Goal: Information Seeking & Learning: Compare options

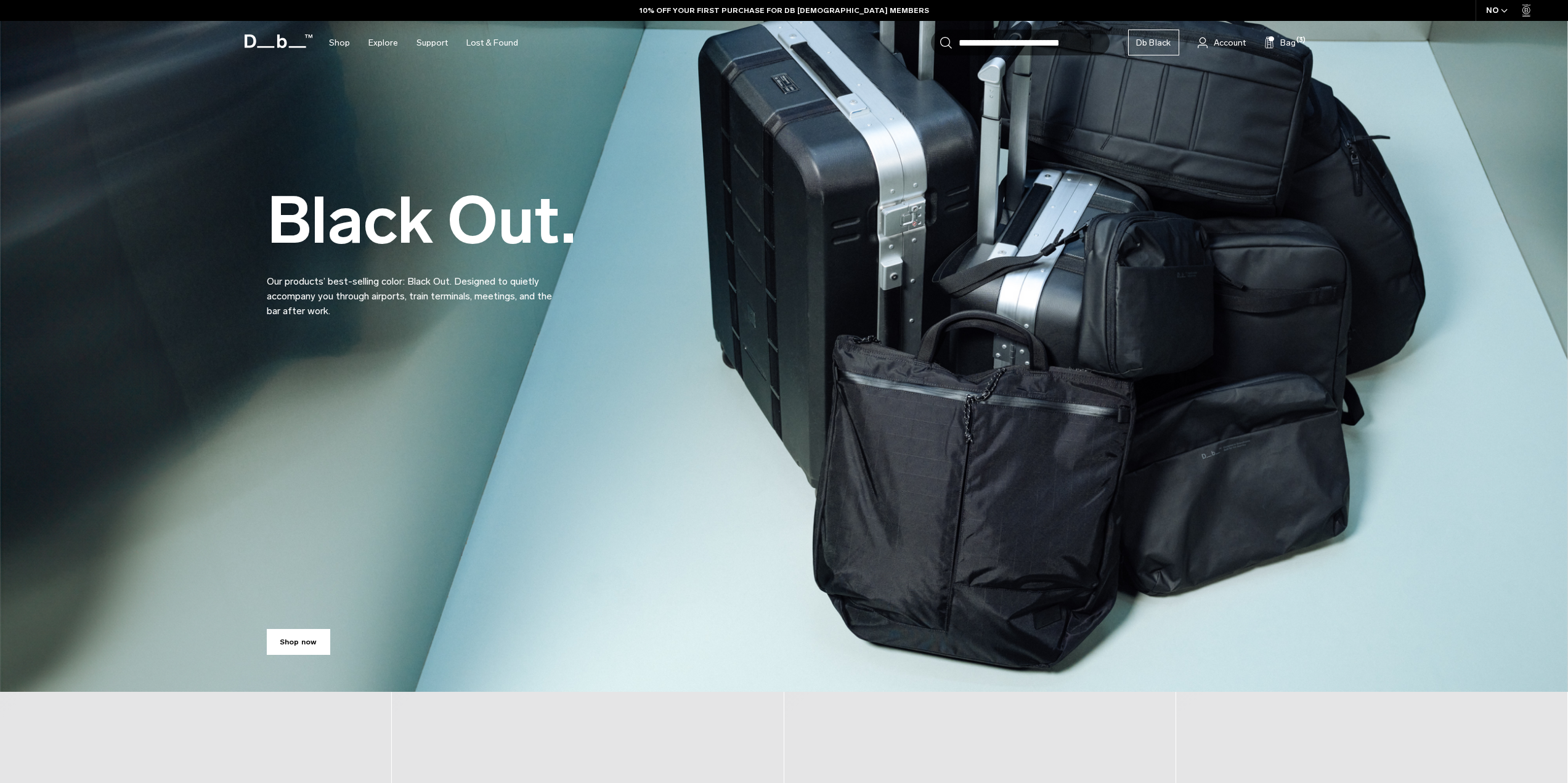
scroll to position [326, 0]
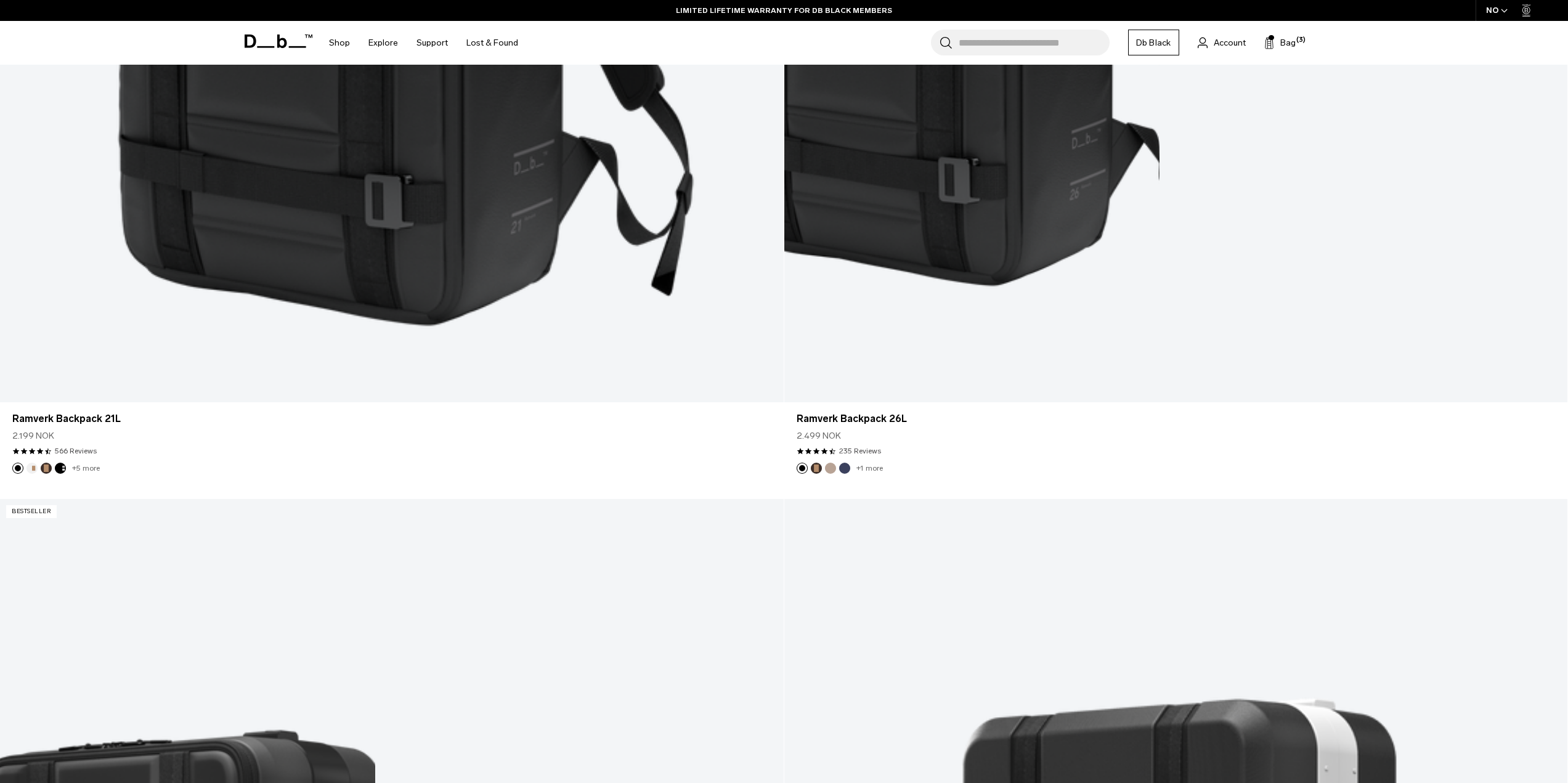
scroll to position [1858, 0]
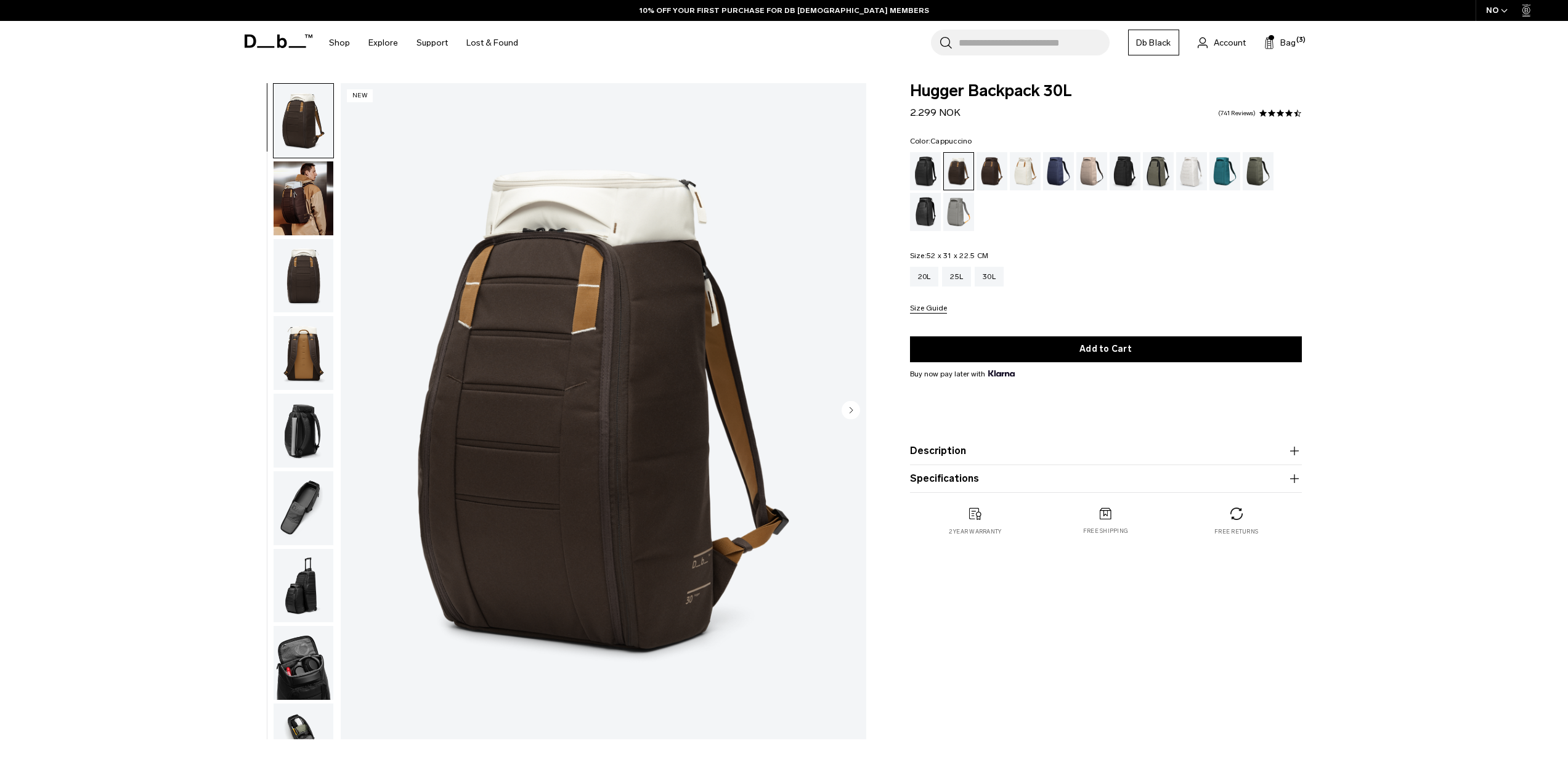
click at [1009, 259] on fieldset "Size: 52 x 31 x 22.5 CM Out of stock 20L 25L 30L Size Guide" at bounding box center [1106, 283] width 392 height 61
click at [957, 490] on product-accordion "Specifications Volume 30 Litres Dimensions 52 x 31 x 22.5 CM (H x W x D) Weight…" at bounding box center [1106, 479] width 392 height 27
click at [957, 482] on button "Specifications" at bounding box center [1106, 478] width 392 height 15
drag, startPoint x: 960, startPoint y: 511, endPoint x: 1024, endPoint y: 517, distance: 64.3
click at [1024, 517] on p "Volume 30 Litres Dimensions 52 x 31 x 22.5 CM (H x W x D) Weight 1.23 KG" at bounding box center [1106, 510] width 392 height 48
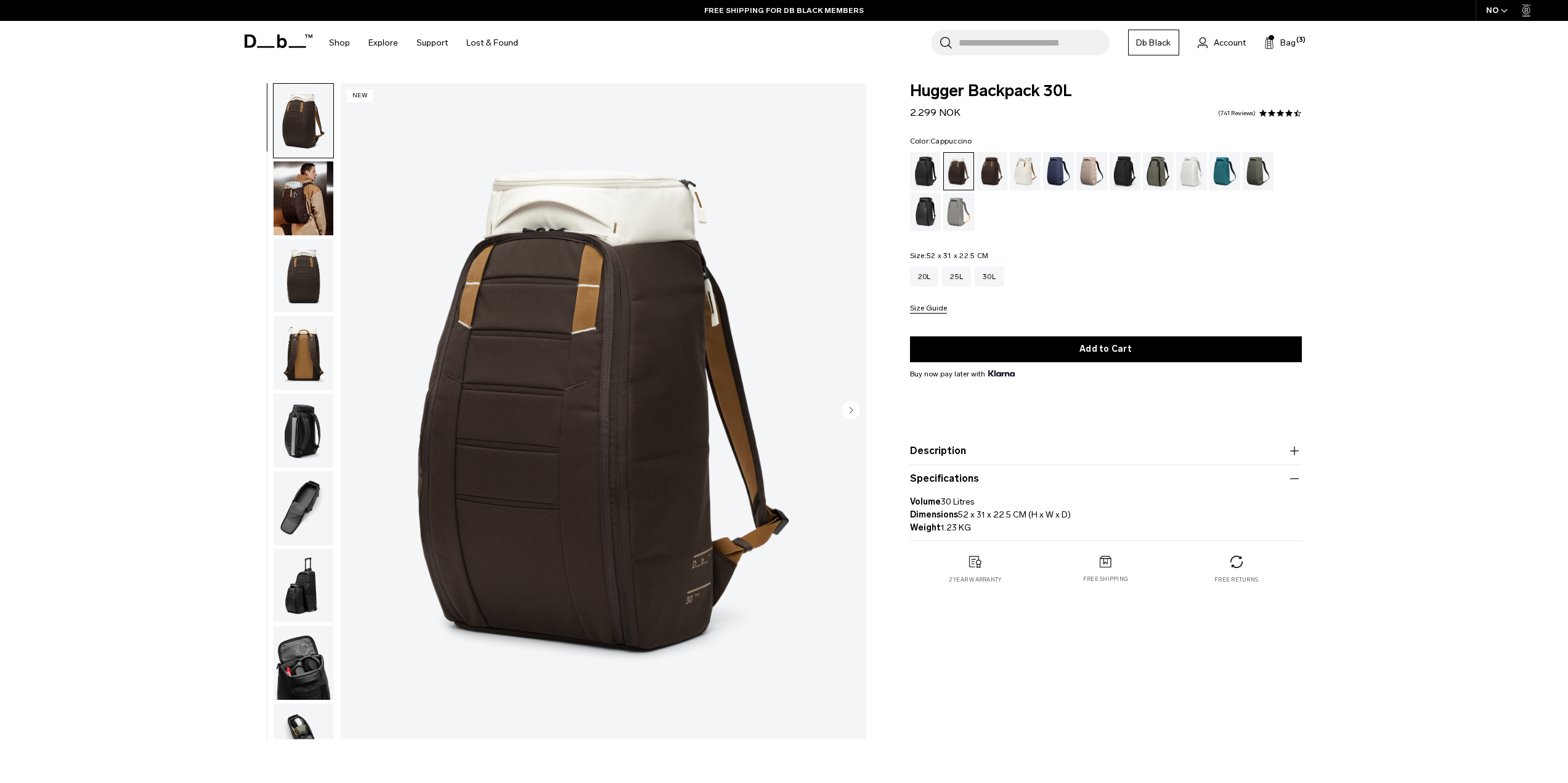
click at [930, 315] on form "Hugger Backpack 30L 2.299 NOK 4.6 star rating 741 Reviews Color: Cappuccino Out…" at bounding box center [1106, 312] width 392 height 458
click at [930, 309] on button "Size Guide" at bounding box center [929, 309] width 37 height 9
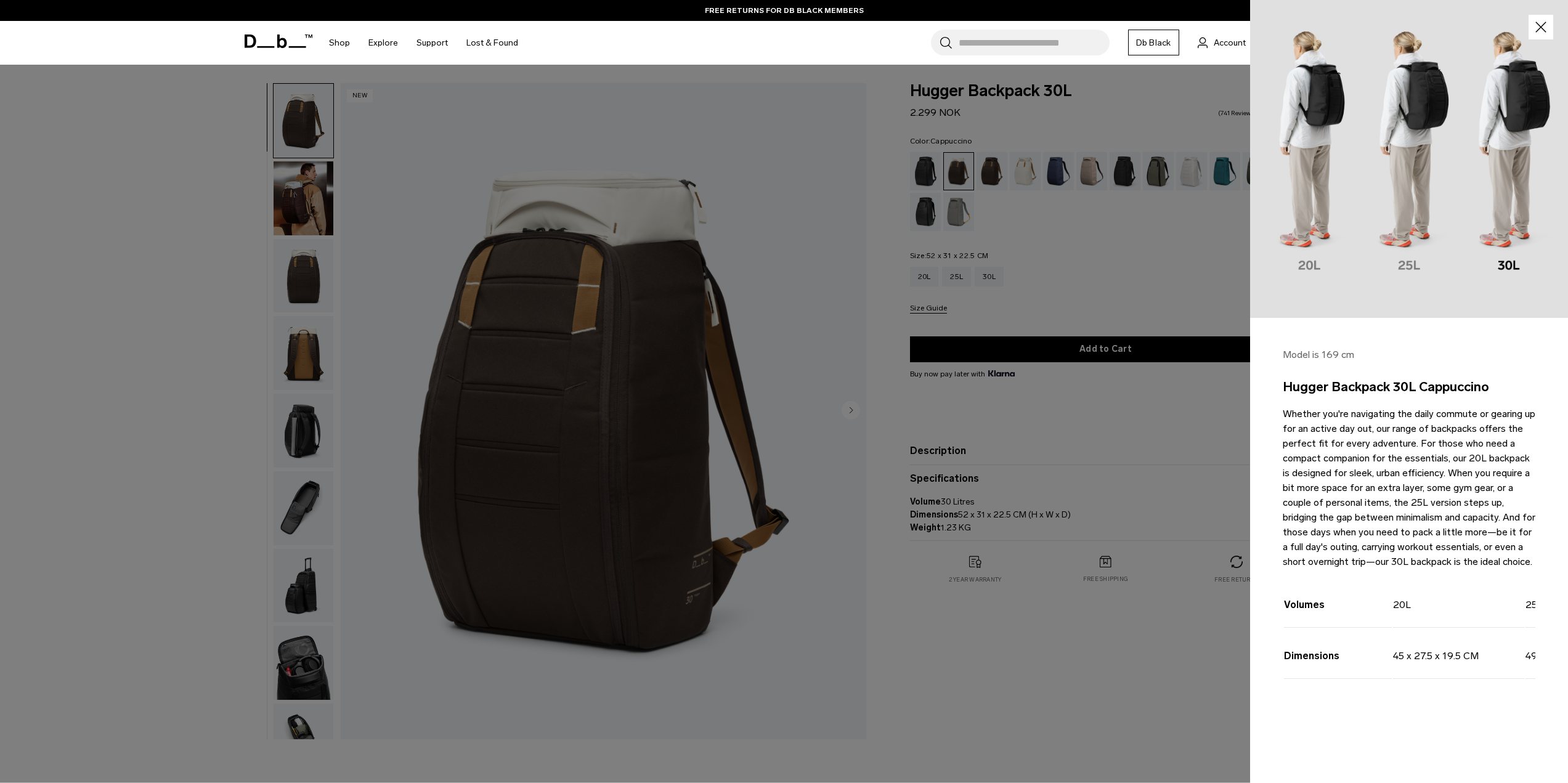
click at [1012, 309] on div at bounding box center [784, 391] width 1568 height 783
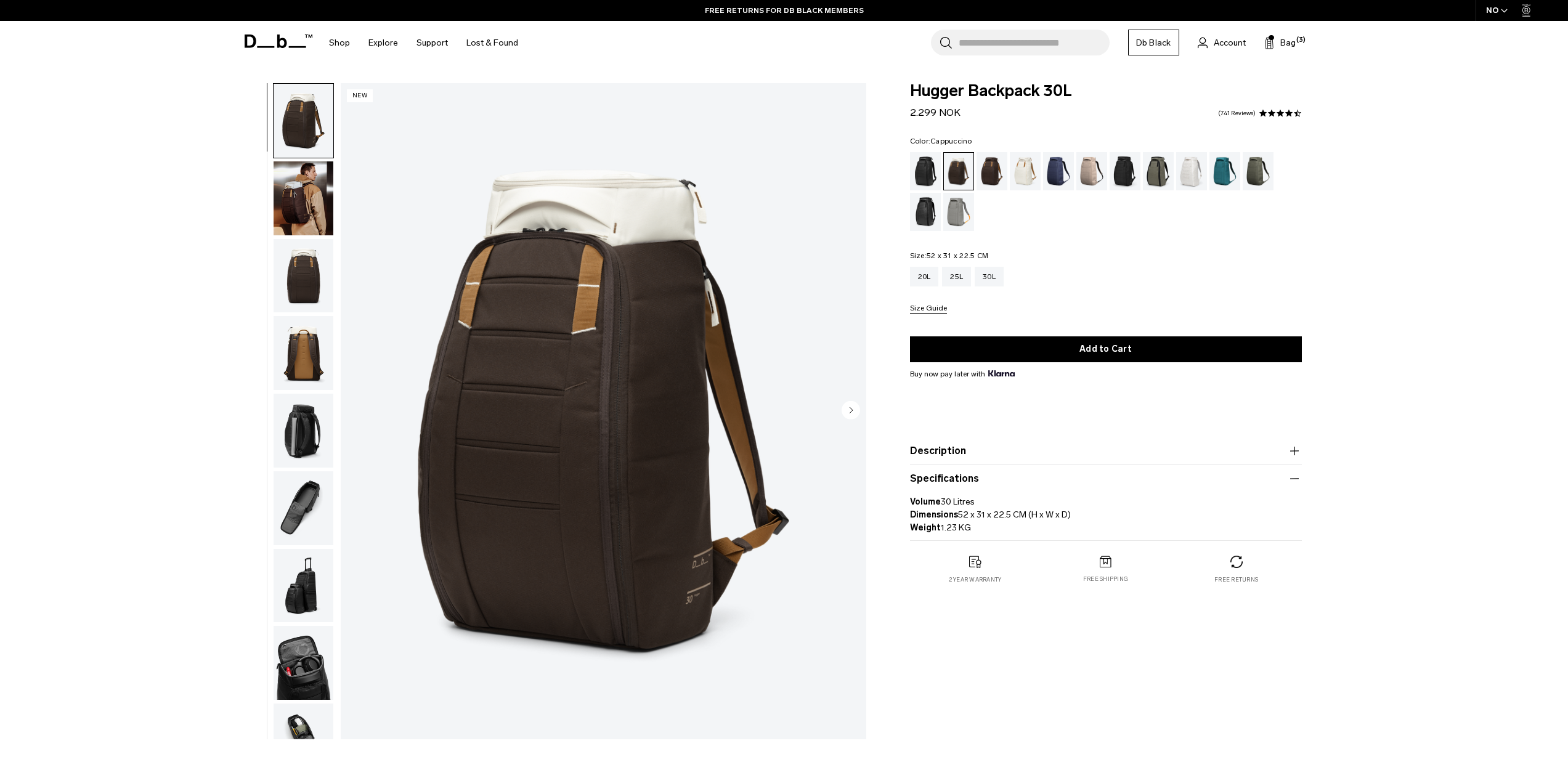
click at [1065, 52] on input "Search for Bags, Luggage..." at bounding box center [1034, 43] width 151 height 26
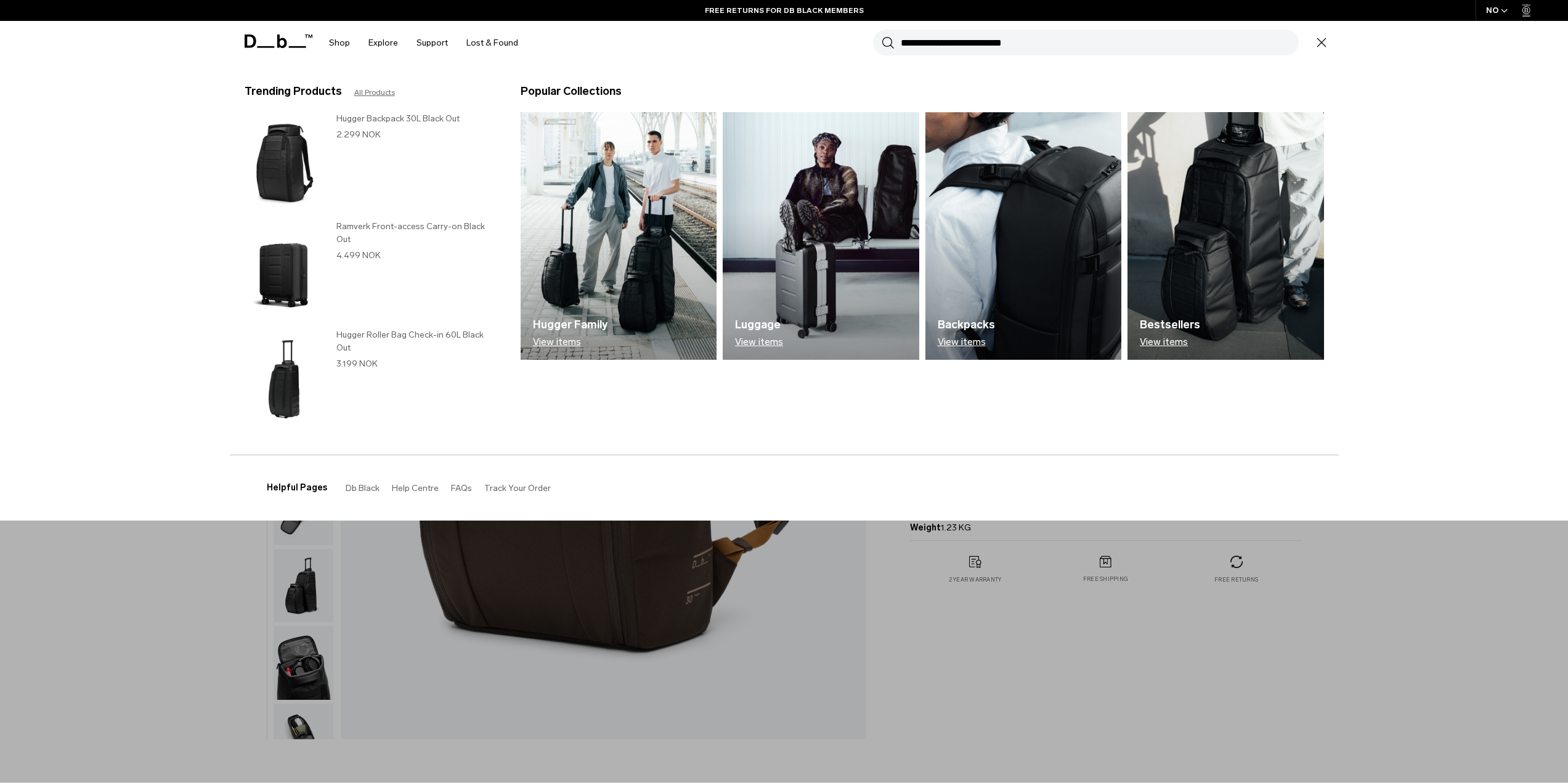
click at [1065, 52] on input "Search for Bags, Luggage..." at bounding box center [1099, 43] width 398 height 26
click at [419, 226] on h3 "Ramverk Front-access Carry-on Black Out" at bounding box center [416, 233] width 160 height 26
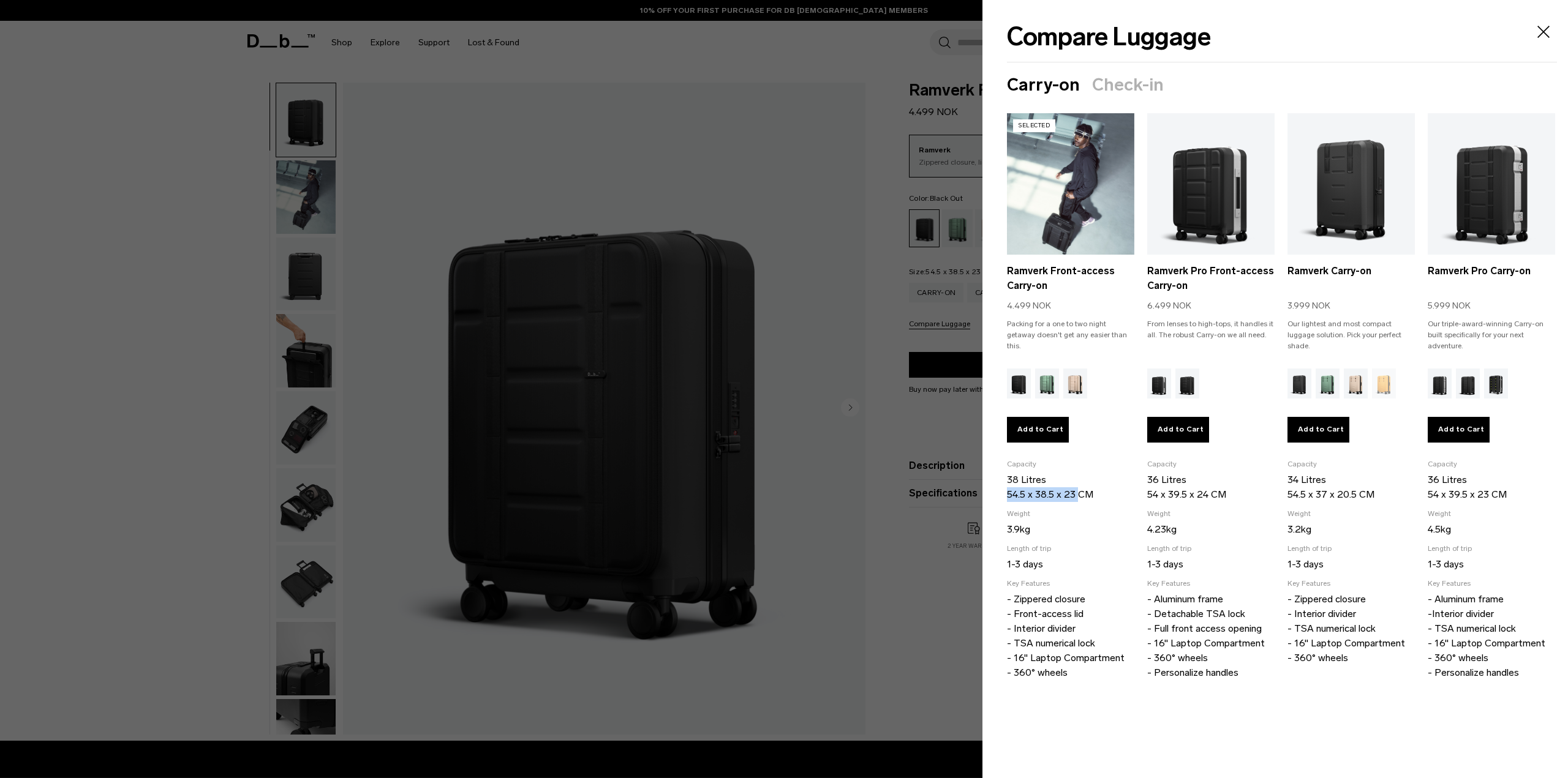
drag, startPoint x: 1004, startPoint y: 491, endPoint x: 1077, endPoint y: 498, distance: 73.3
click at [1077, 498] on section "Carry-on Check-in Selected Ramverk Front-access Carry-on 4.499 NOK Packing for …" at bounding box center [1274, 390] width 585 height 630
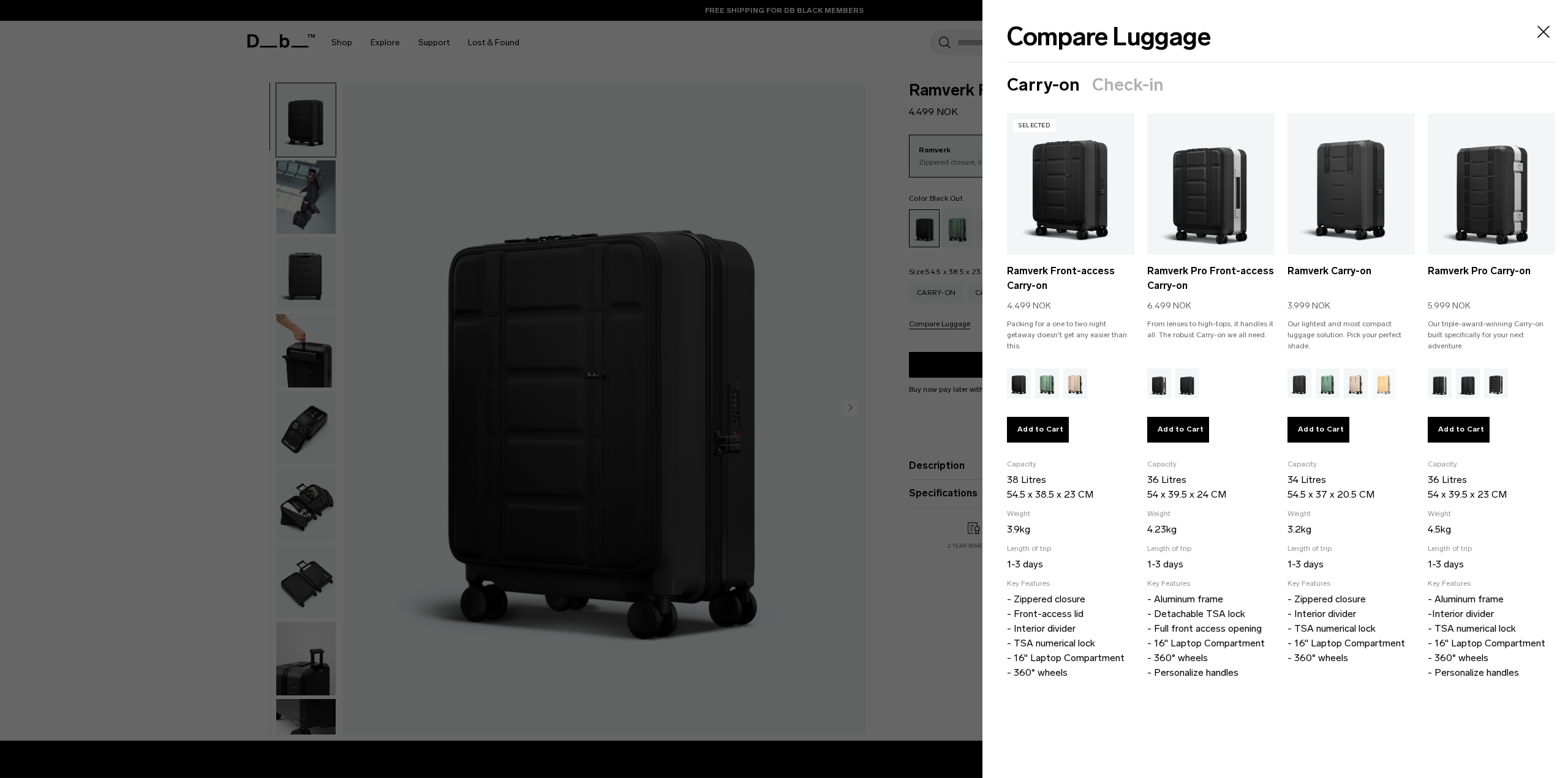
click at [907, 569] on div at bounding box center [784, 389] width 1568 height 778
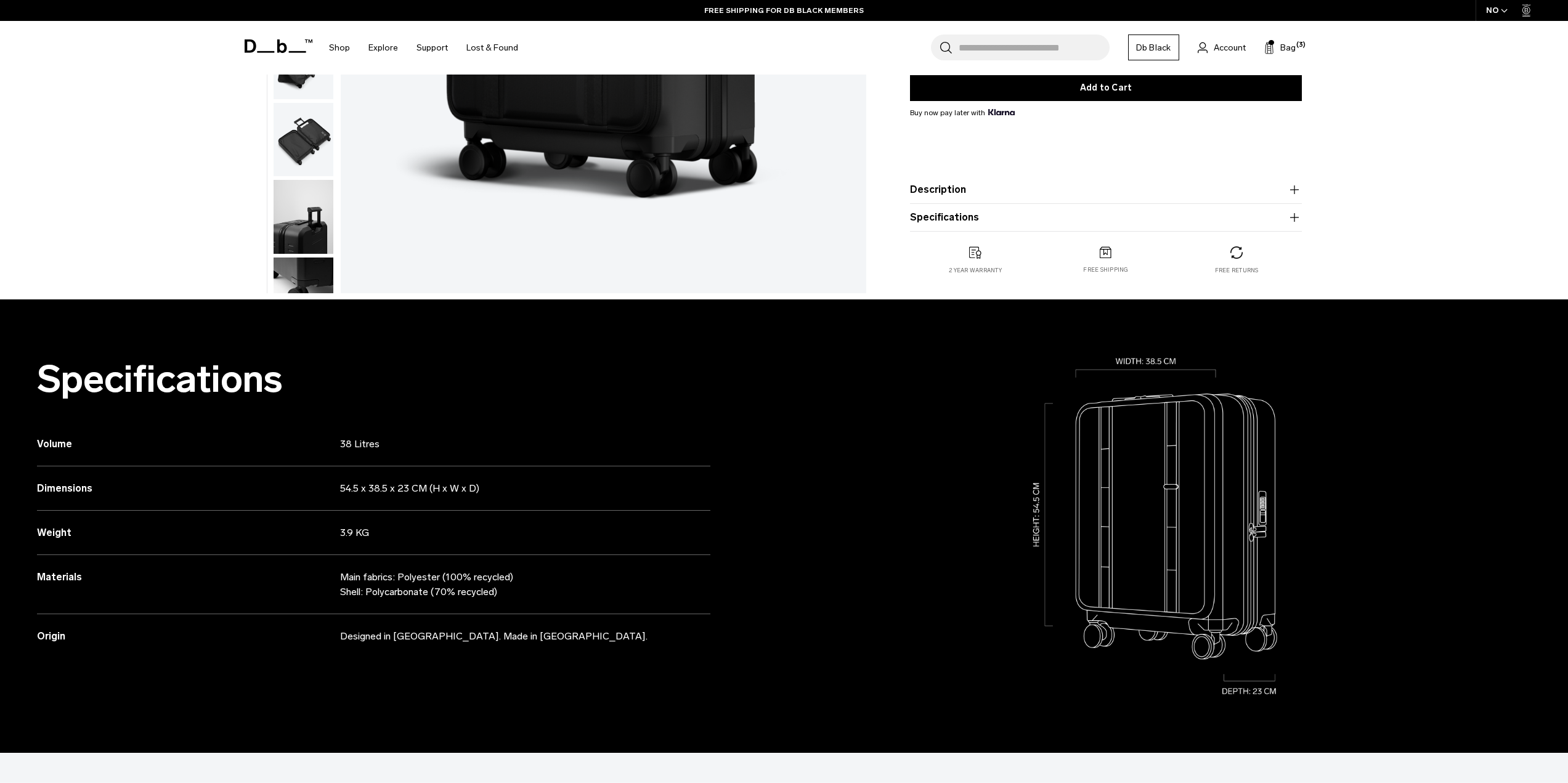
scroll to position [554, 0]
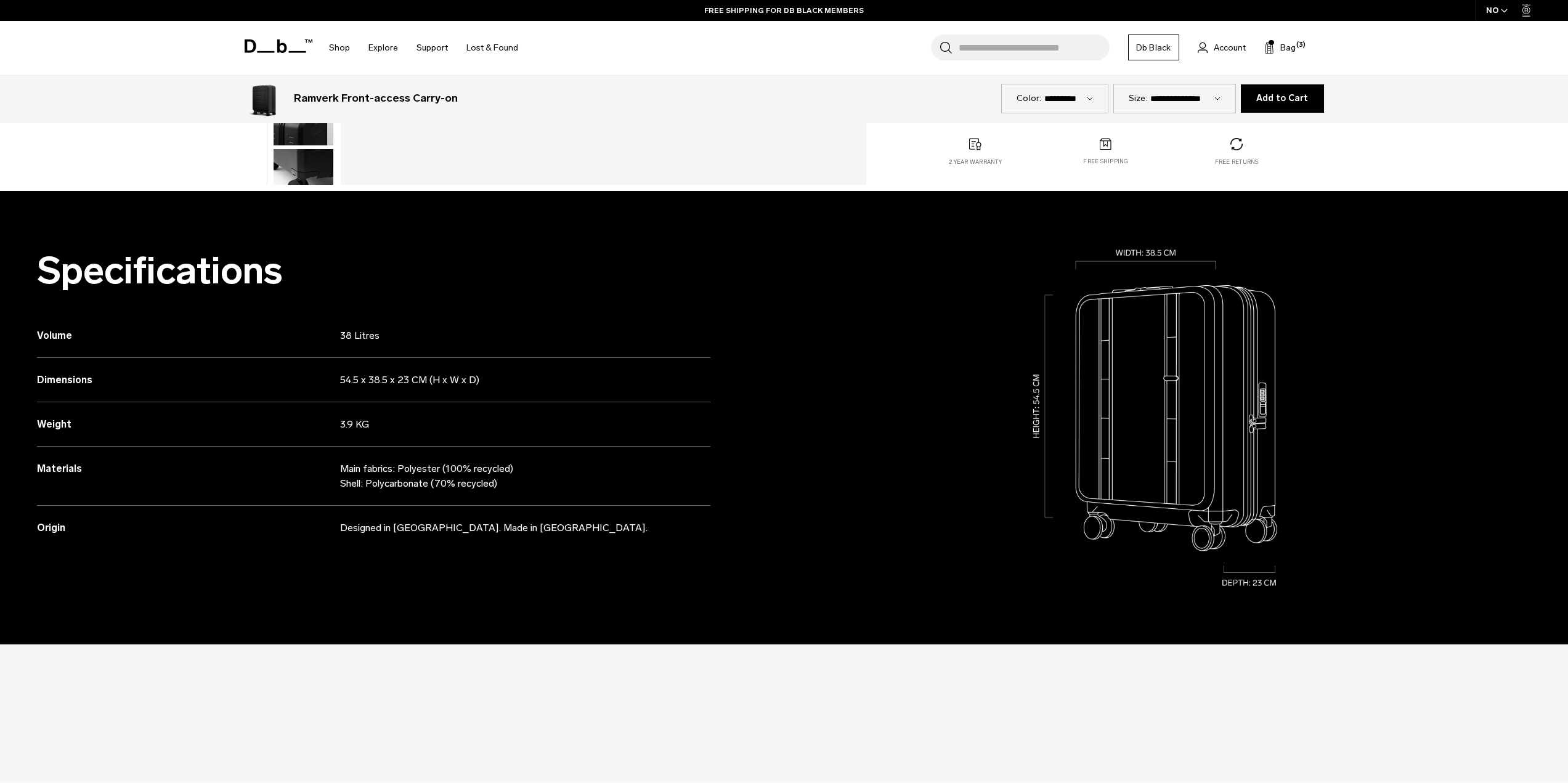
drag, startPoint x: 319, startPoint y: 373, endPoint x: 439, endPoint y: 390, distance: 121.2
click at [439, 390] on div "Dimensions 54.5 x 38.5 x 23 CM (H x W x D)" at bounding box center [374, 380] width 674 height 44
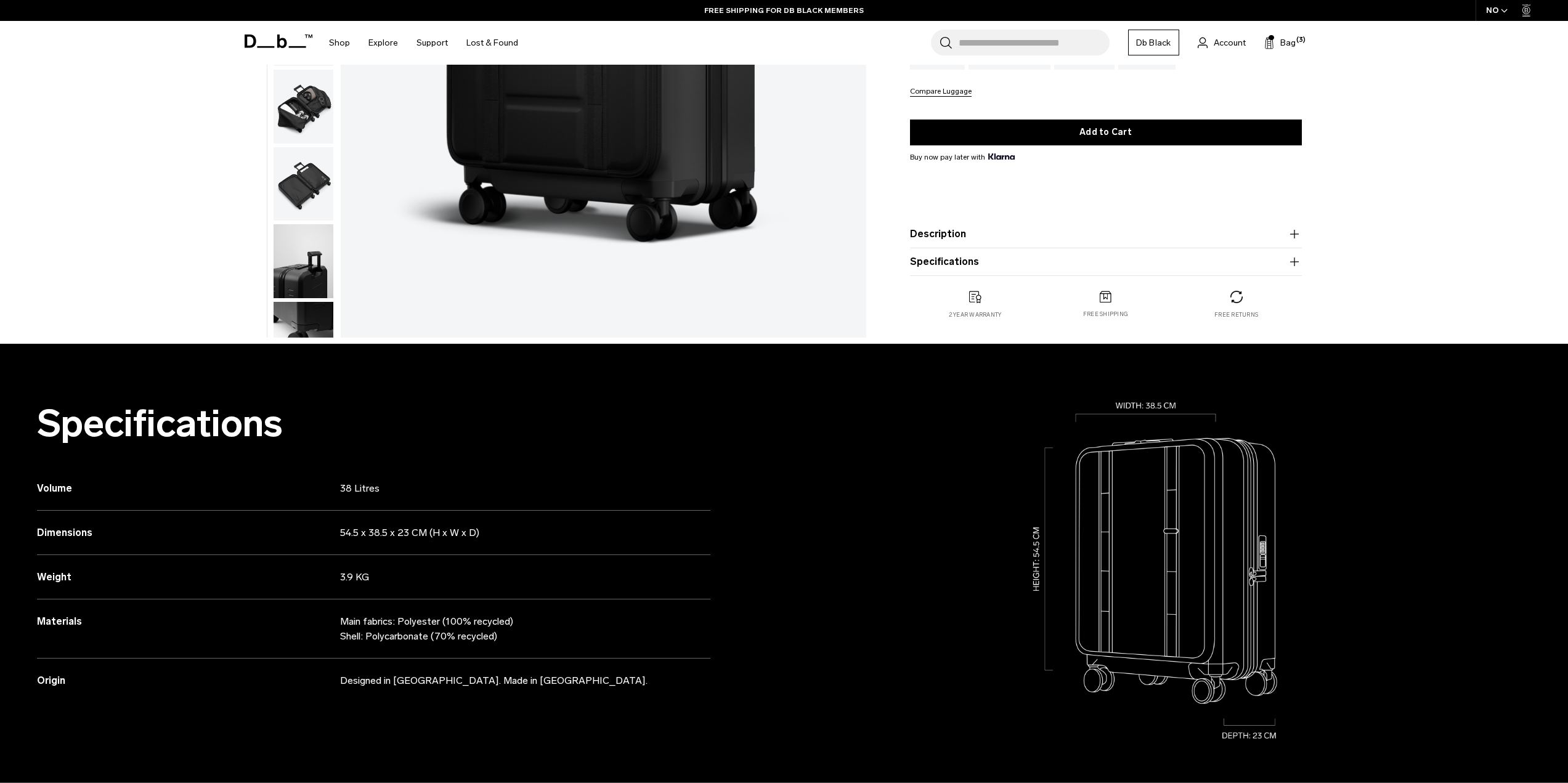
scroll to position [370, 0]
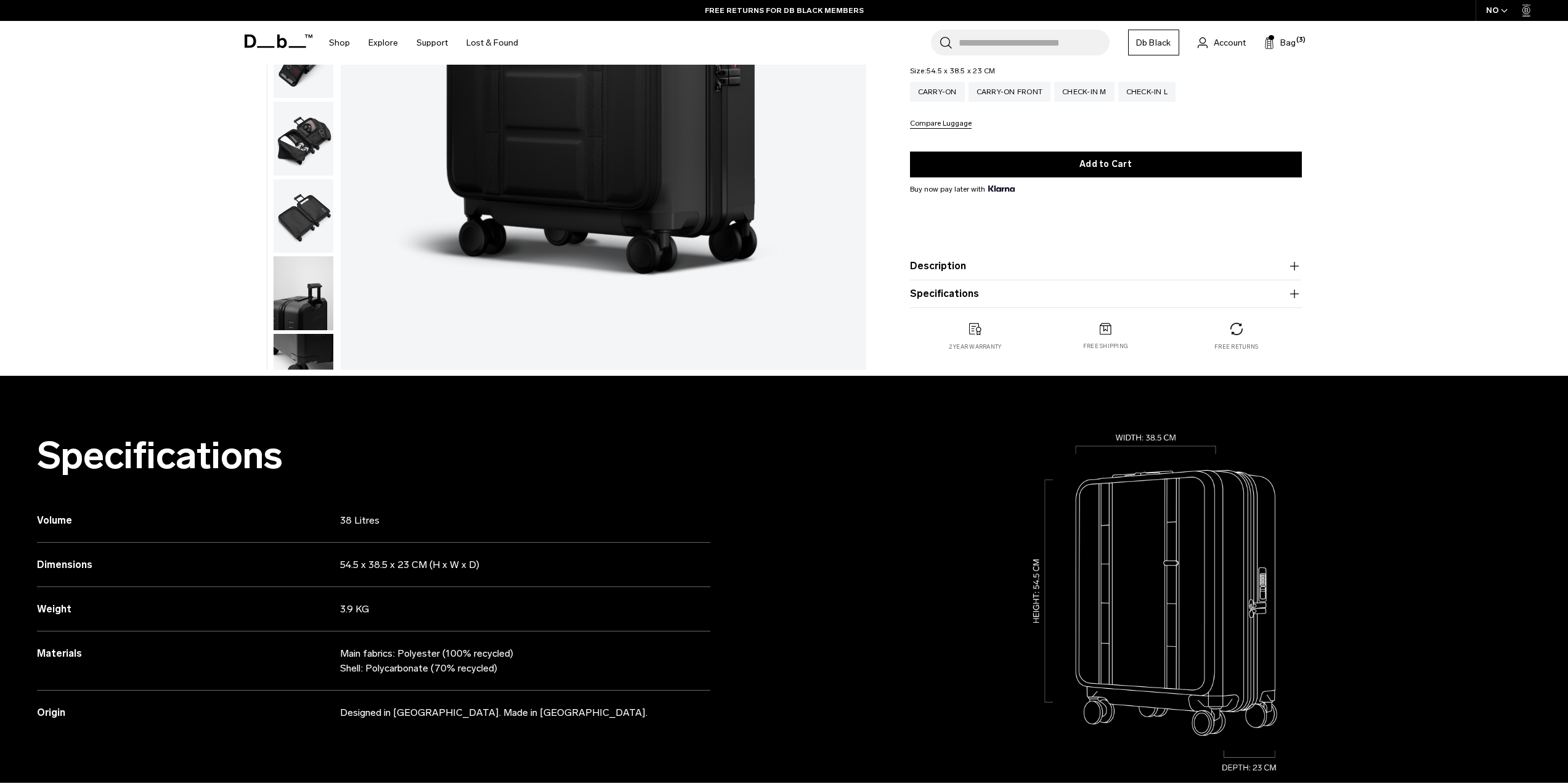
click at [347, 511] on div "Volume 38 Litres" at bounding box center [374, 520] width 674 height 44
click at [307, 571] on h3 "Dimensions" at bounding box center [188, 565] width 303 height 15
click at [1060, 288] on button "Specifications" at bounding box center [1106, 294] width 392 height 15
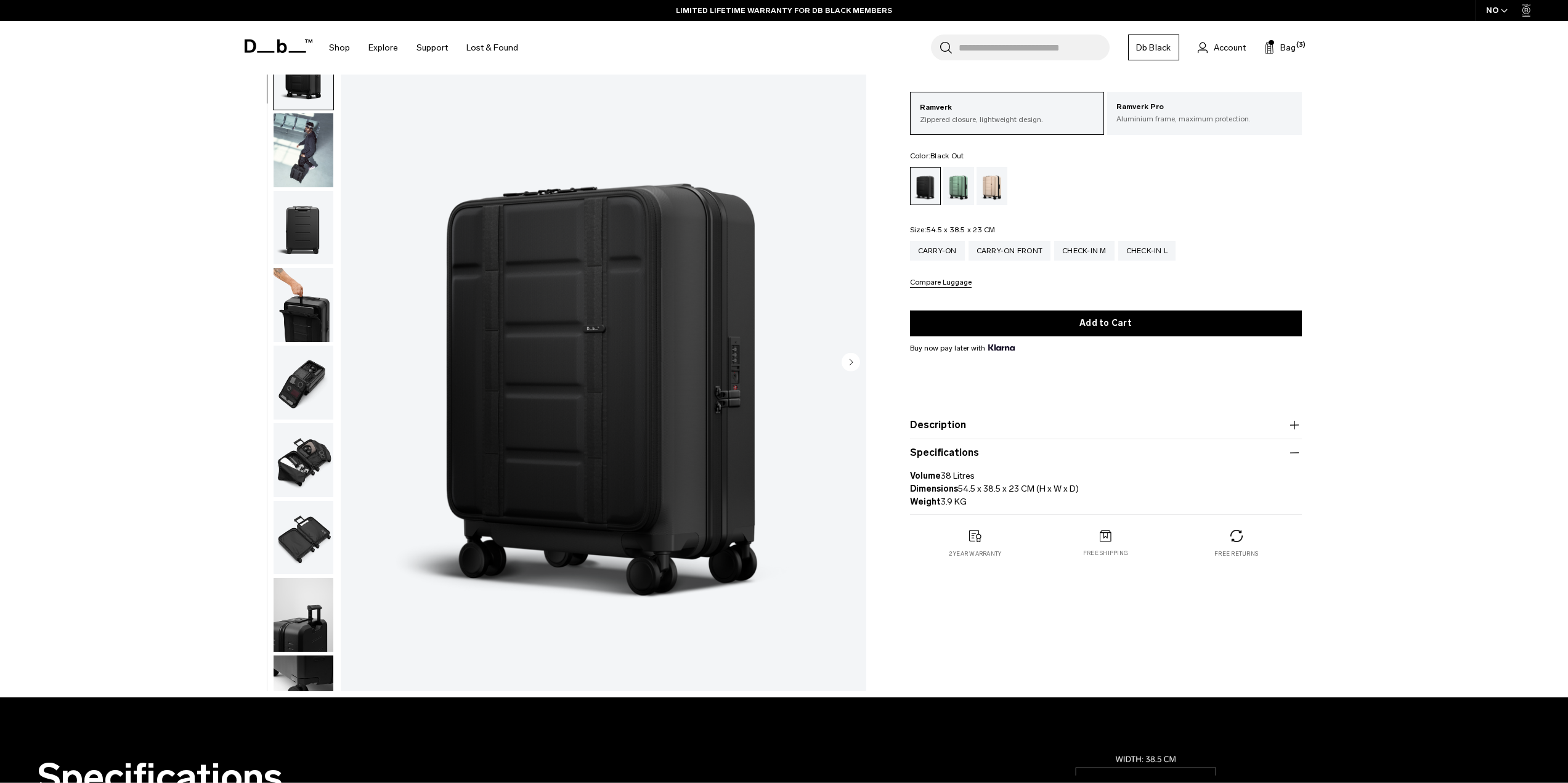
scroll to position [0, 0]
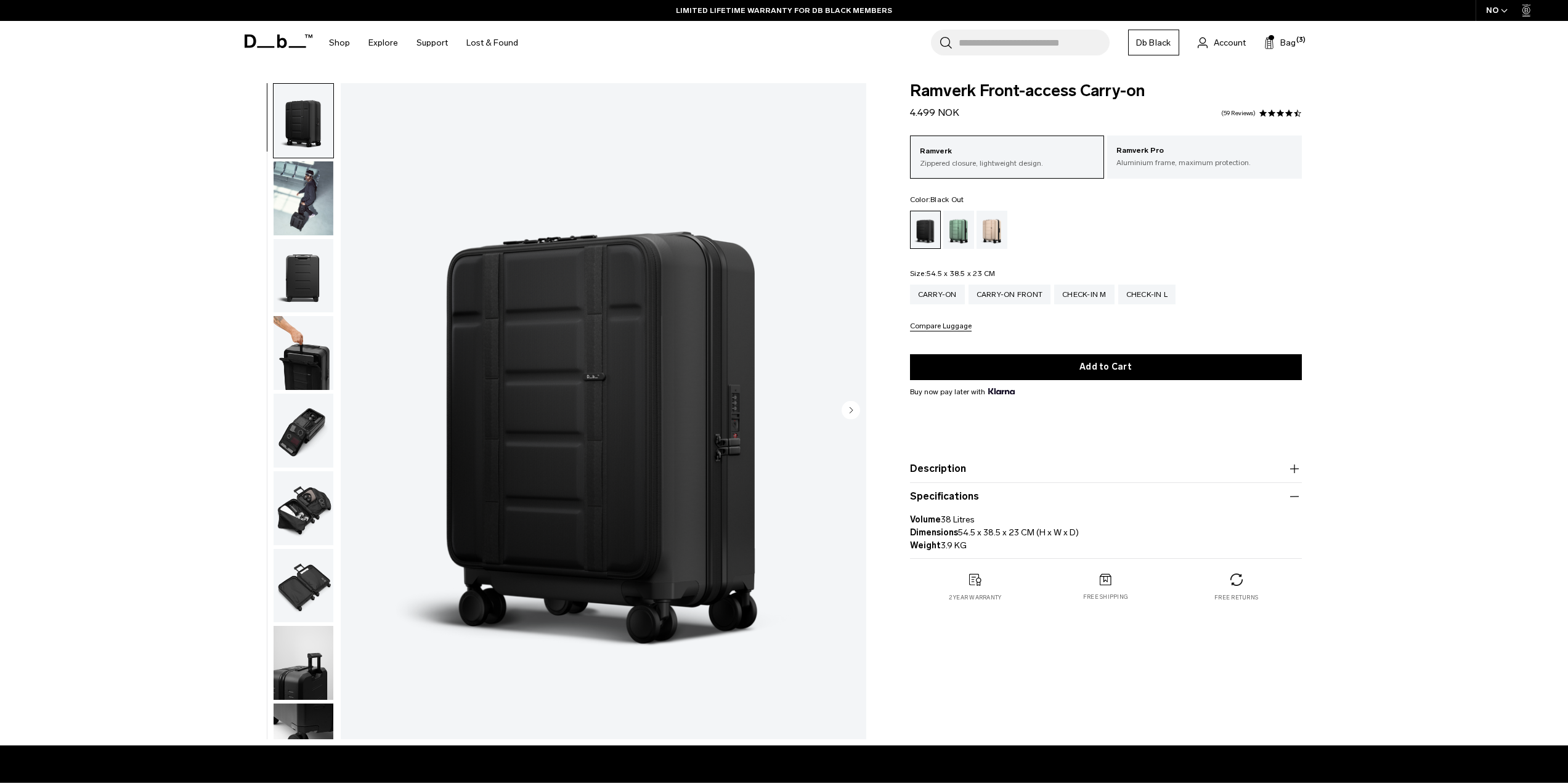
click at [944, 469] on button "Description" at bounding box center [1106, 469] width 392 height 15
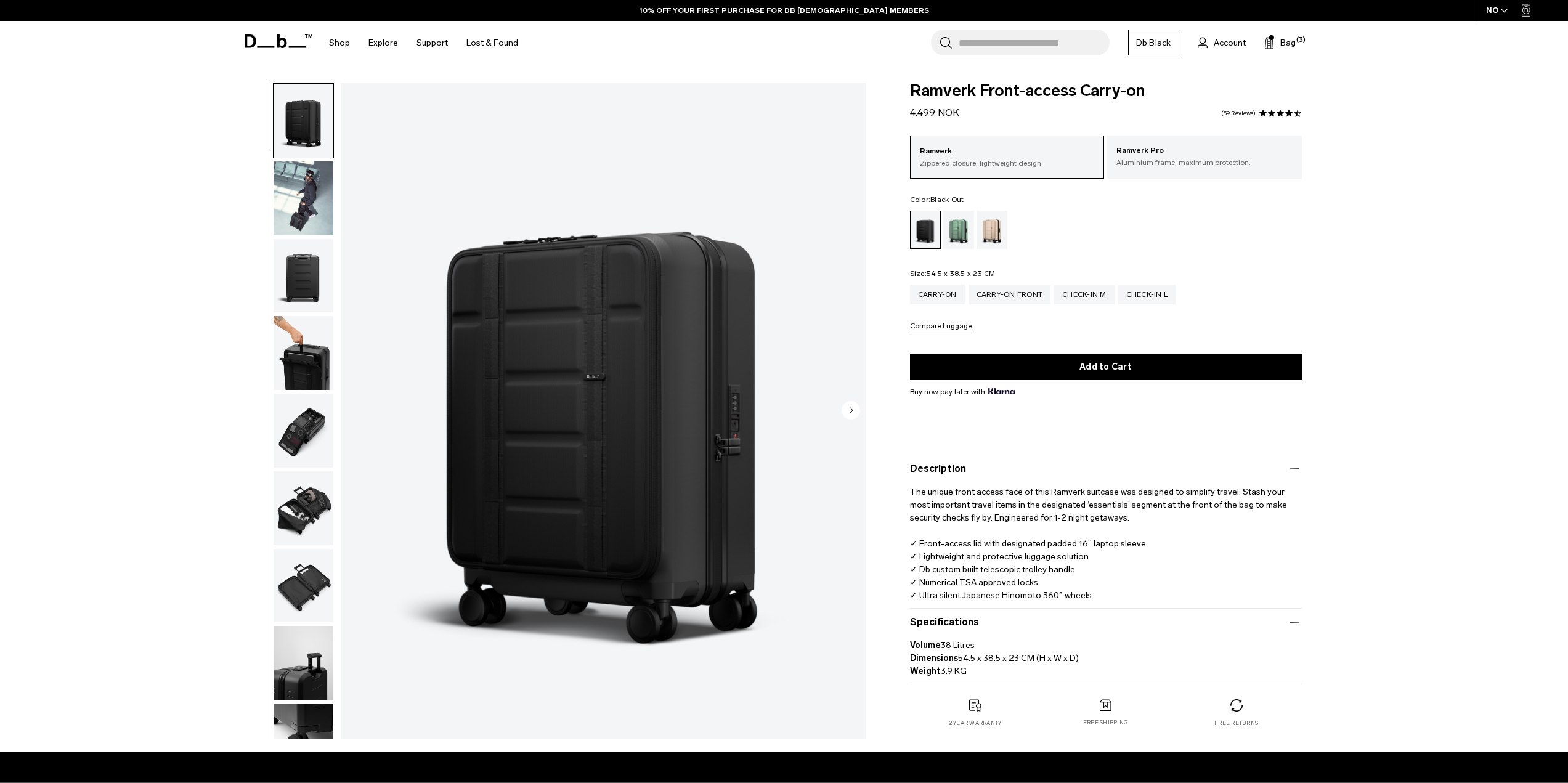
click at [936, 326] on button "Compare Luggage" at bounding box center [941, 326] width 61 height 9
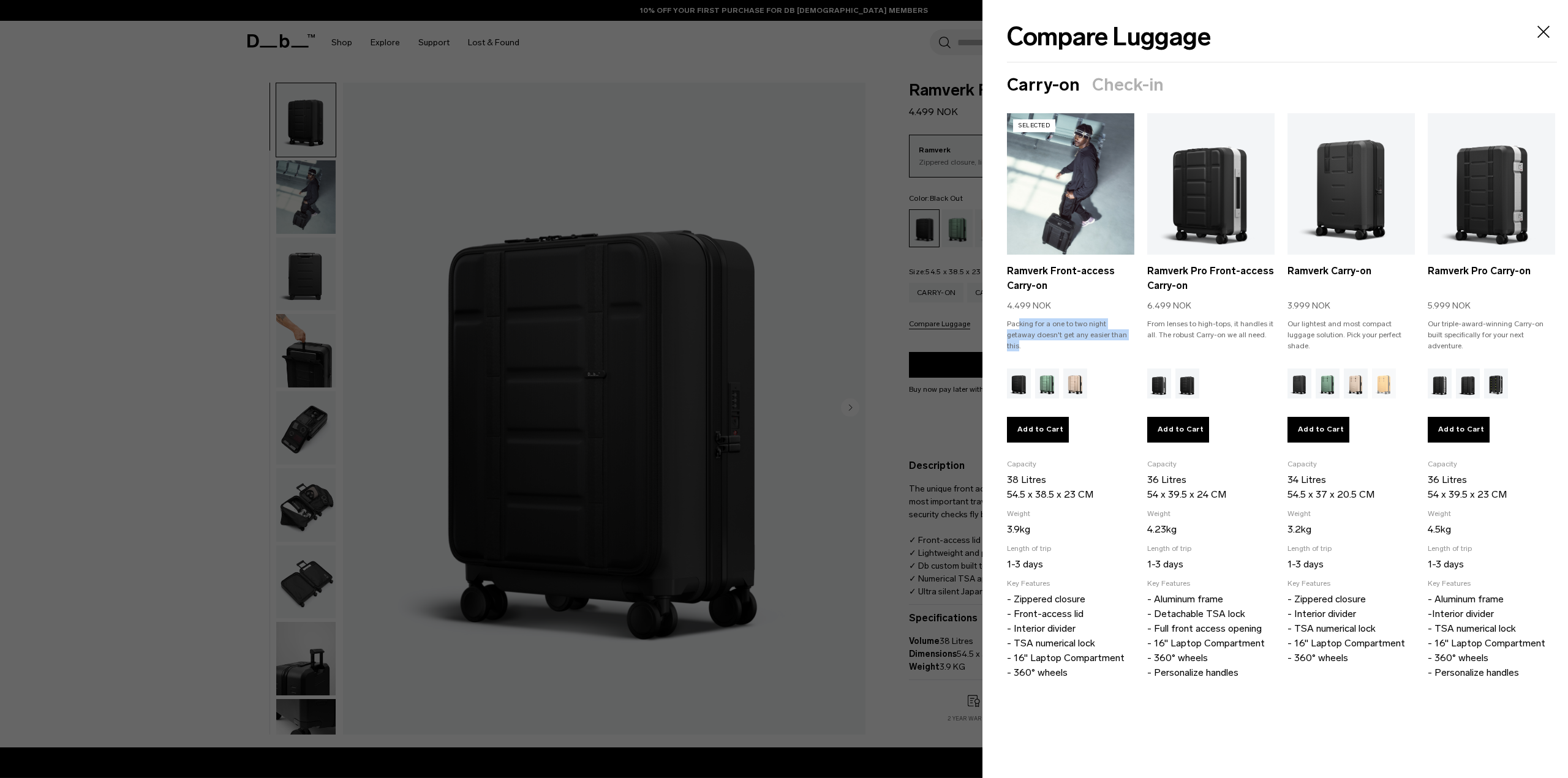
drag, startPoint x: 1019, startPoint y: 324, endPoint x: 1106, endPoint y: 347, distance: 90.0
click at [1106, 347] on p "Packing for a one to two night getaway doesn't get any easier than this." at bounding box center [1070, 335] width 128 height 33
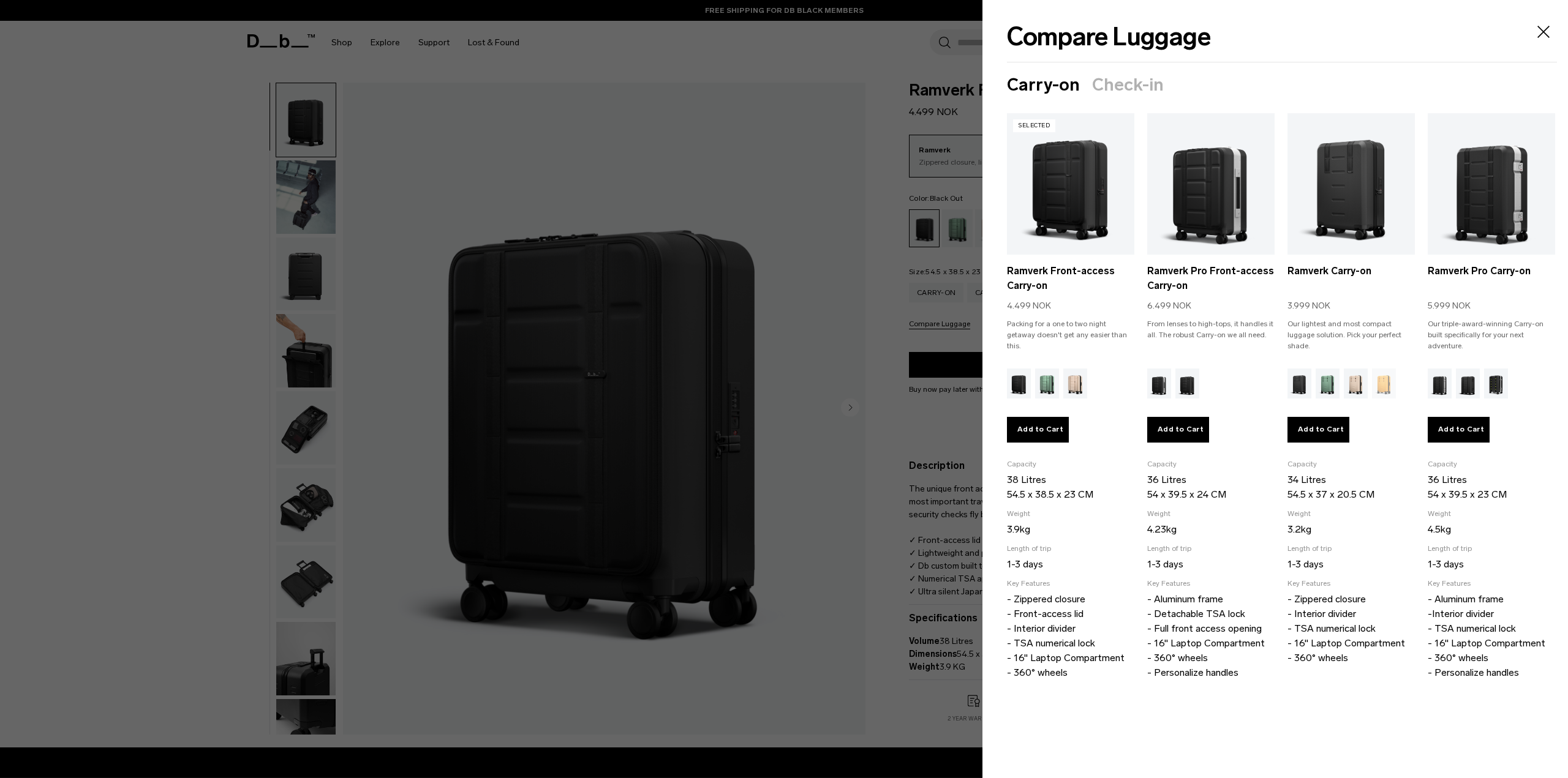
click at [894, 328] on div at bounding box center [784, 389] width 1568 height 778
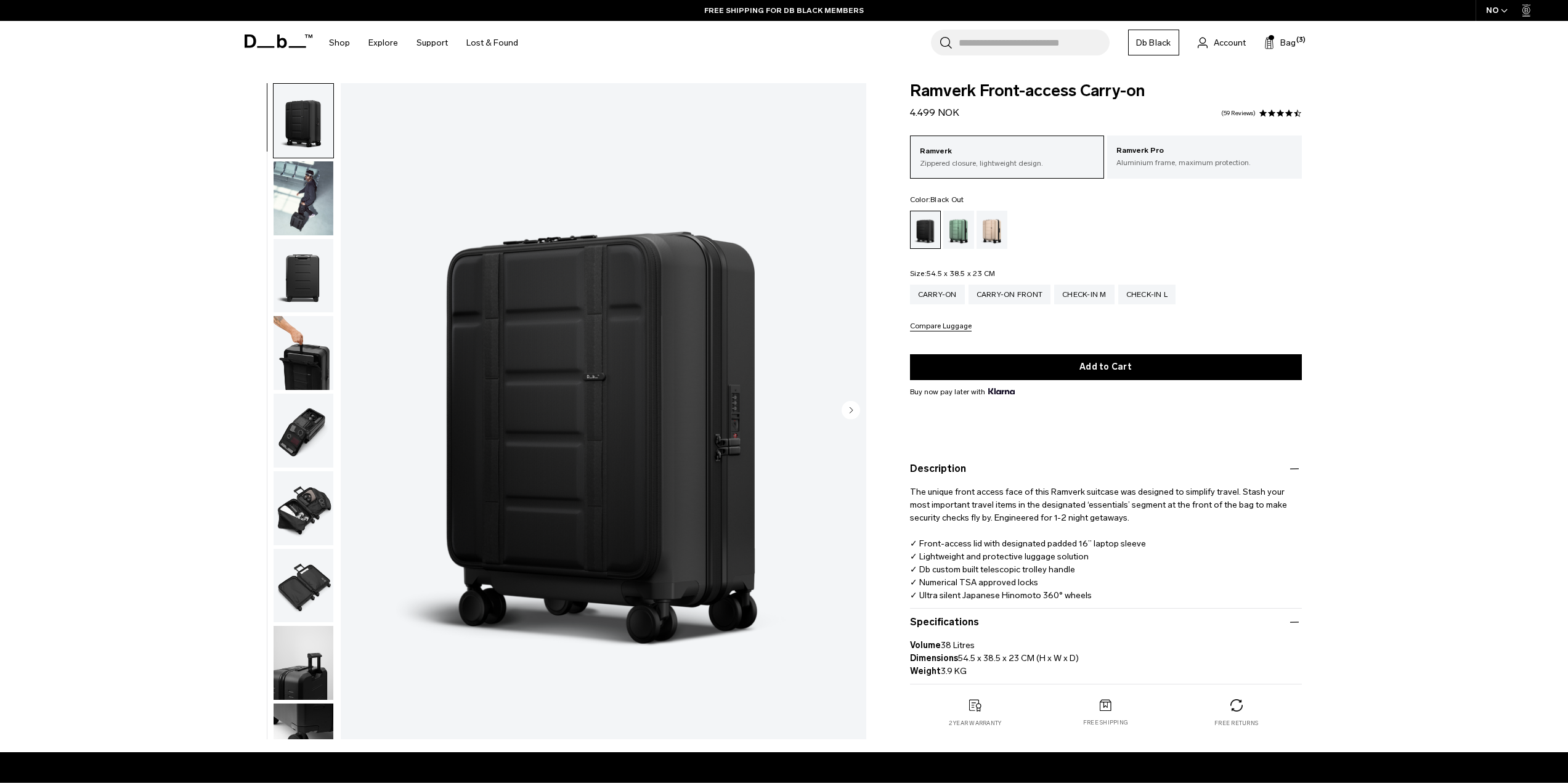
click at [986, 42] on input "Search for Bags, Luggage..." at bounding box center [1034, 43] width 151 height 26
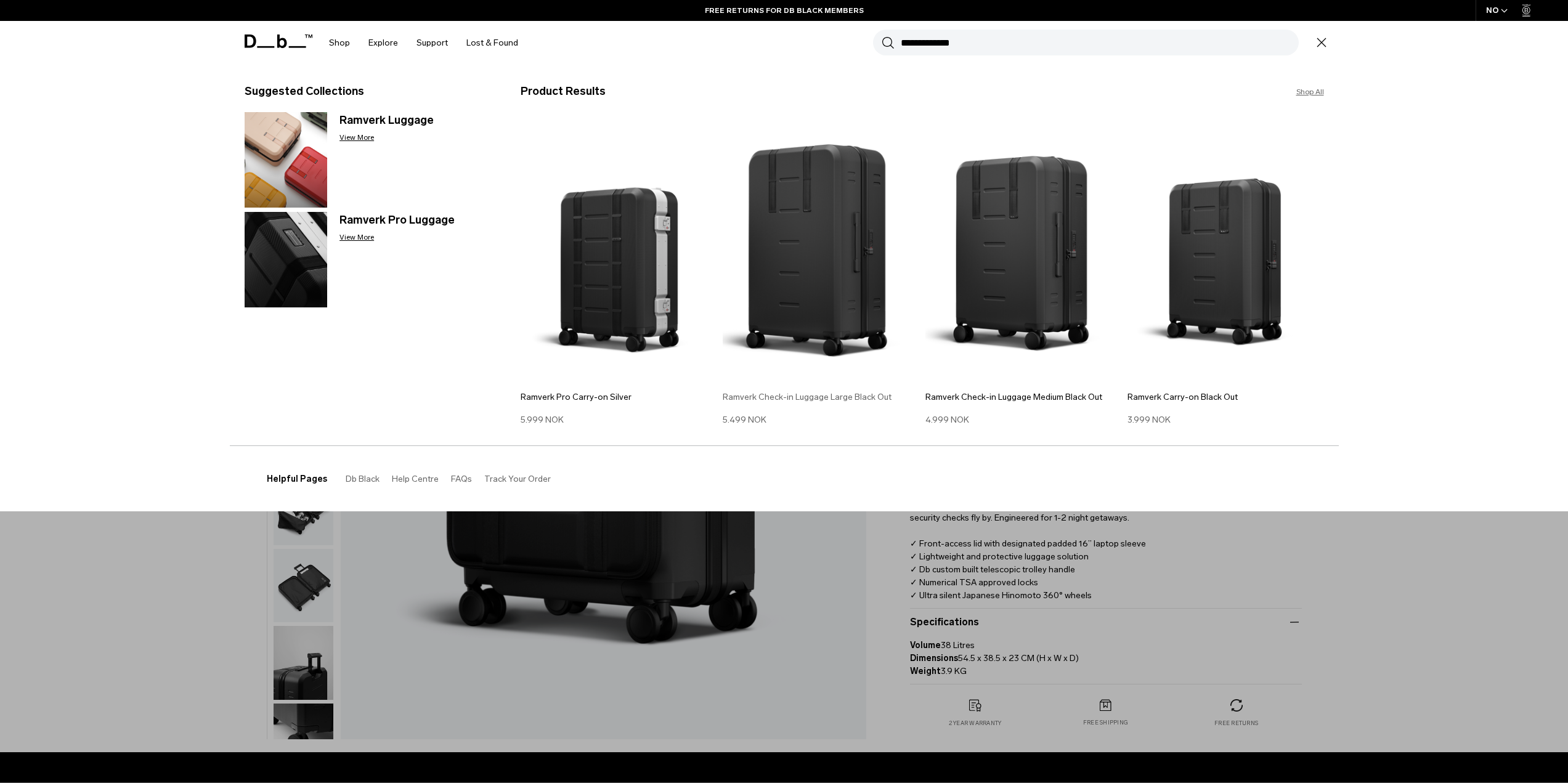
type input "**********"
click at [851, 230] on img at bounding box center [821, 250] width 196 height 264
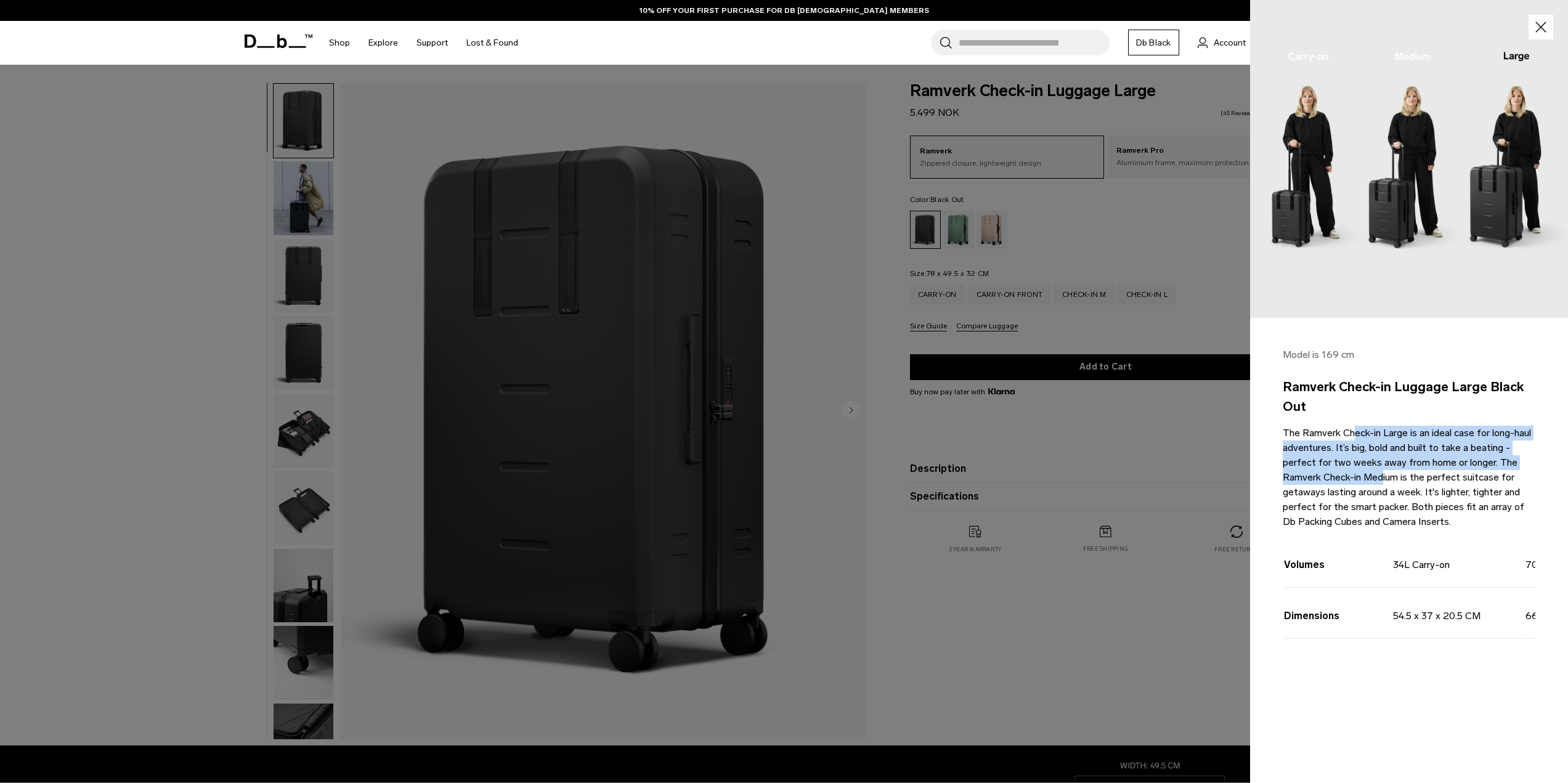
drag, startPoint x: 1308, startPoint y: 434, endPoint x: 1339, endPoint y: 474, distance: 50.6
click at [1339, 474] on p "The Ramverk Check-in Large is an ideal case for long-haul adventures. It’s big,…" at bounding box center [1409, 478] width 253 height 103
click at [1017, 627] on div at bounding box center [784, 391] width 1568 height 783
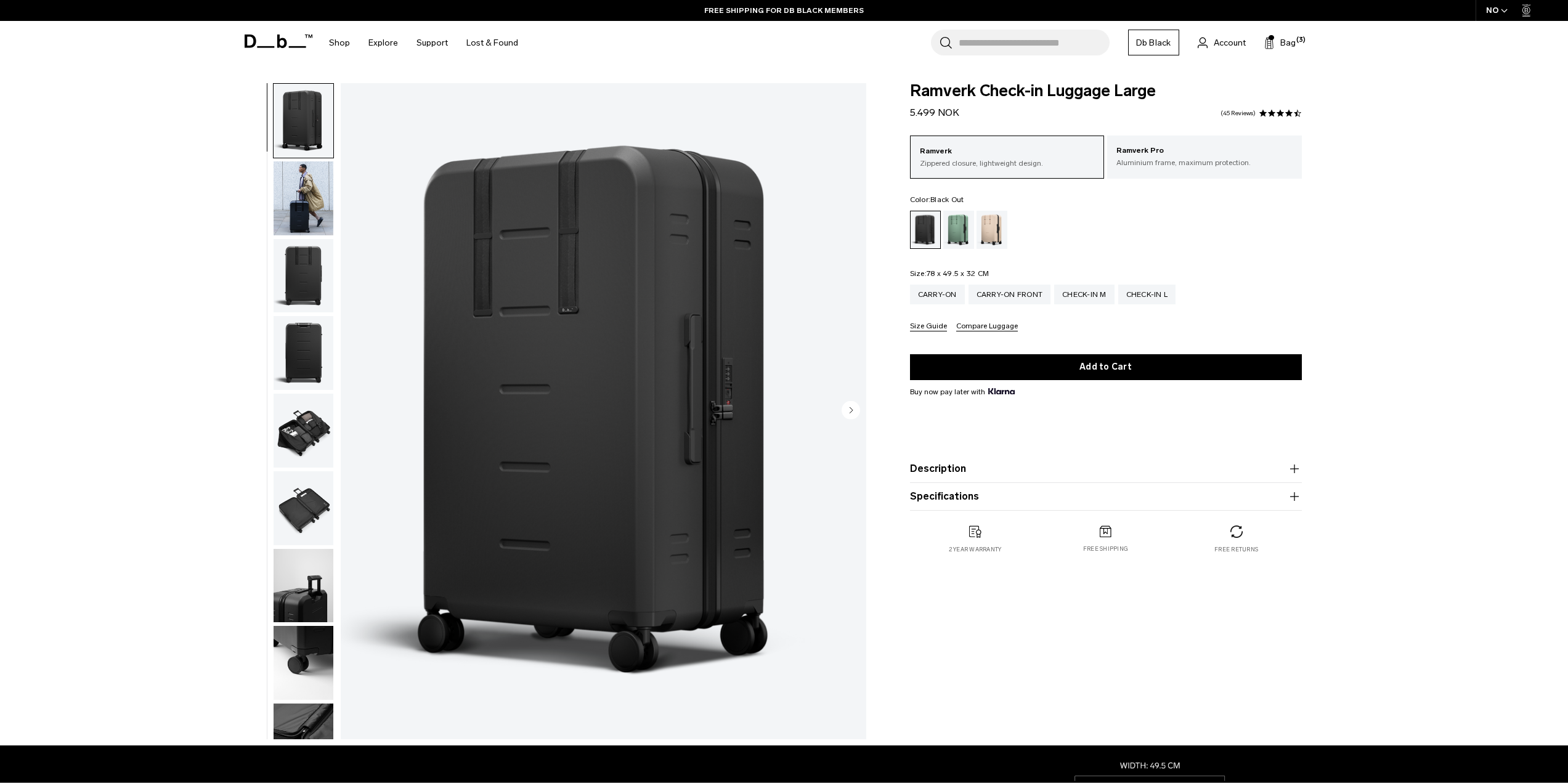
click at [969, 328] on button "Compare Luggage" at bounding box center [987, 326] width 61 height 9
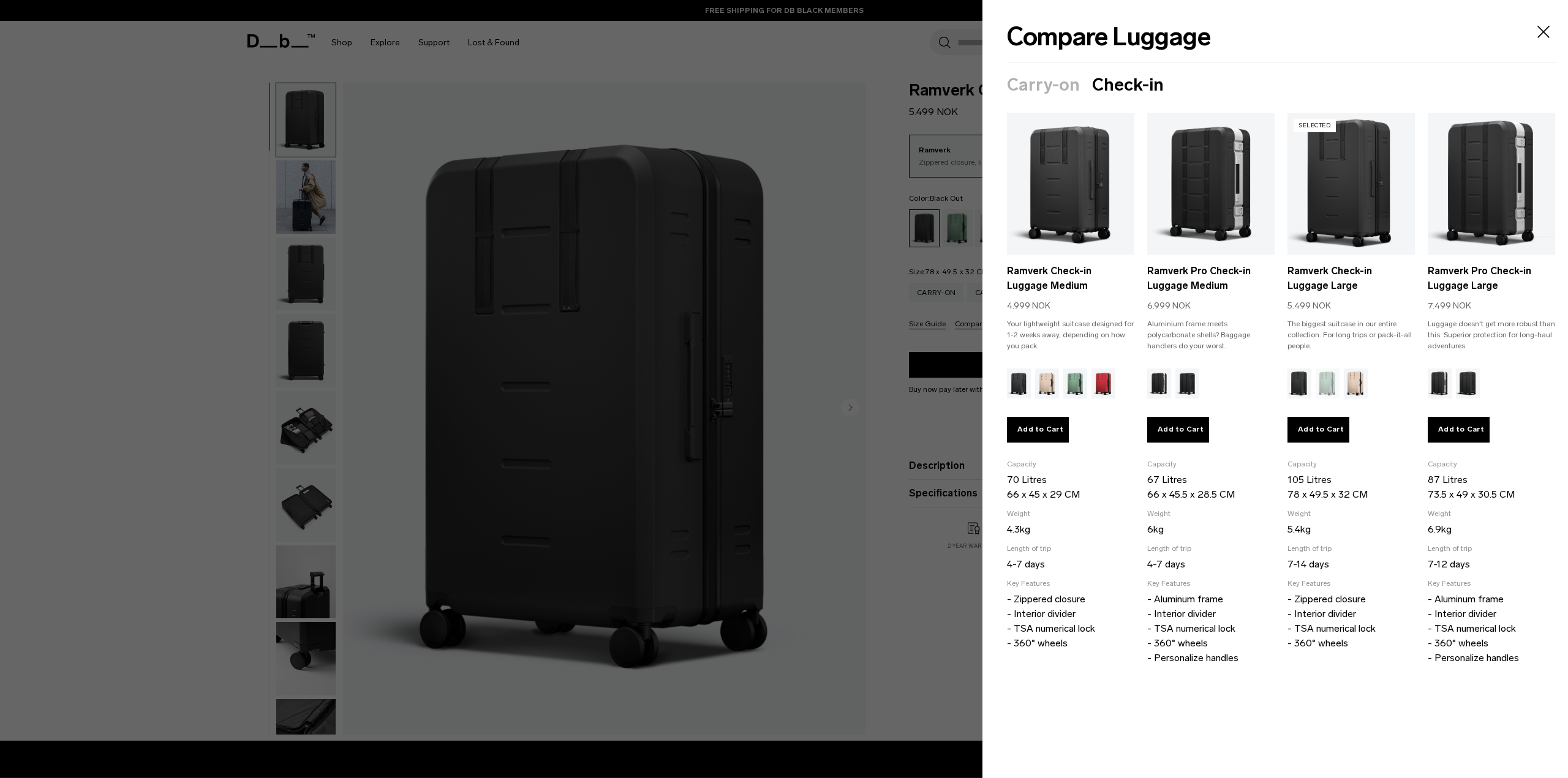
click at [1544, 31] on icon "Close" at bounding box center [1542, 31] width 12 height 12
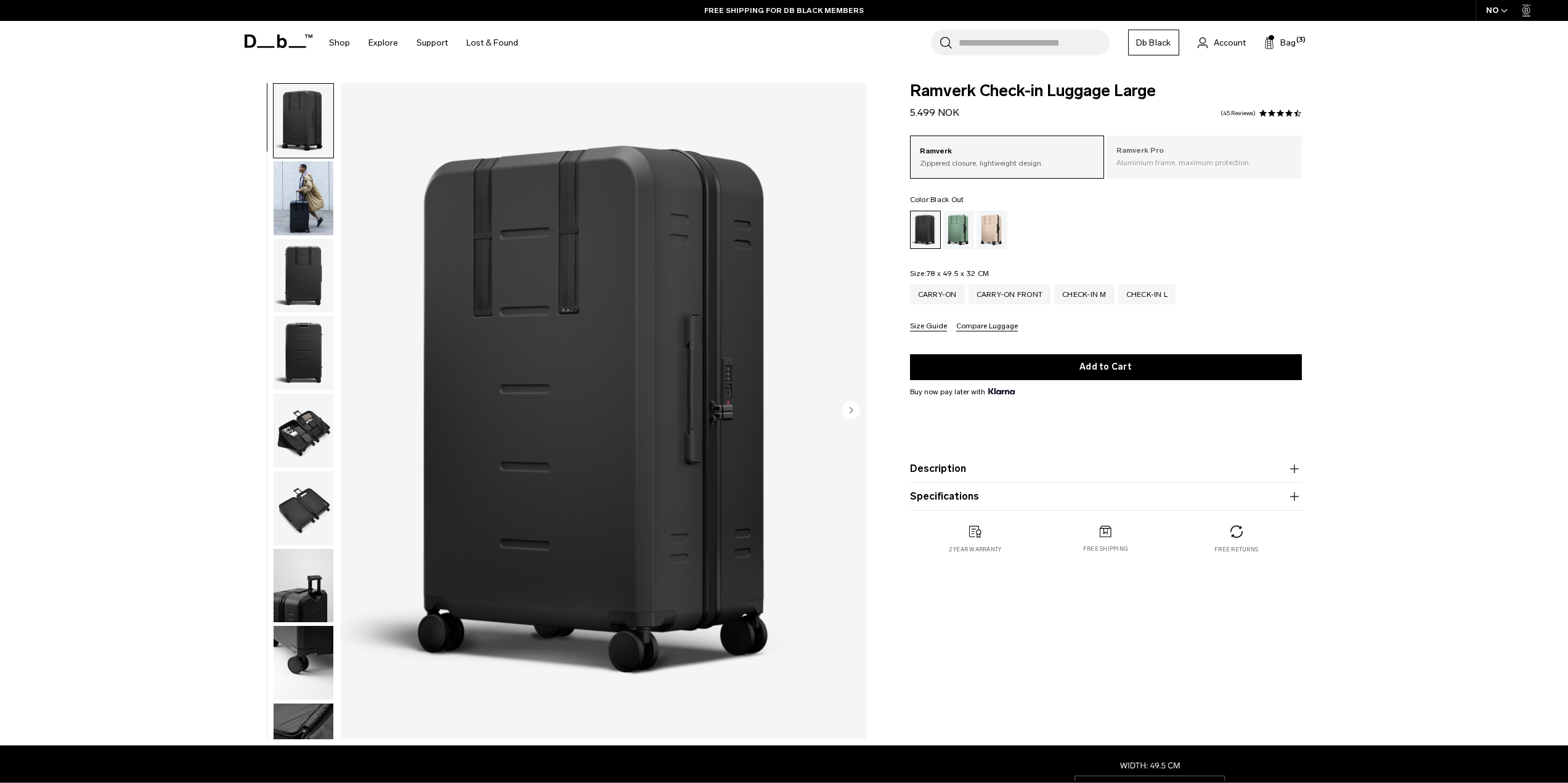
click at [1213, 154] on p "Ramverk Pro" at bounding box center [1204, 150] width 176 height 12
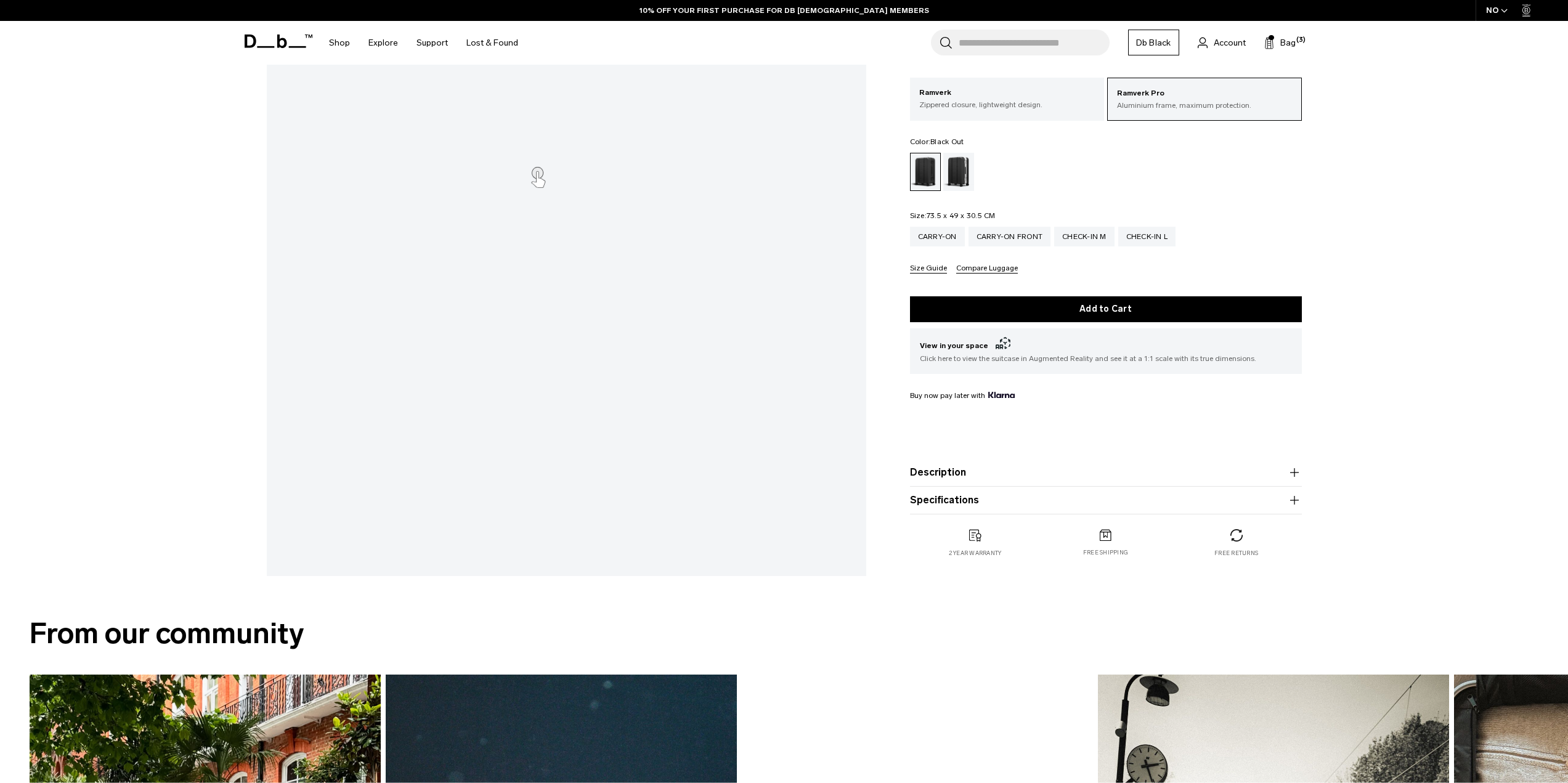
scroll to position [124, 0]
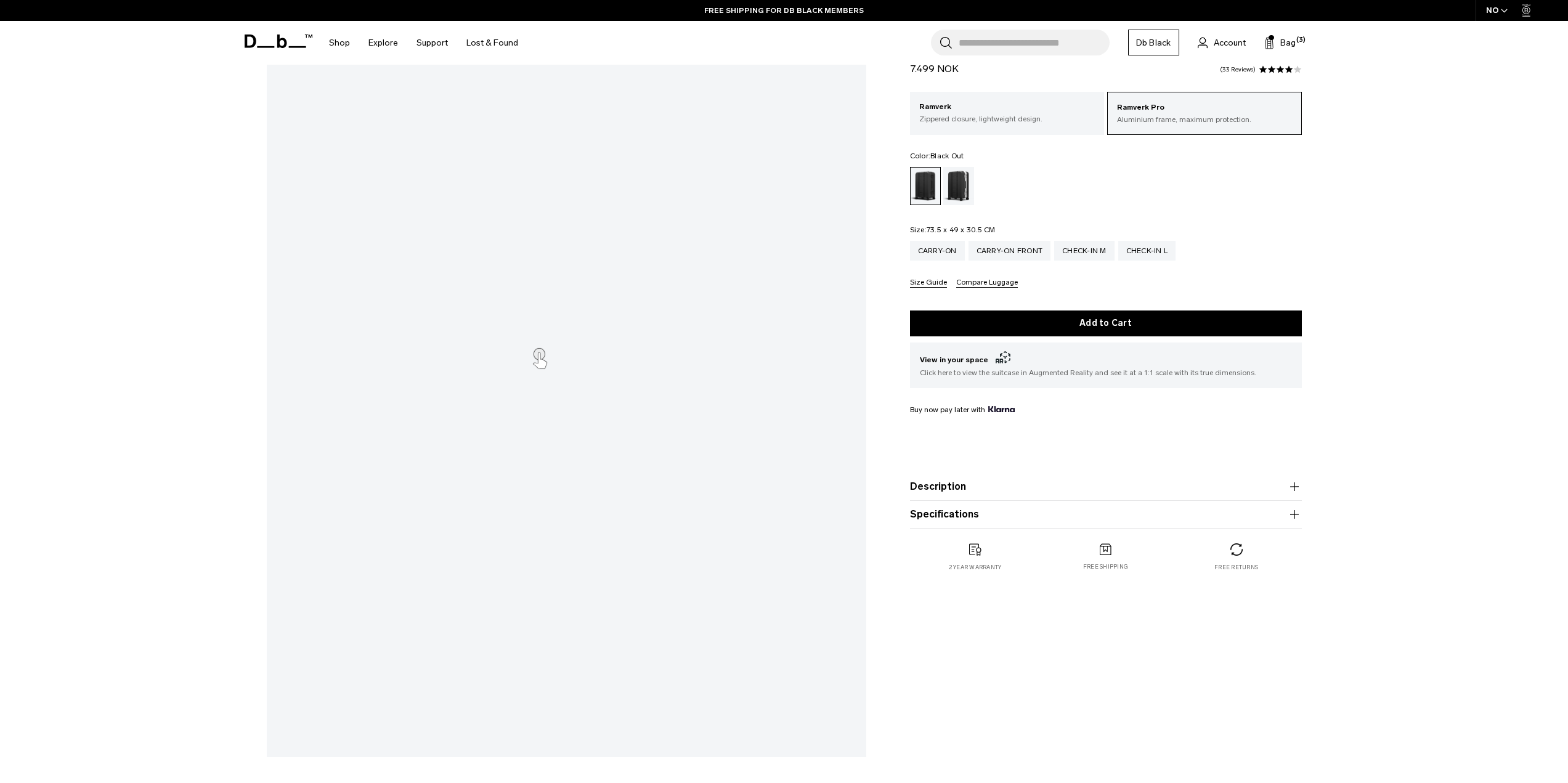
click at [928, 284] on button "Size Guide" at bounding box center [929, 283] width 37 height 9
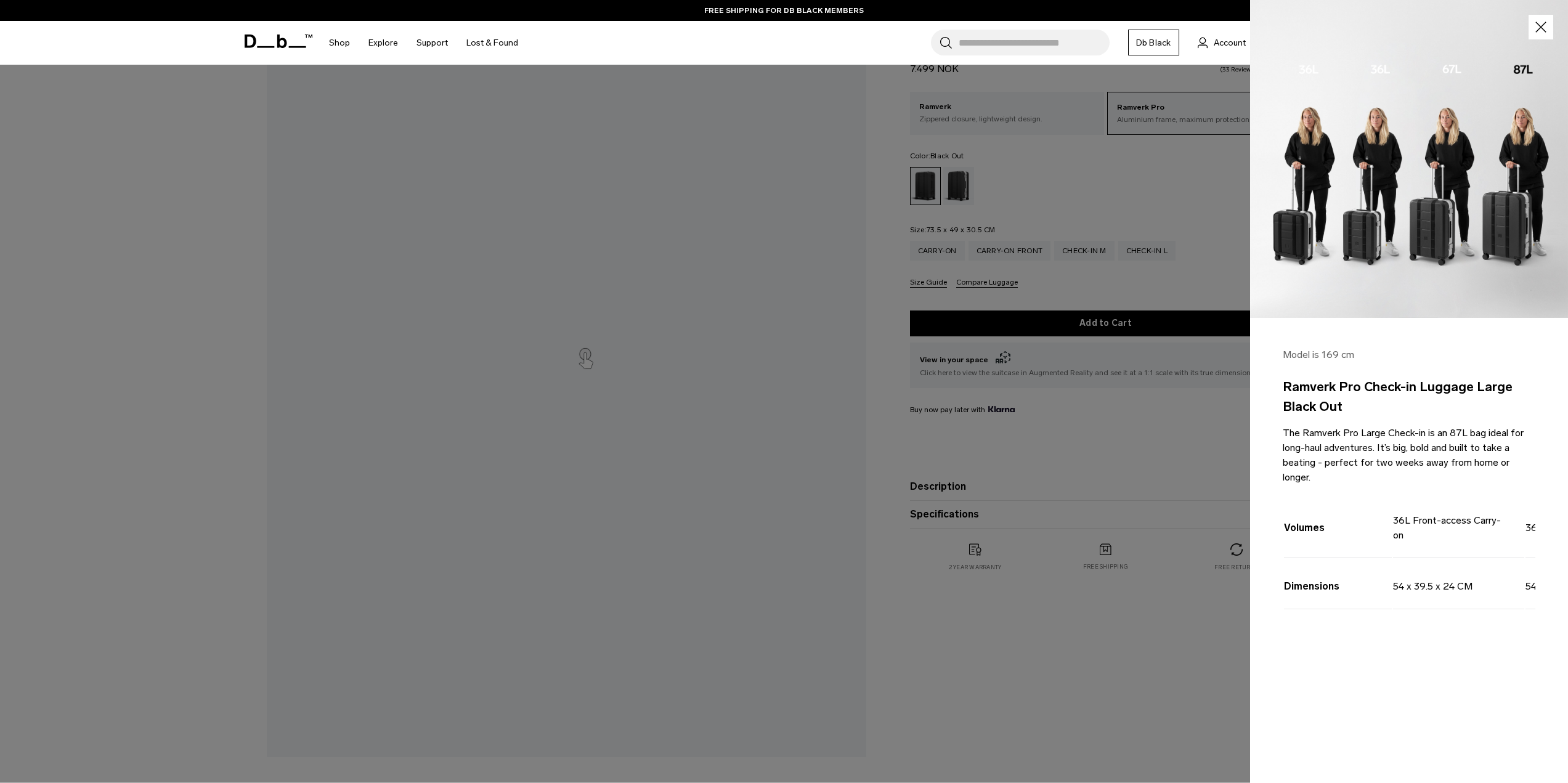
click at [1294, 517] on td "Volumes" at bounding box center [1338, 526] width 107 height 65
drag, startPoint x: 1391, startPoint y: 507, endPoint x: 1426, endPoint y: 525, distance: 39.4
click at [1426, 525] on tr "Volumes 36L Front-access [GEOGRAPHIC_DATA] 36L Carry-on 67L Check-in Medium 87L…" at bounding box center [1592, 526] width 616 height 65
drag, startPoint x: 1362, startPoint y: 627, endPoint x: 1449, endPoint y: 625, distance: 87.0
click at [1449, 625] on div "Volumes 36L Front-access [GEOGRAPHIC_DATA] 36L Carry-on 67L Check-in Medium 87L…" at bounding box center [1409, 566] width 253 height 148
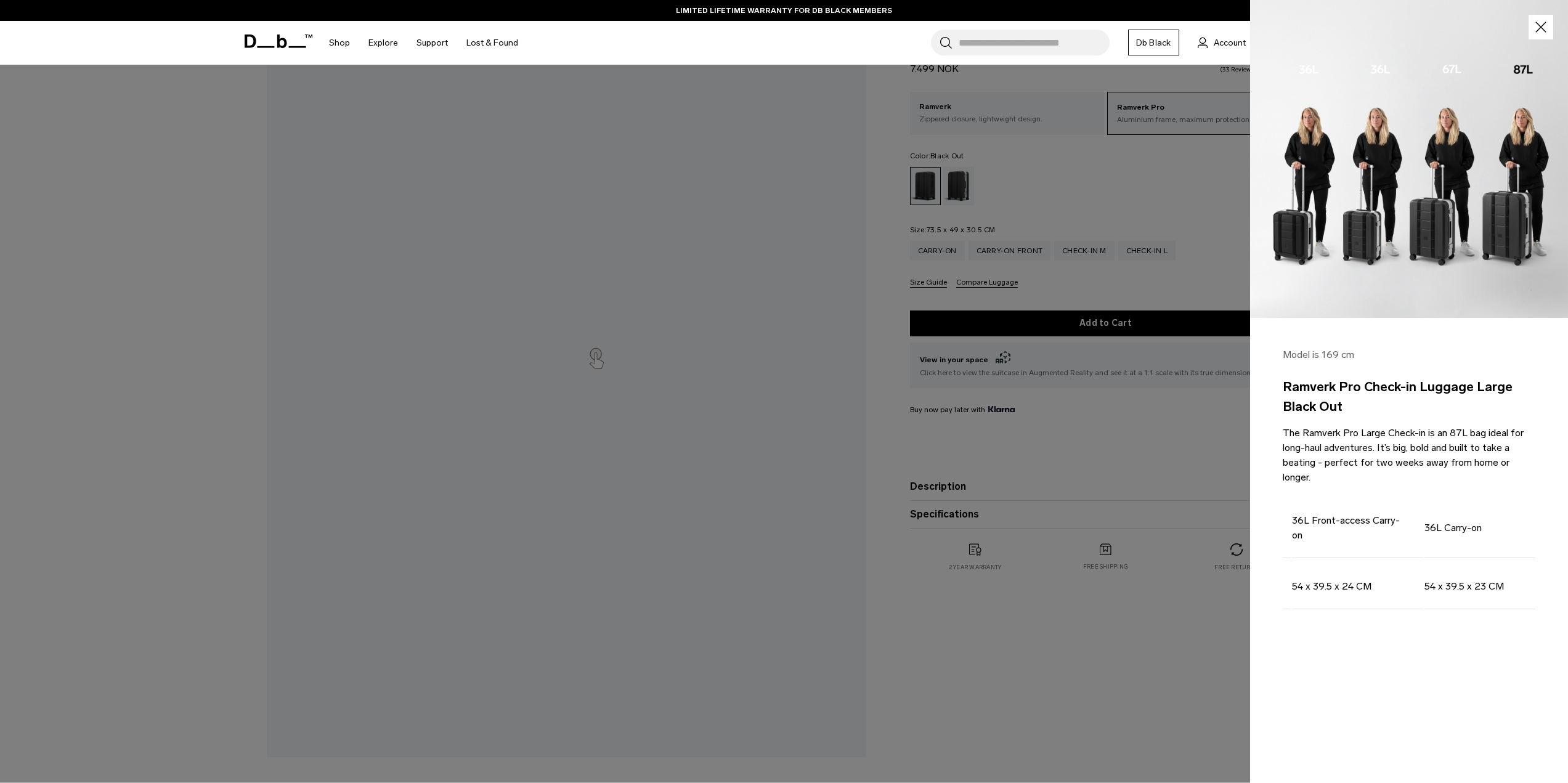
scroll to position [0, 0]
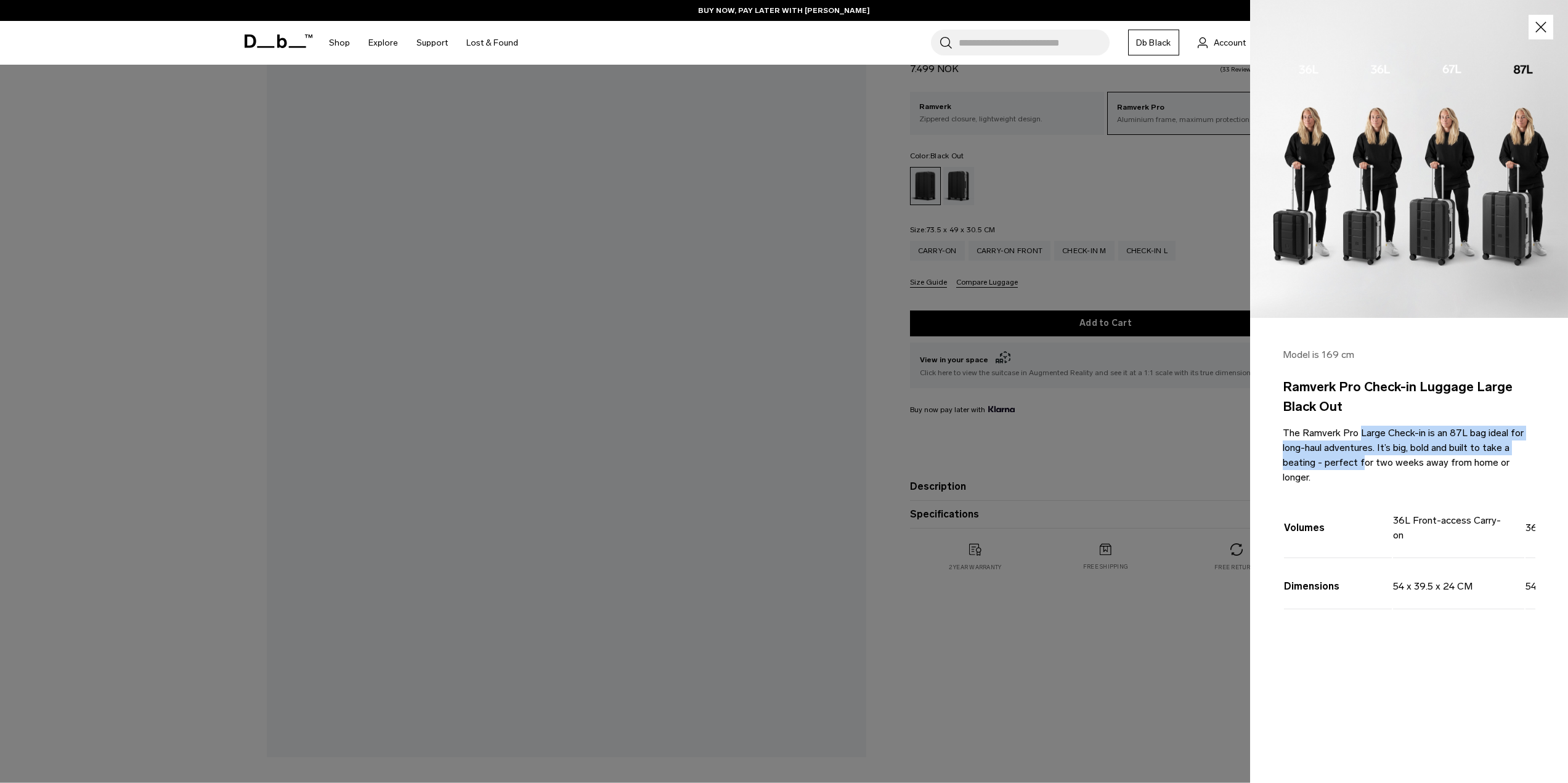
drag, startPoint x: 1323, startPoint y: 427, endPoint x: 1326, endPoint y: 466, distance: 39.1
click at [1326, 466] on p "The Ramverk Pro Large Check-in is an 87L bag ideal for long-haul adventures. It…" at bounding box center [1409, 455] width 253 height 59
drag, startPoint x: 1390, startPoint y: 390, endPoint x: 1387, endPoint y: 461, distance: 71.1
click at [1387, 461] on div "Model is 169 cm Ramverk Pro Check-in Luggage Large Black Out The Ramverk Pro La…" at bounding box center [1410, 502] width 318 height 367
click at [1339, 441] on p "The Ramverk Pro Large Check-in is an 87L bag ideal for long-haul adventures. It…" at bounding box center [1409, 455] width 253 height 59
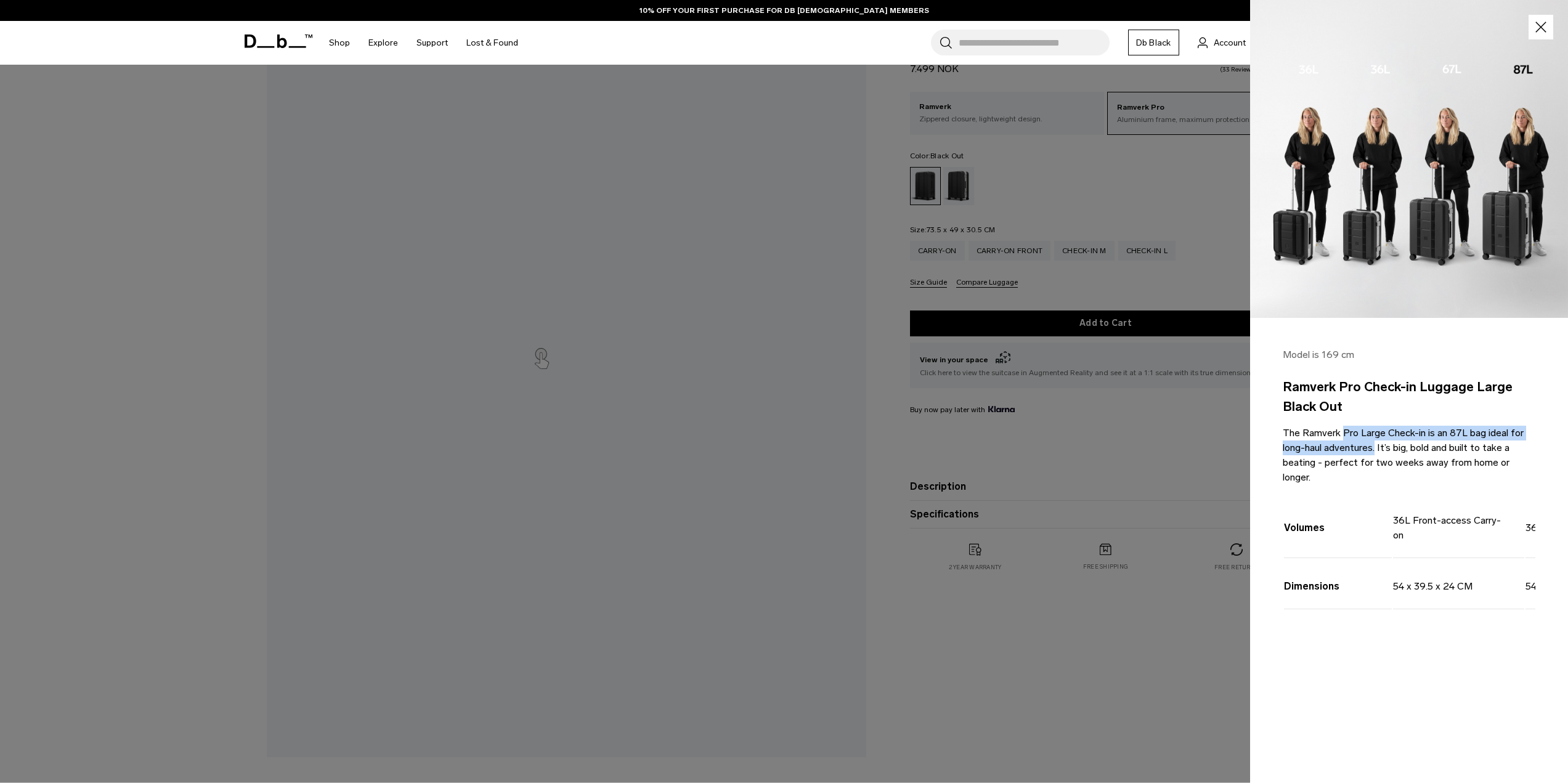
drag, startPoint x: 1298, startPoint y: 440, endPoint x: 1338, endPoint y: 452, distance: 41.8
click at [1338, 452] on p "The Ramverk Pro Large Check-in is an 87L bag ideal for long-haul adventures. It…" at bounding box center [1409, 455] width 253 height 59
drag, startPoint x: 1322, startPoint y: 625, endPoint x: 1364, endPoint y: 634, distance: 43.0
click at [1364, 634] on div "Model is 169 cm Ramverk Pro Check-in Luggage Large Black Out The Ramverk Pro La…" at bounding box center [1410, 502] width 318 height 367
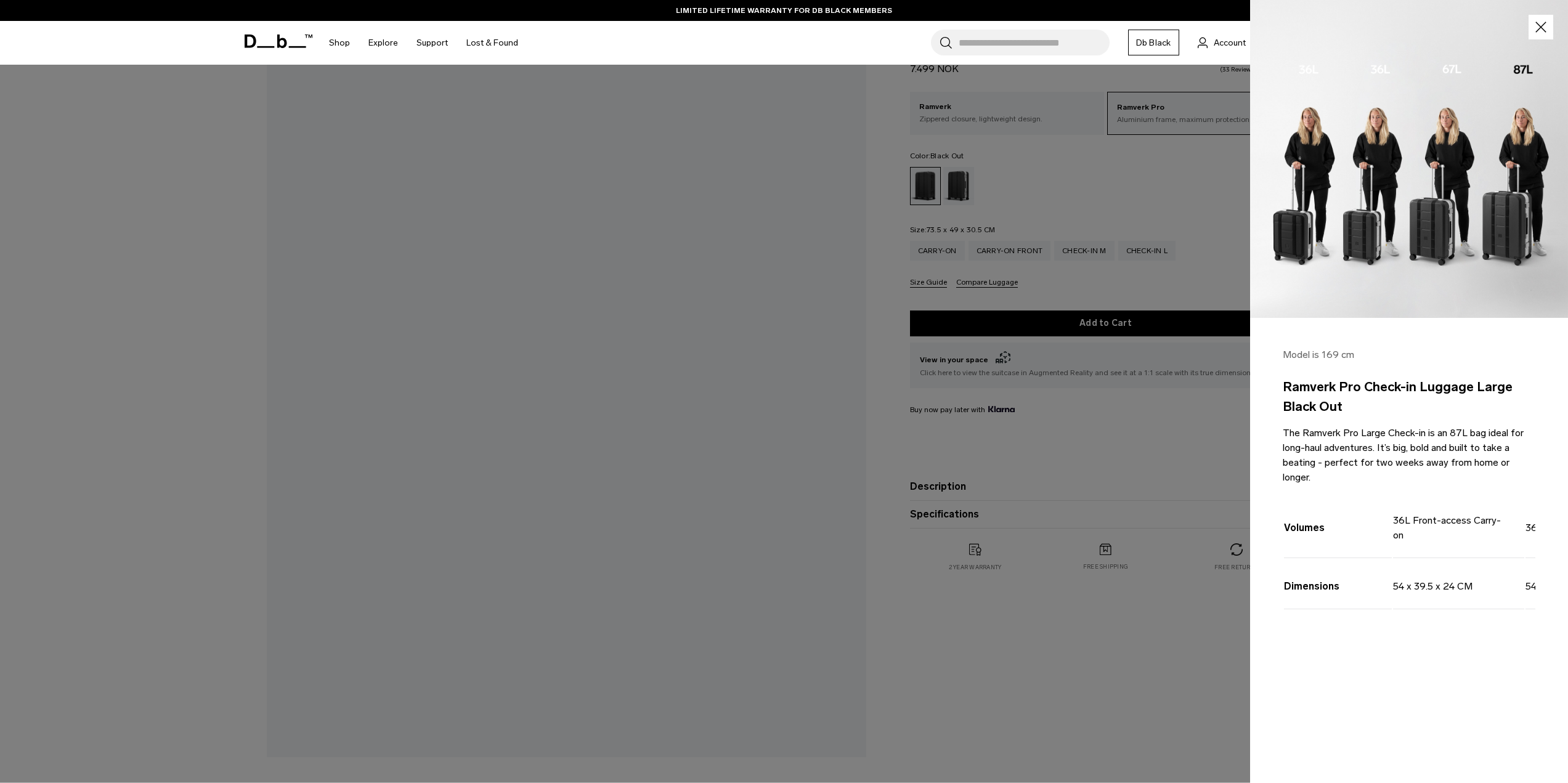
drag, startPoint x: 1352, startPoint y: 624, endPoint x: 1377, endPoint y: 630, distance: 25.7
click at [1377, 630] on div "Model is 169 cm Ramverk Pro Check-in Luggage Large Black Out The Ramverk Pro La…" at bounding box center [1410, 502] width 318 height 367
click at [1149, 701] on div at bounding box center [784, 391] width 1568 height 783
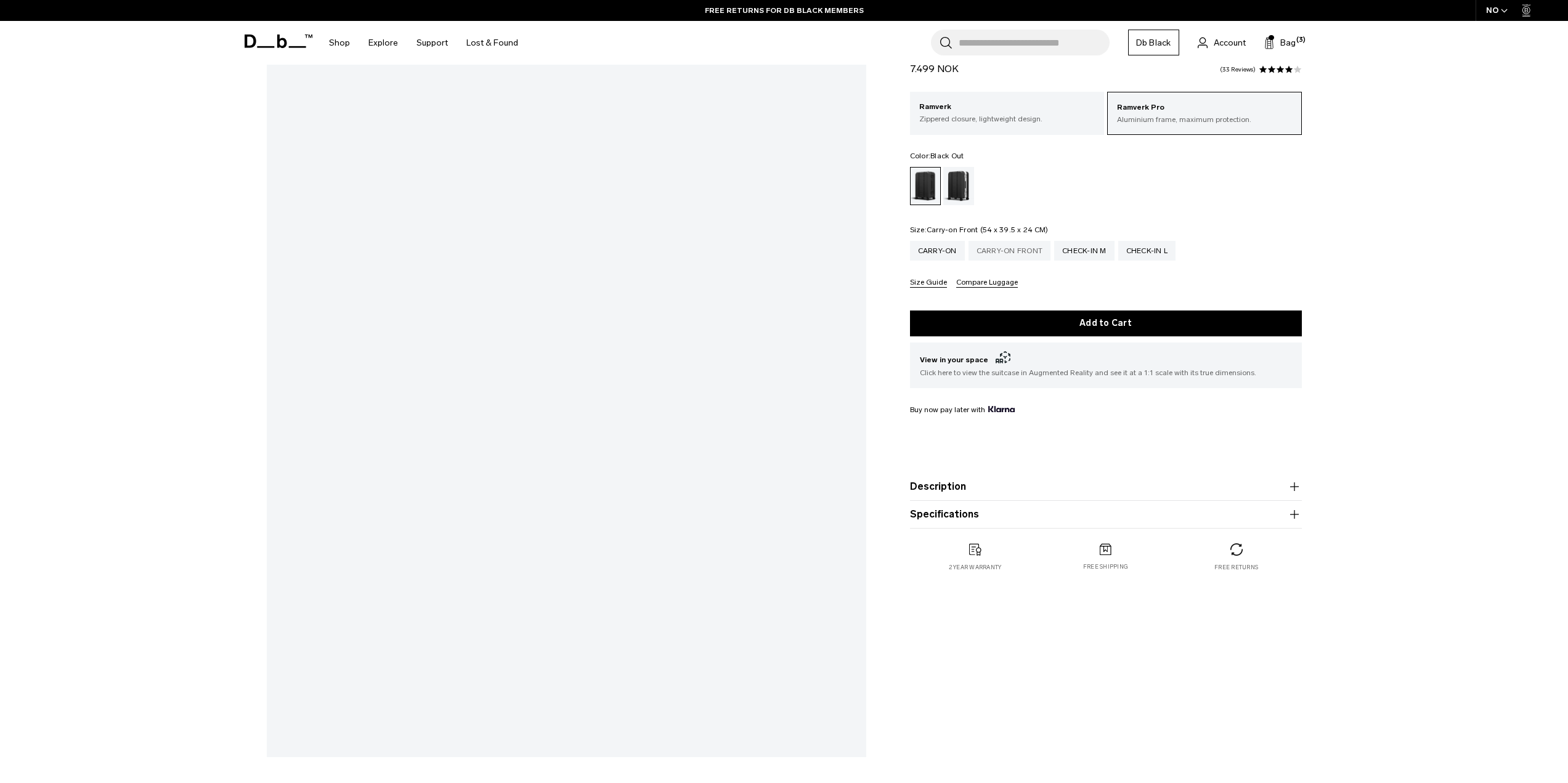
click at [1009, 256] on div "Carry-on Front" at bounding box center [1010, 250] width 82 height 19
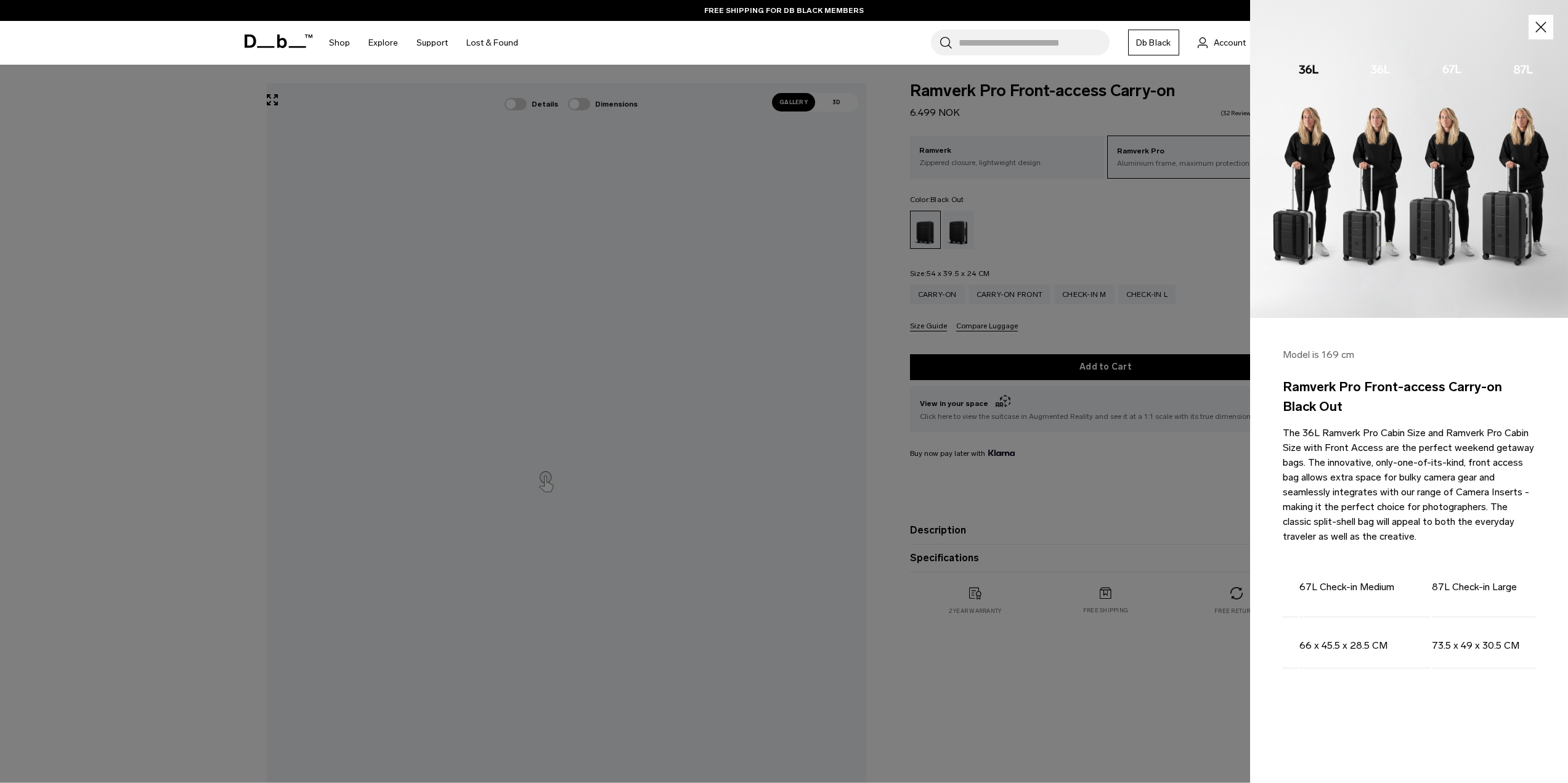
scroll to position [0, 365]
click at [1157, 209] on div at bounding box center [784, 391] width 1568 height 783
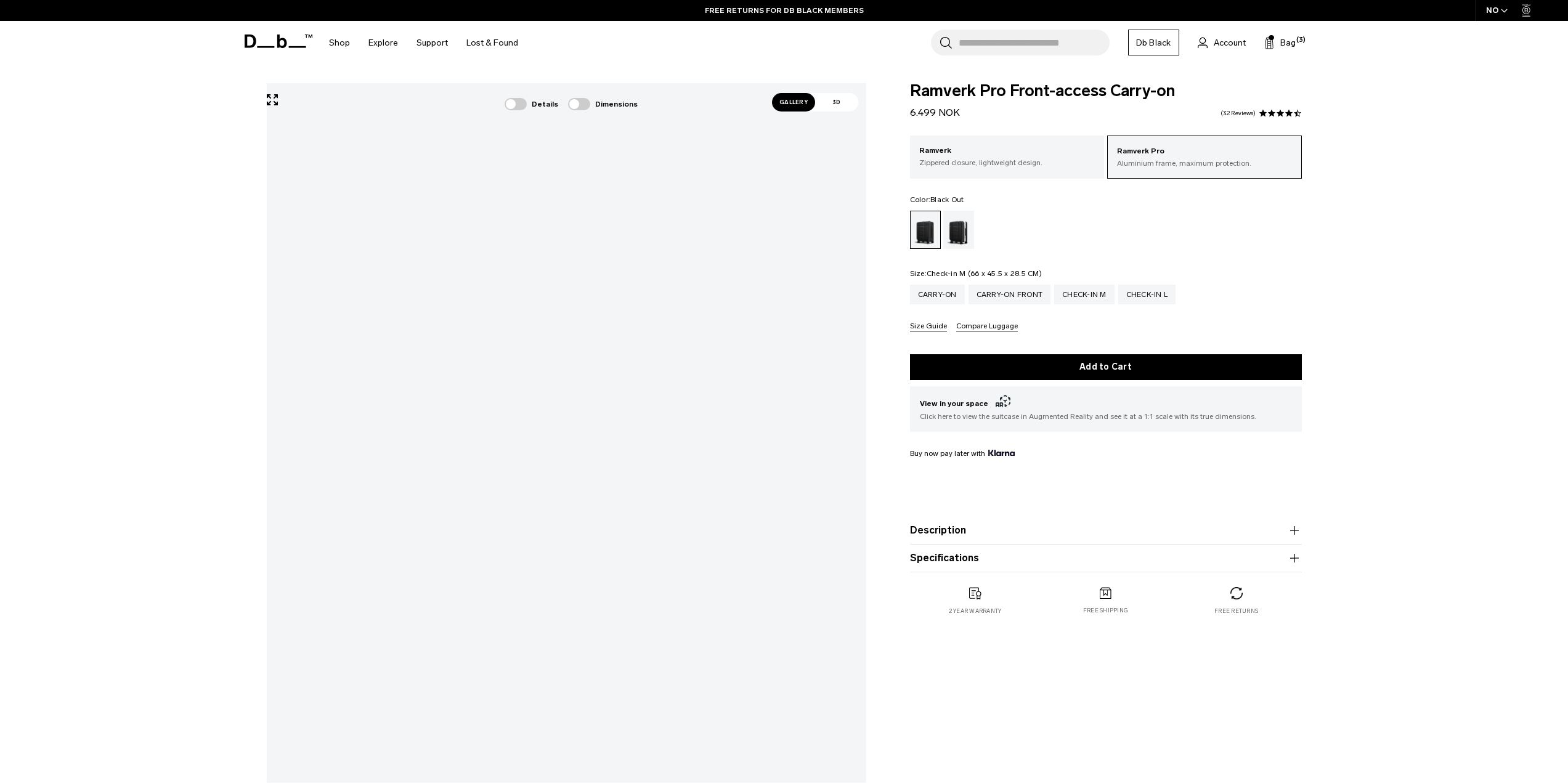
drag, startPoint x: 1074, startPoint y: 293, endPoint x: 979, endPoint y: 316, distance: 97.7
click at [1074, 293] on div "Check-in M" at bounding box center [1084, 294] width 61 height 19
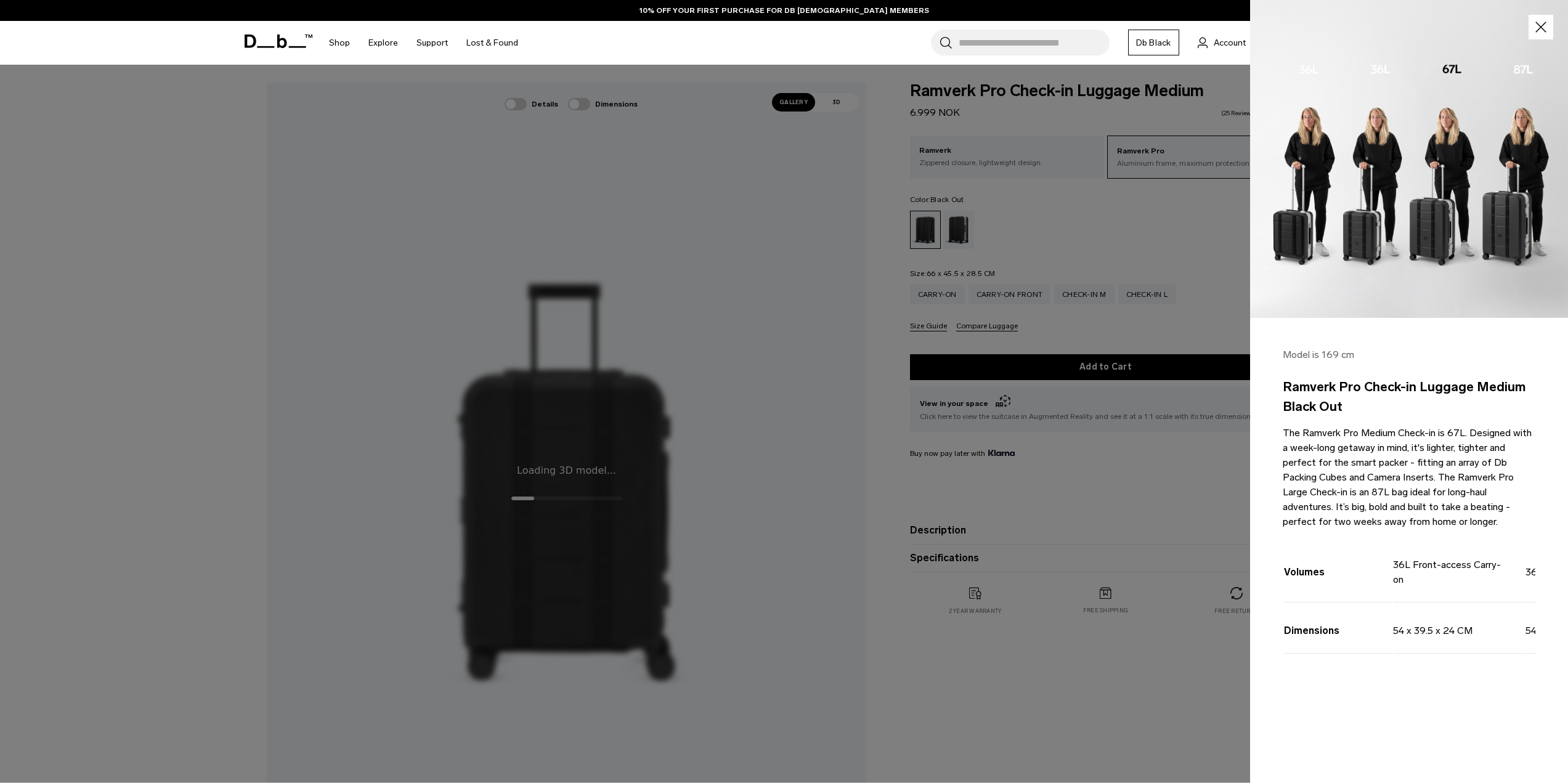
click at [1192, 250] on div at bounding box center [784, 391] width 1568 height 783
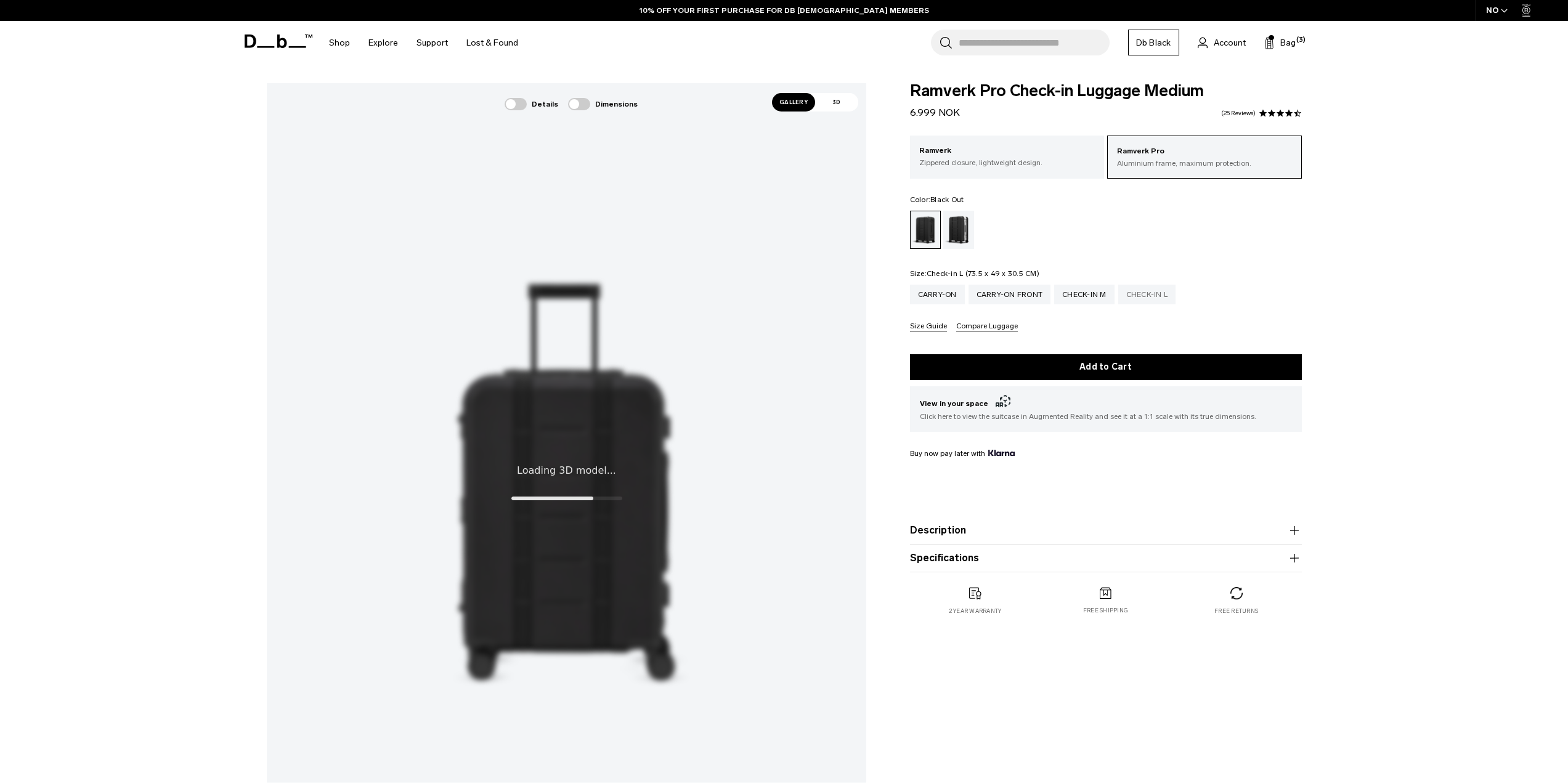
click at [1160, 293] on div "Check-in L" at bounding box center [1147, 294] width 58 height 19
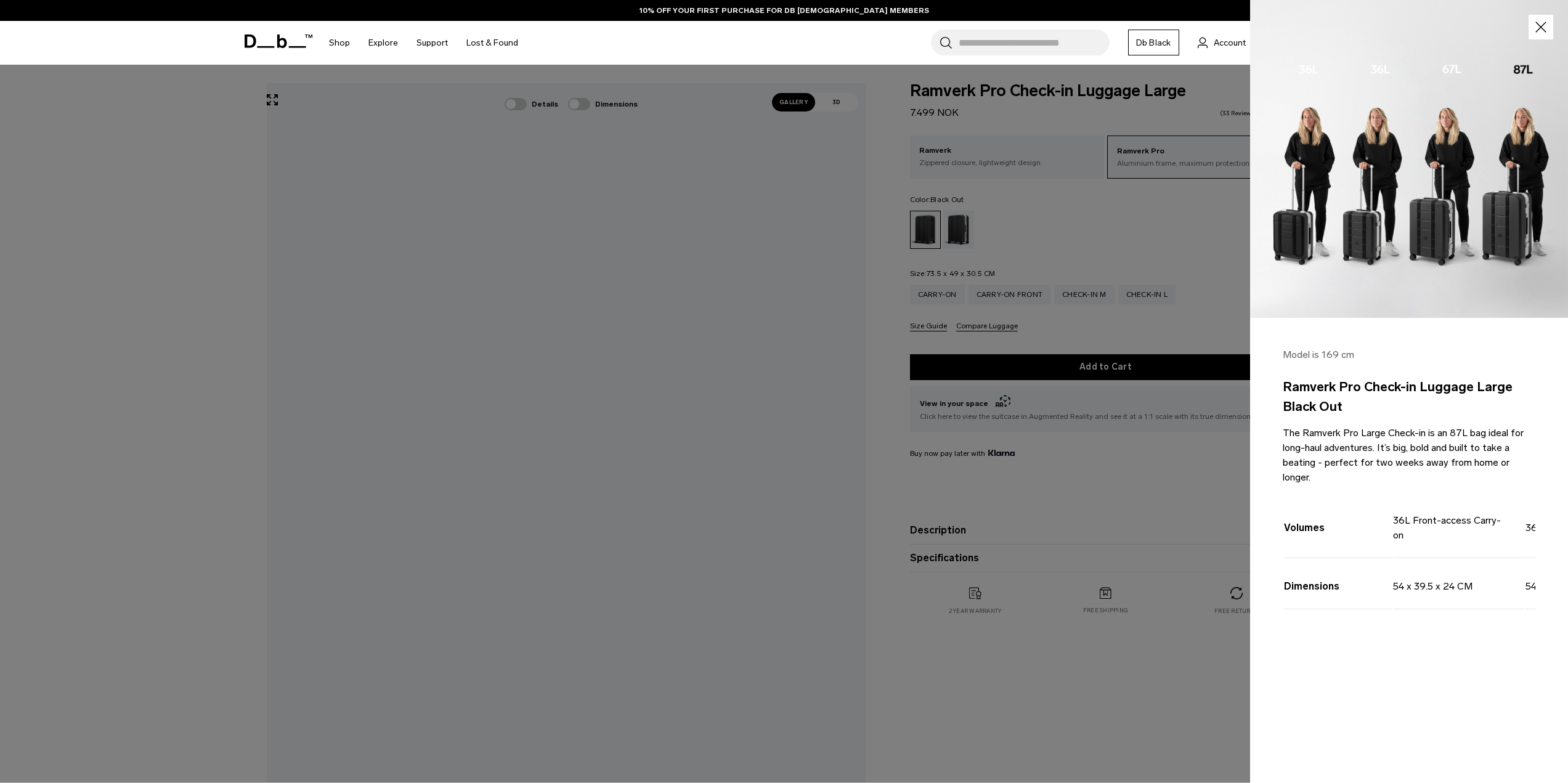
click at [1125, 238] on div at bounding box center [784, 391] width 1568 height 783
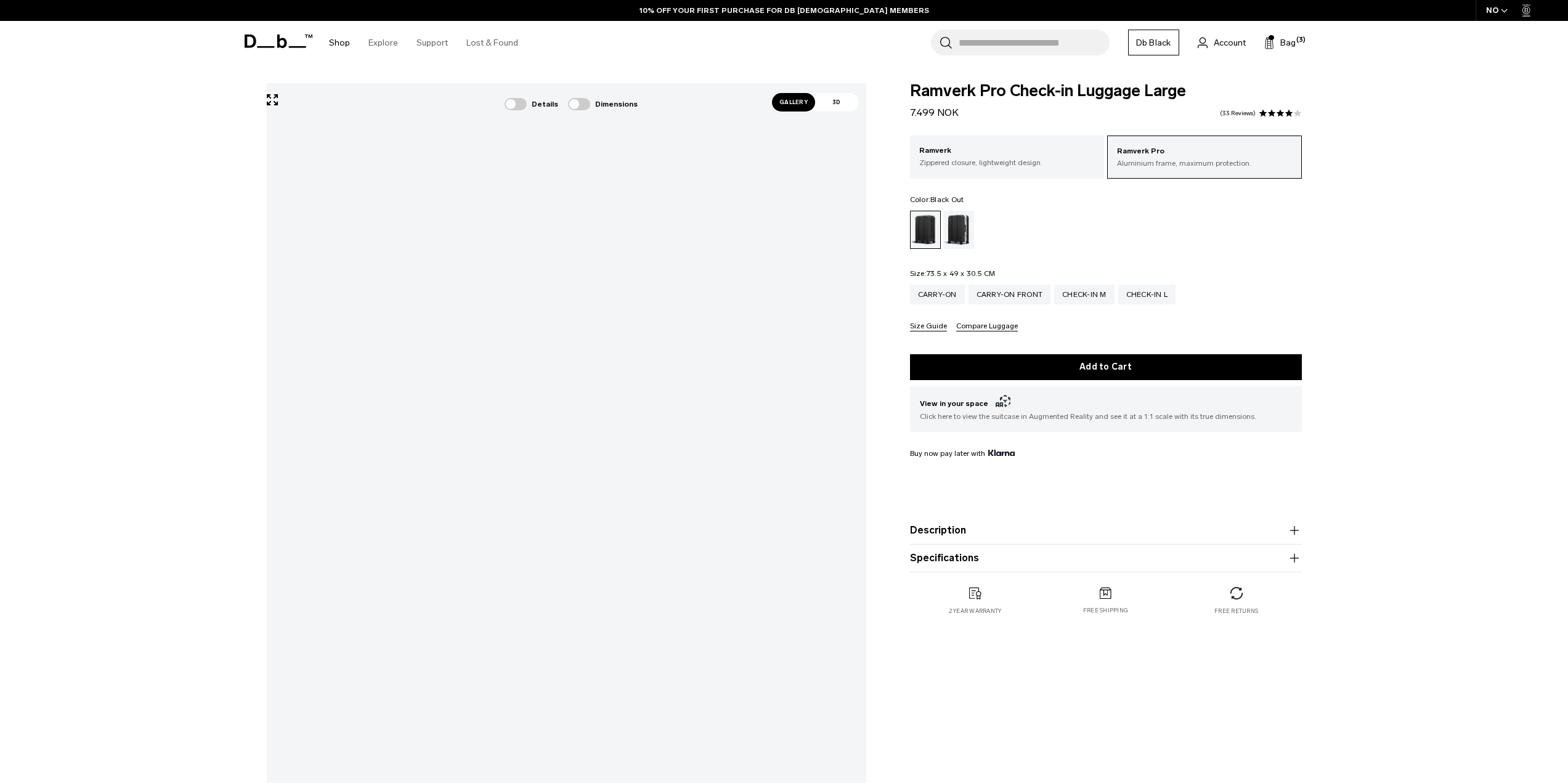
click at [338, 41] on link "Shop" at bounding box center [339, 43] width 21 height 44
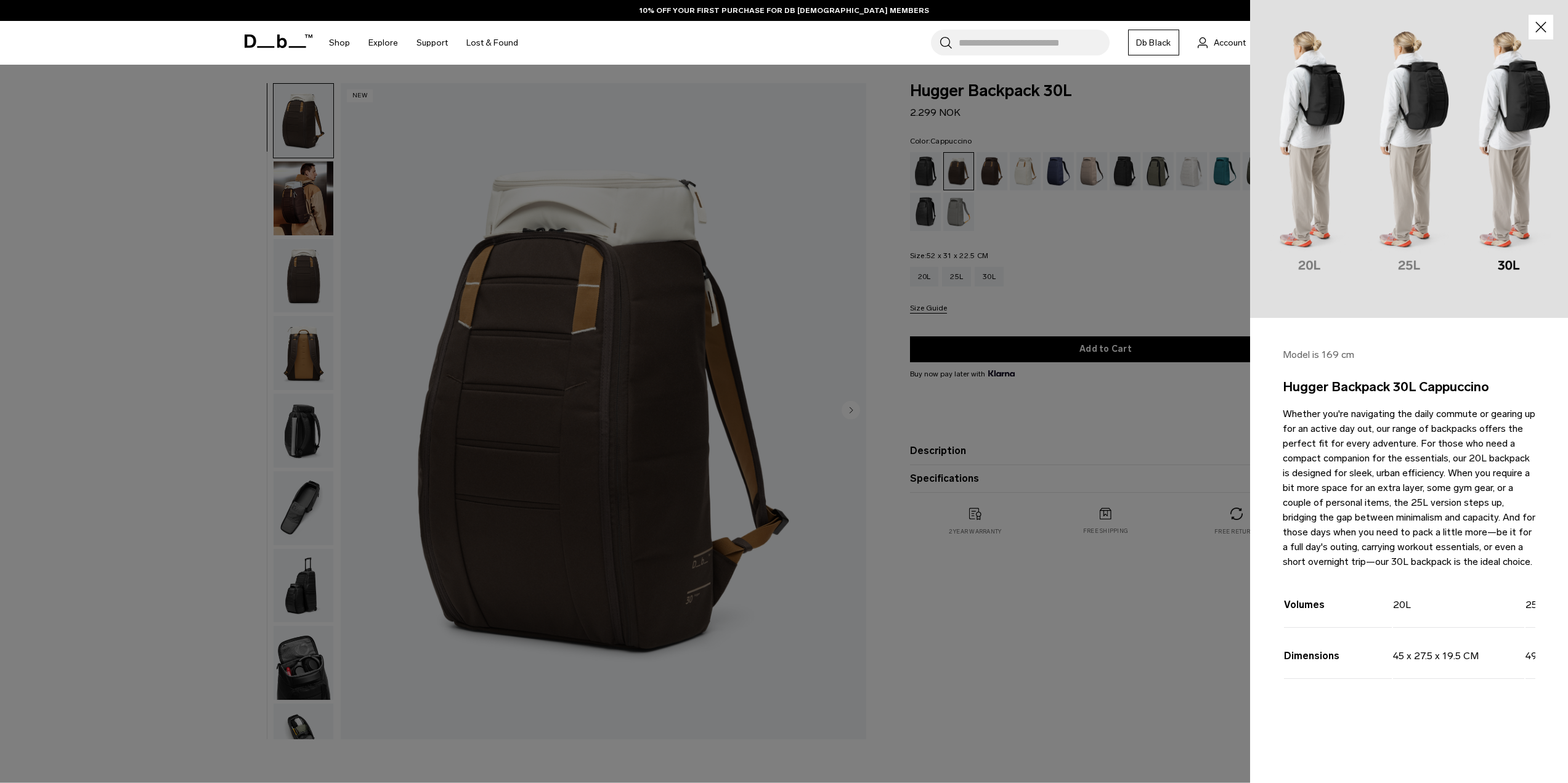
click at [1048, 282] on div at bounding box center [784, 391] width 1568 height 783
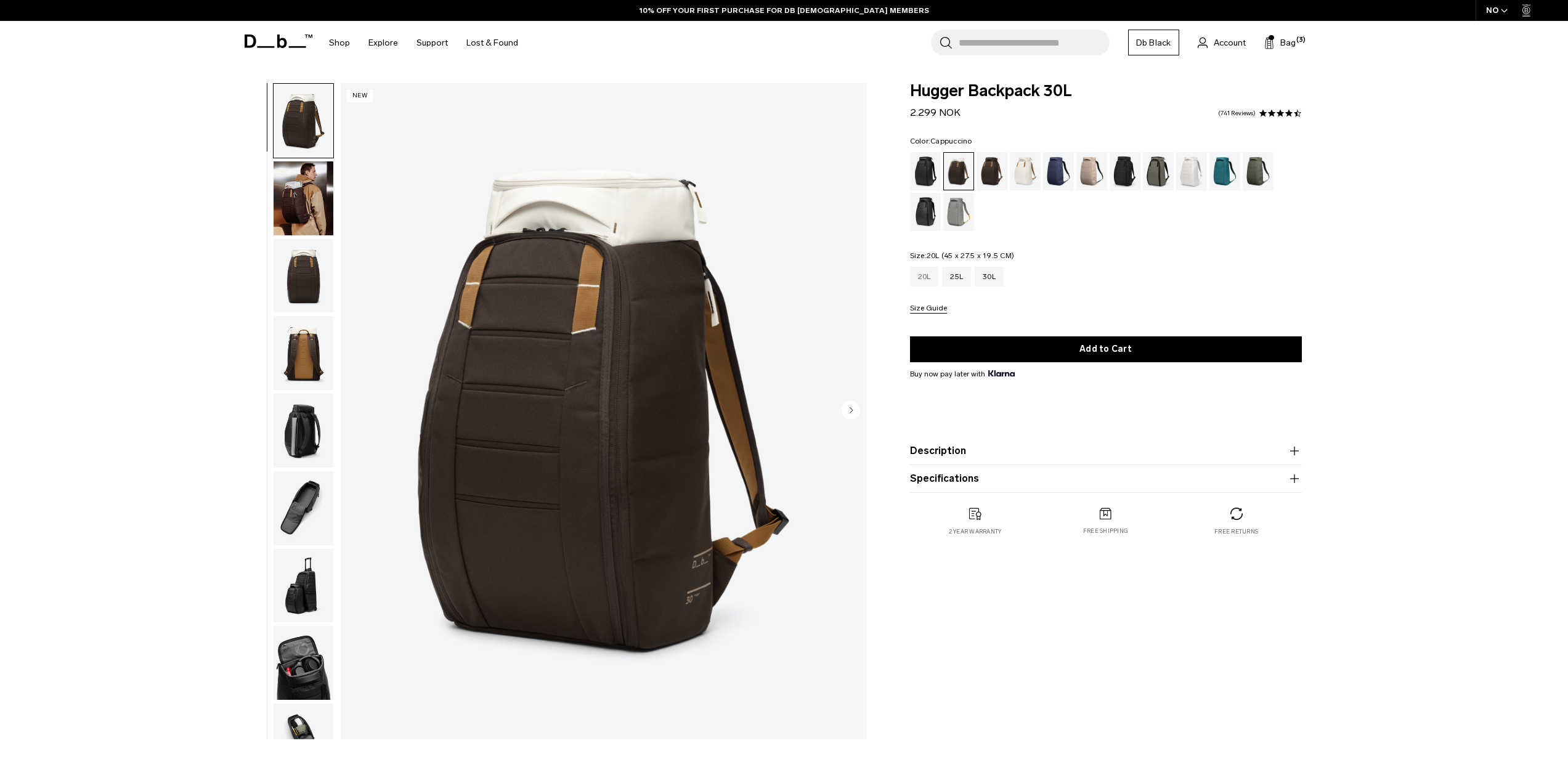
click at [925, 277] on div "20L" at bounding box center [925, 276] width 29 height 19
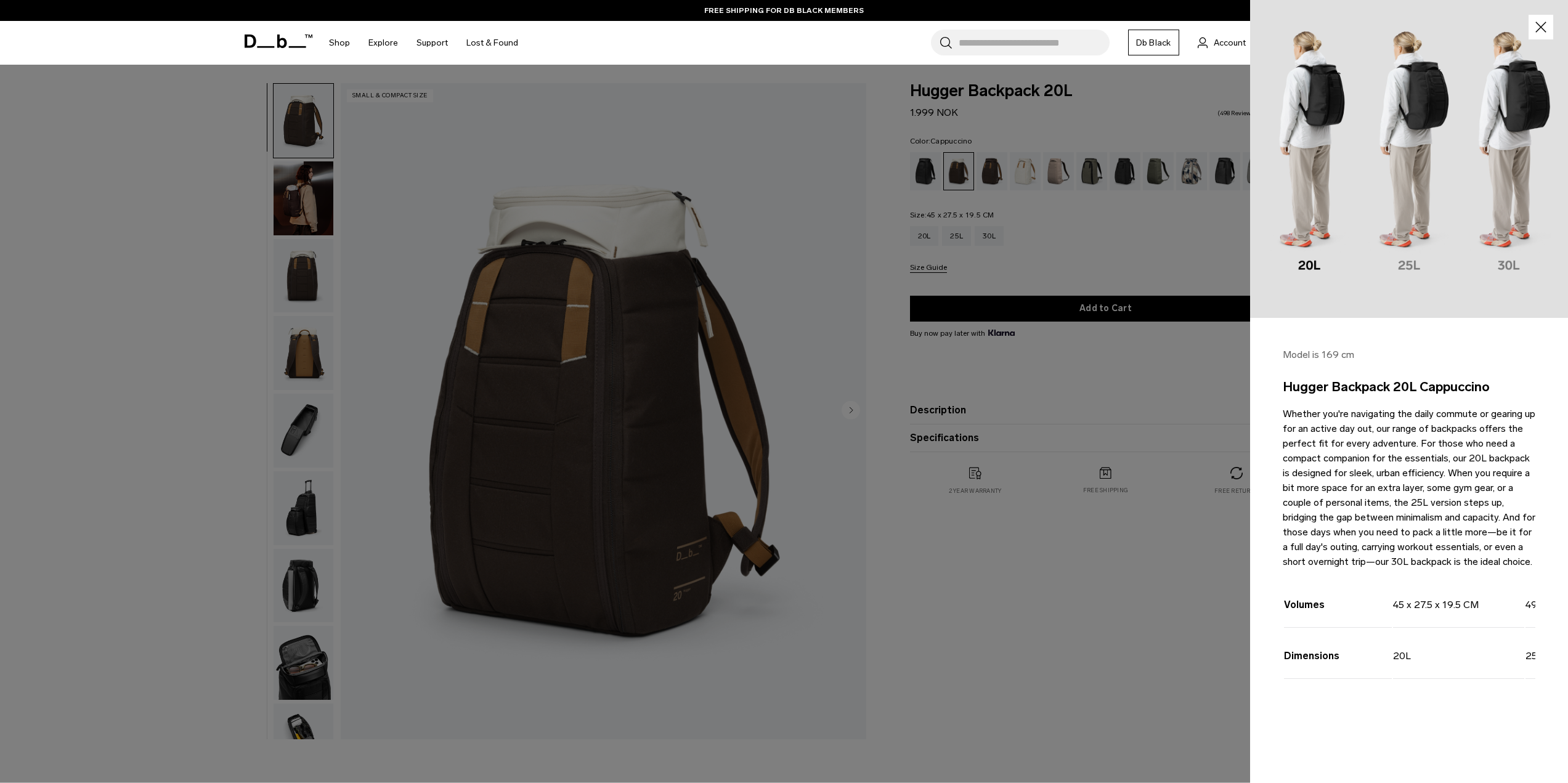
click at [1126, 256] on div at bounding box center [784, 391] width 1568 height 783
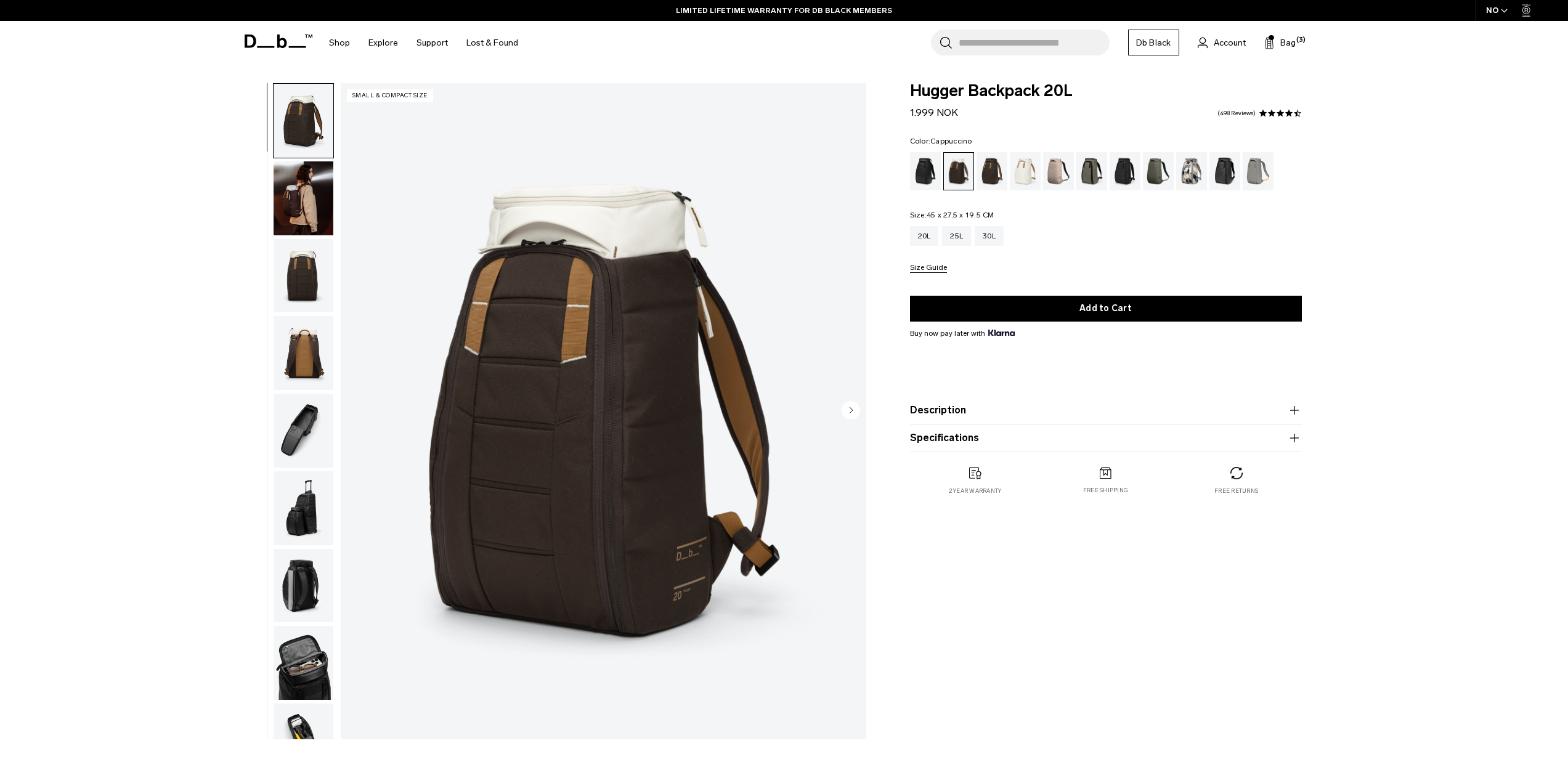
click at [1017, 43] on input "Search for Bags, Luggage..." at bounding box center [1034, 43] width 151 height 26
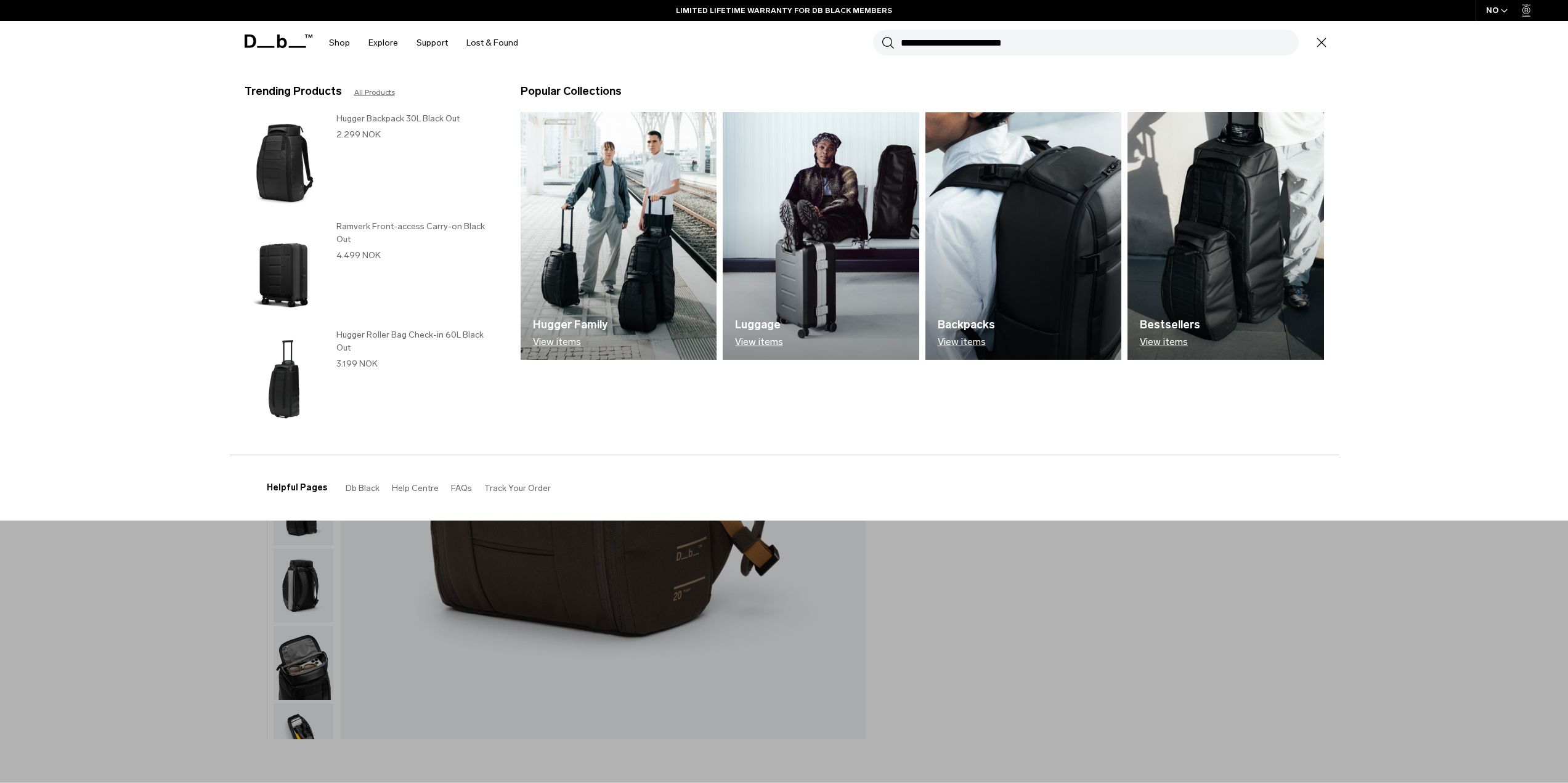
click at [1017, 43] on input "Search for Bags, Luggage..." at bounding box center [1099, 43] width 398 height 26
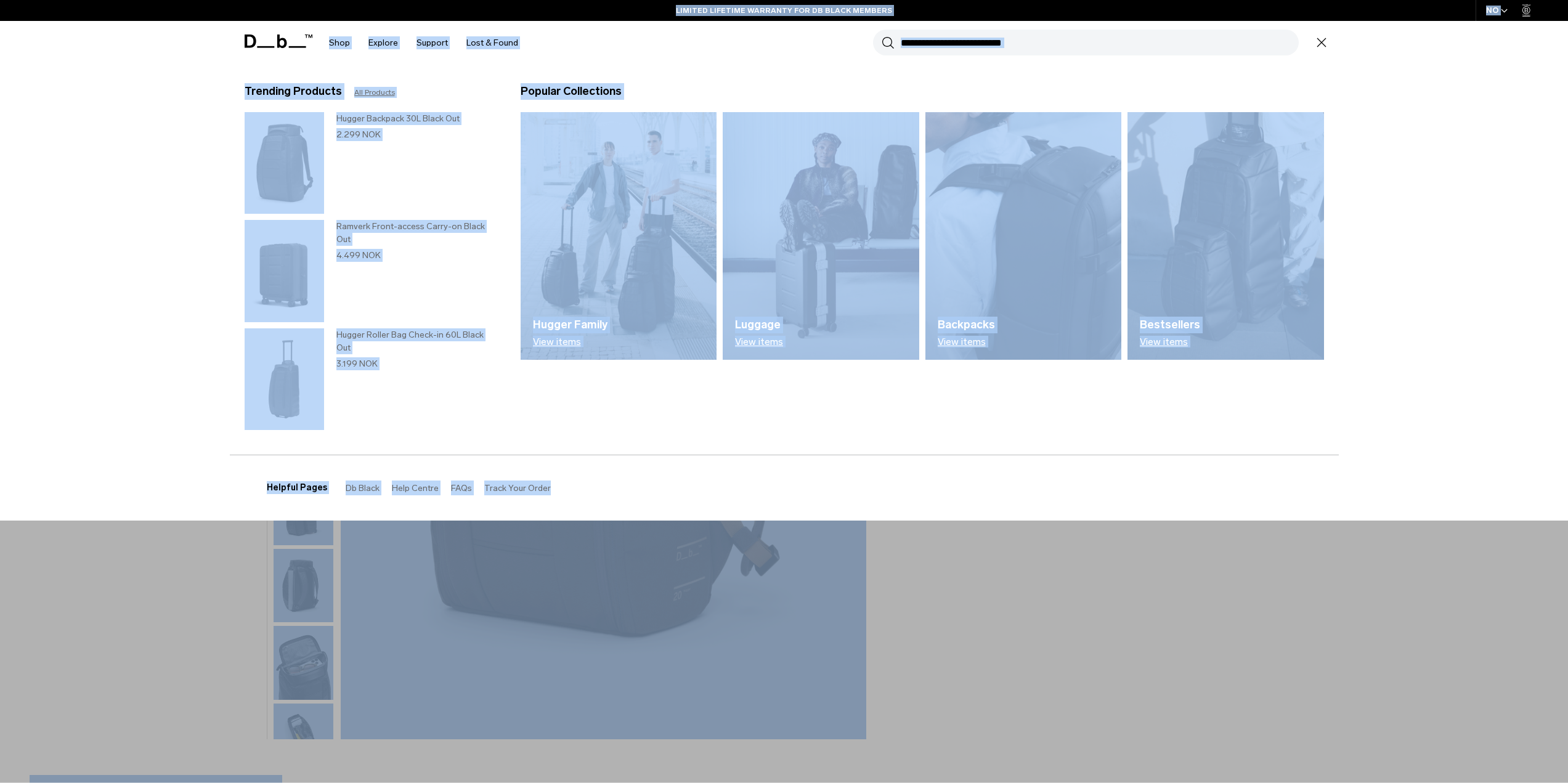
click at [1017, 44] on input "Search for Bags, Luggage..." at bounding box center [1099, 43] width 398 height 26
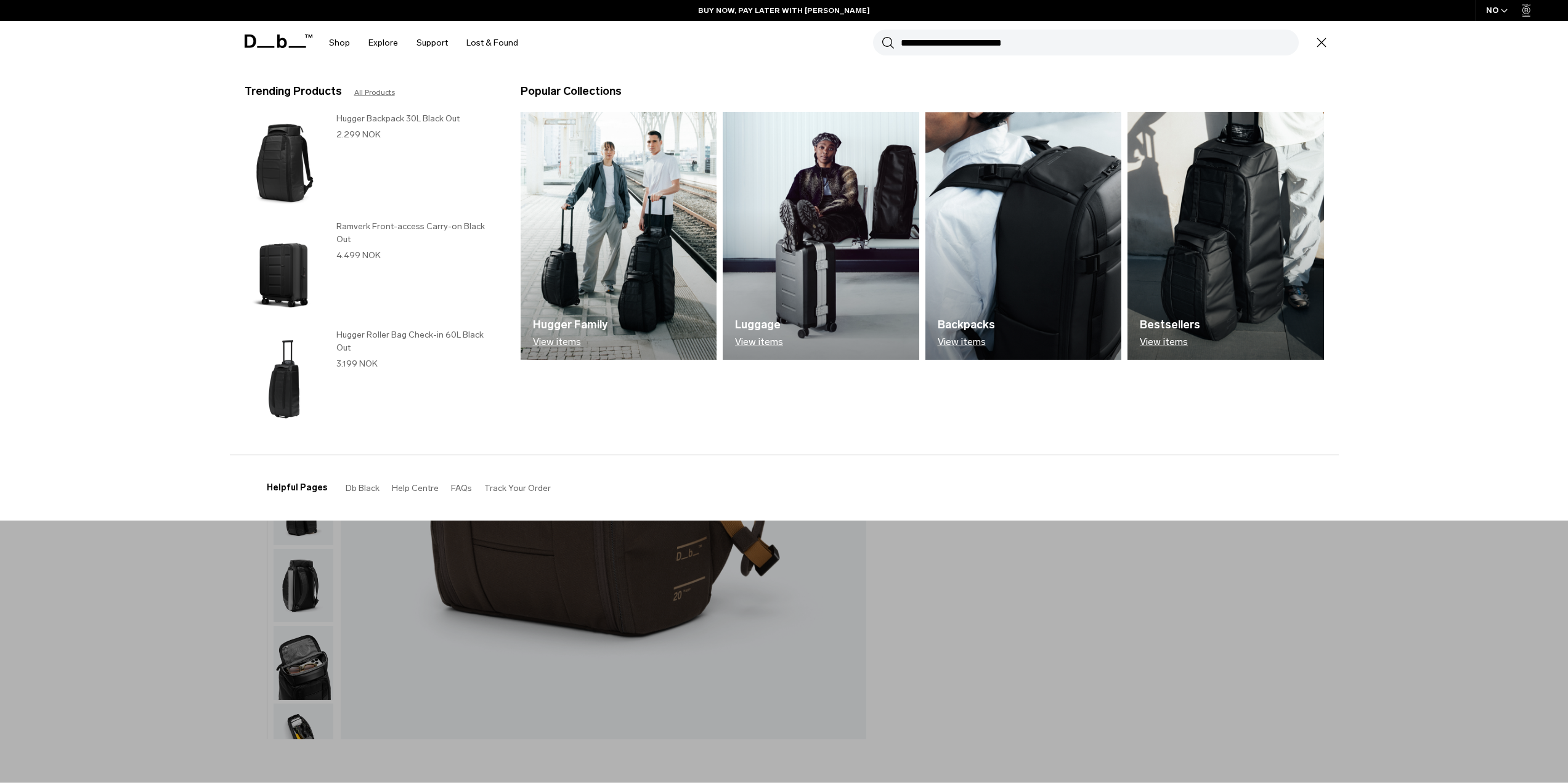
click at [1017, 44] on input "Search for Bags, Luggage..." at bounding box center [1099, 43] width 398 height 26
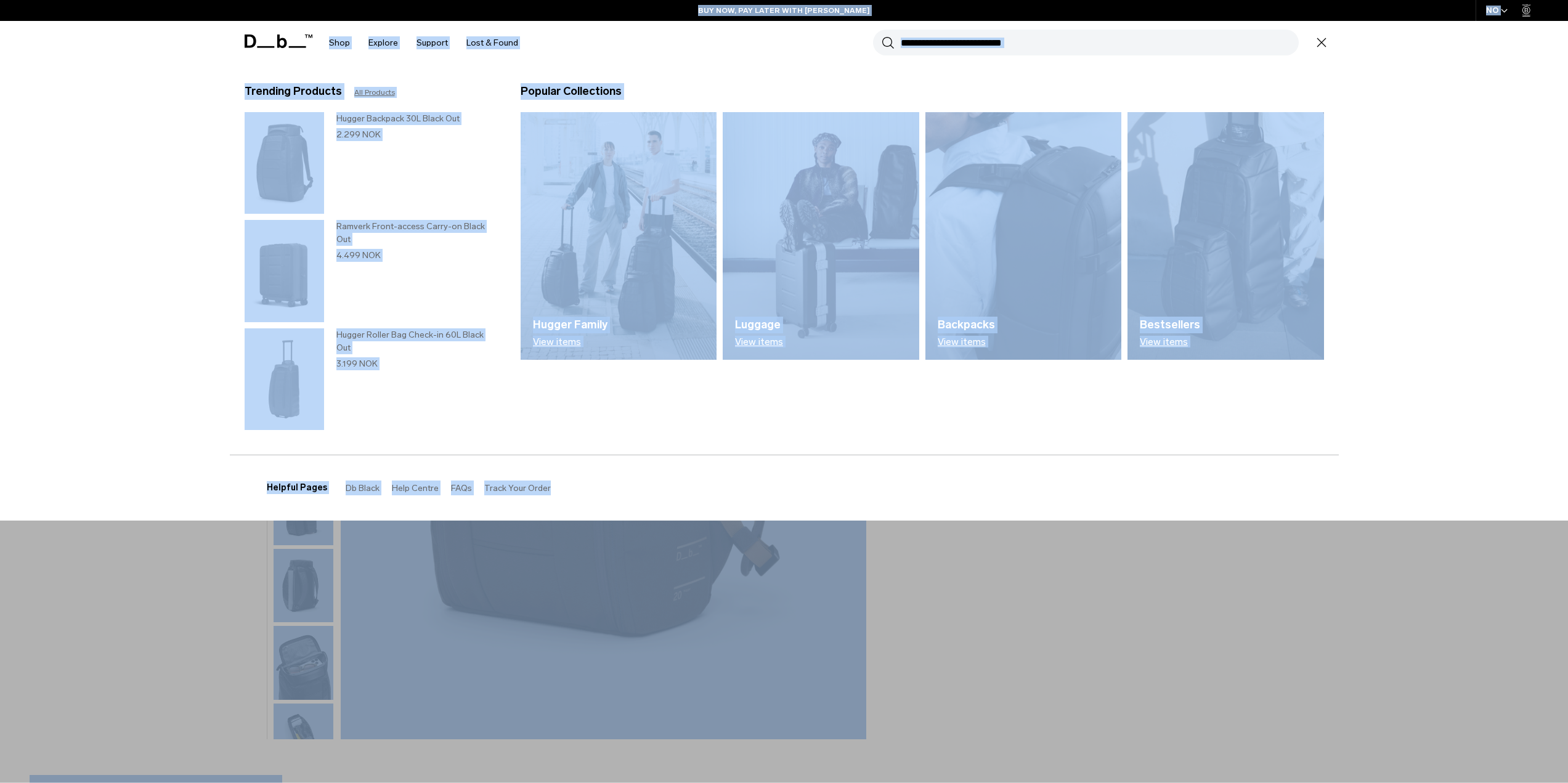
click at [1017, 44] on input "Search for Bags, Luggage..." at bounding box center [1099, 43] width 398 height 26
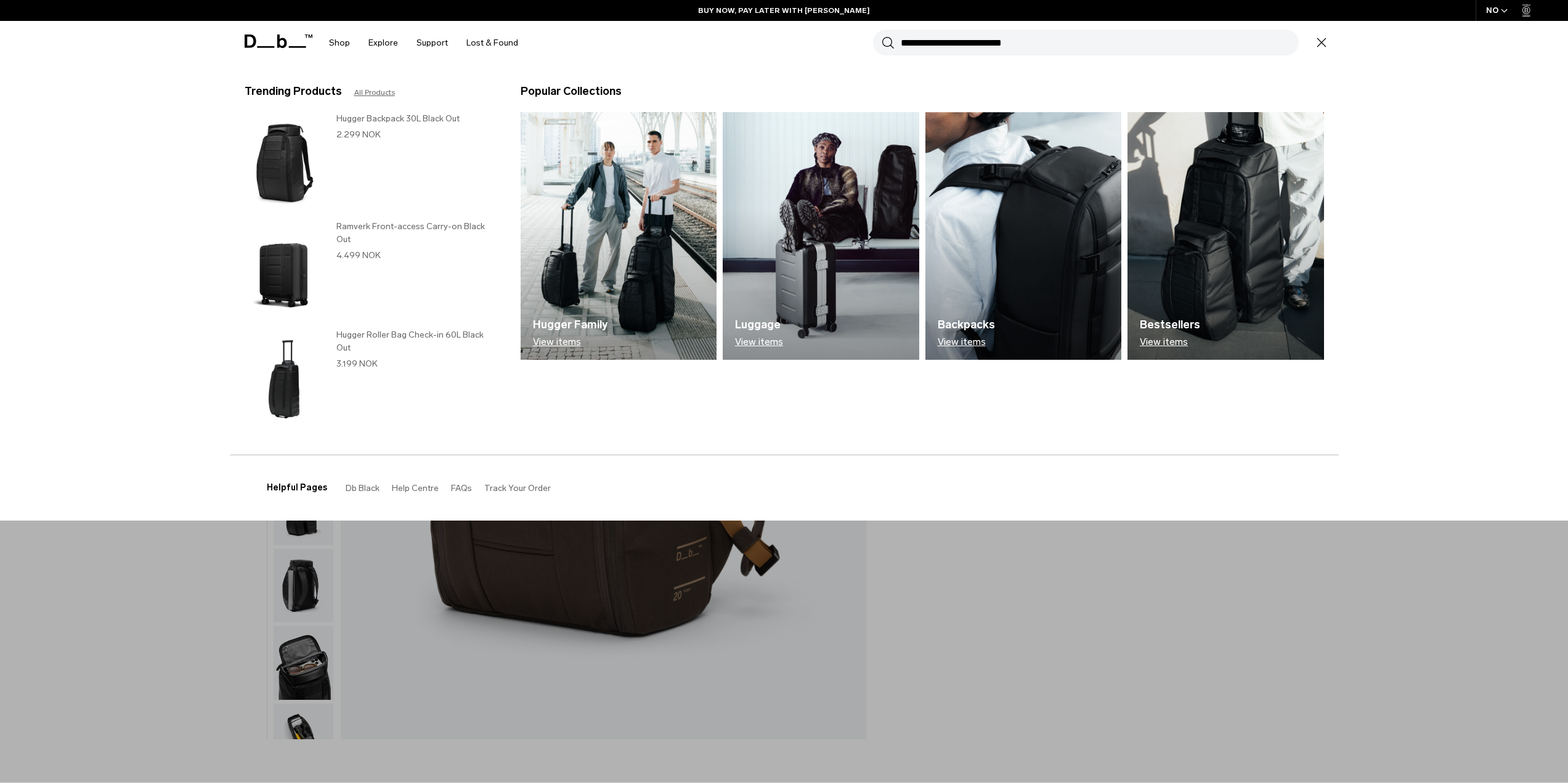
click at [1017, 44] on input "Search for Bags, Luggage..." at bounding box center [1099, 43] width 398 height 26
click at [317, 256] on img at bounding box center [284, 271] width 79 height 102
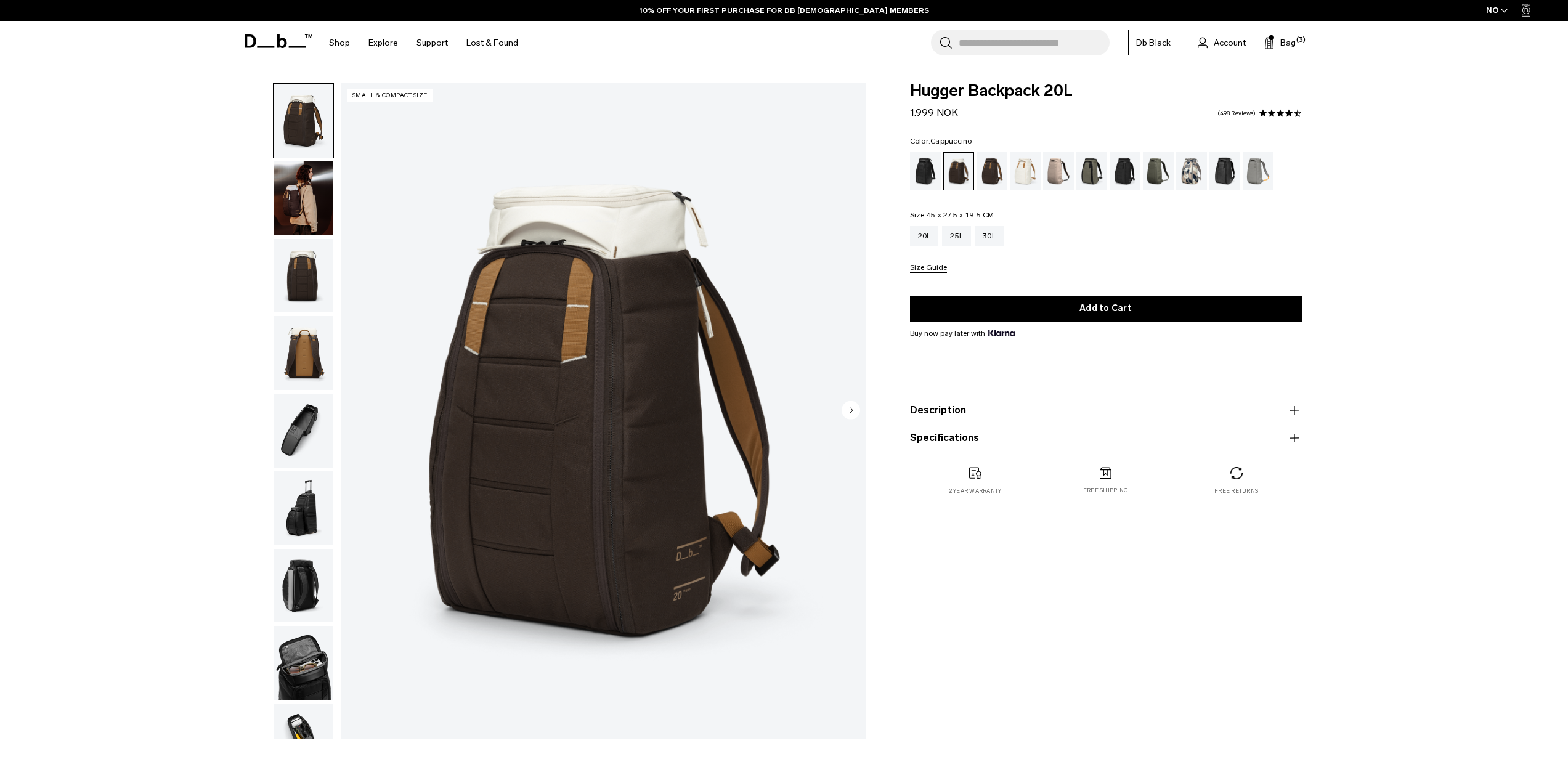
click at [924, 263] on div "20L 25L 30L Size Guide" at bounding box center [1106, 250] width 392 height 47
click at [927, 267] on button "Size Guide" at bounding box center [929, 267] width 37 height 9
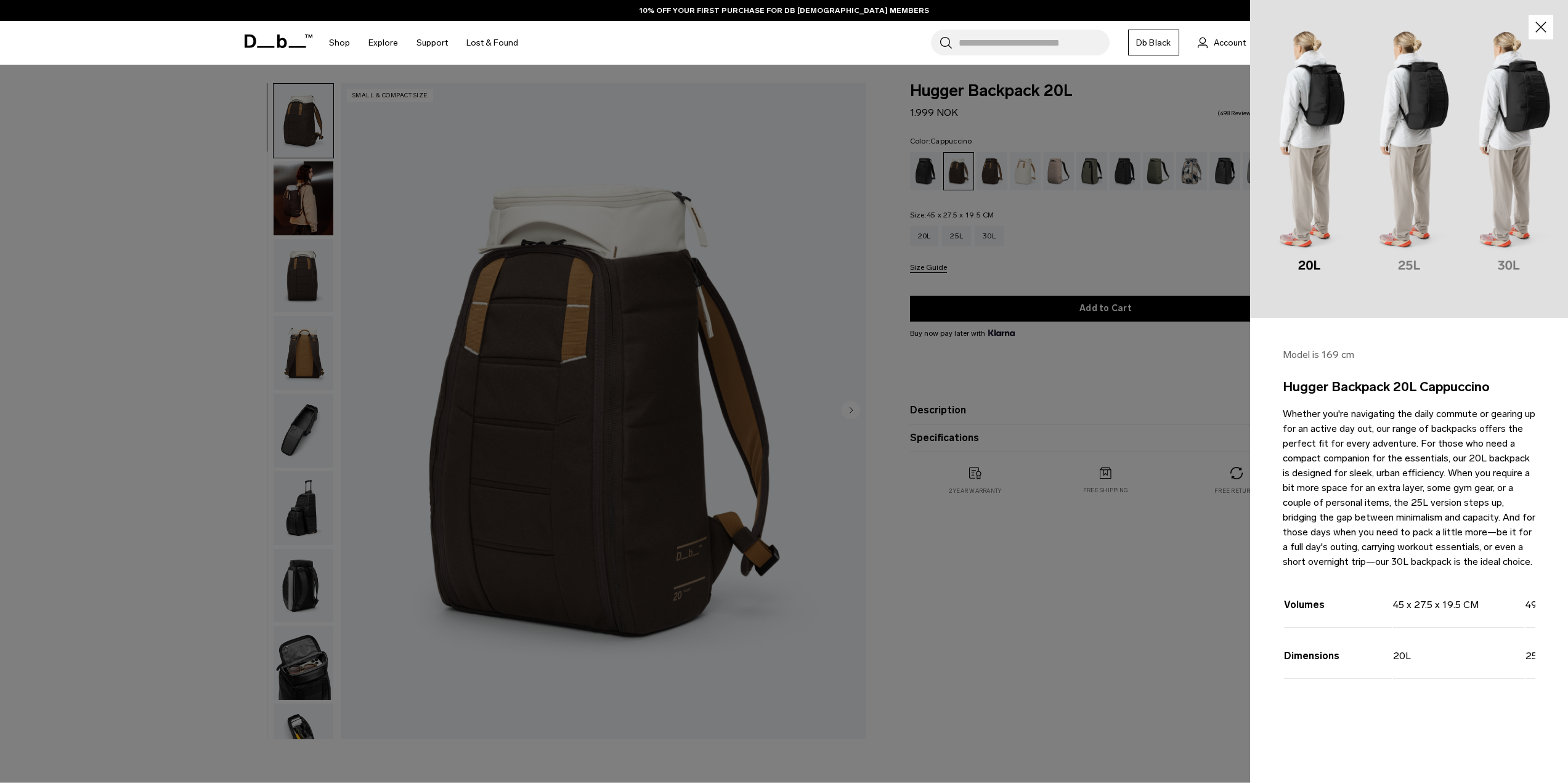
drag, startPoint x: 1297, startPoint y: 385, endPoint x: 1457, endPoint y: 395, distance: 160.3
click at [1457, 395] on h3 "Hugger Backpack 20L Cappuccino" at bounding box center [1409, 387] width 253 height 19
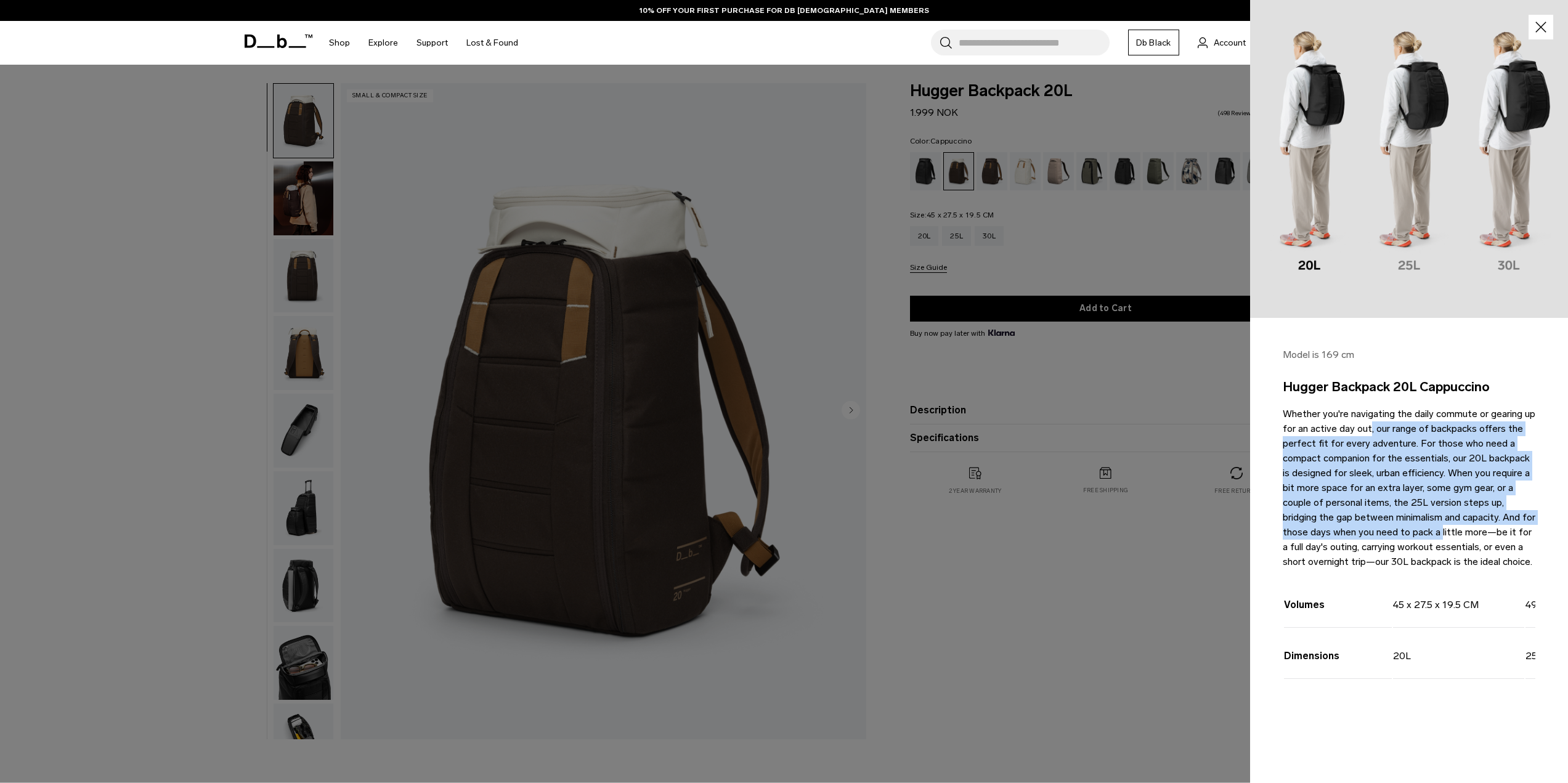
drag, startPoint x: 1344, startPoint y: 431, endPoint x: 1415, endPoint y: 537, distance: 127.6
click at [1415, 537] on p "Whether you're navigating the daily commute or gearing up for an active day out…" at bounding box center [1409, 487] width 253 height 162
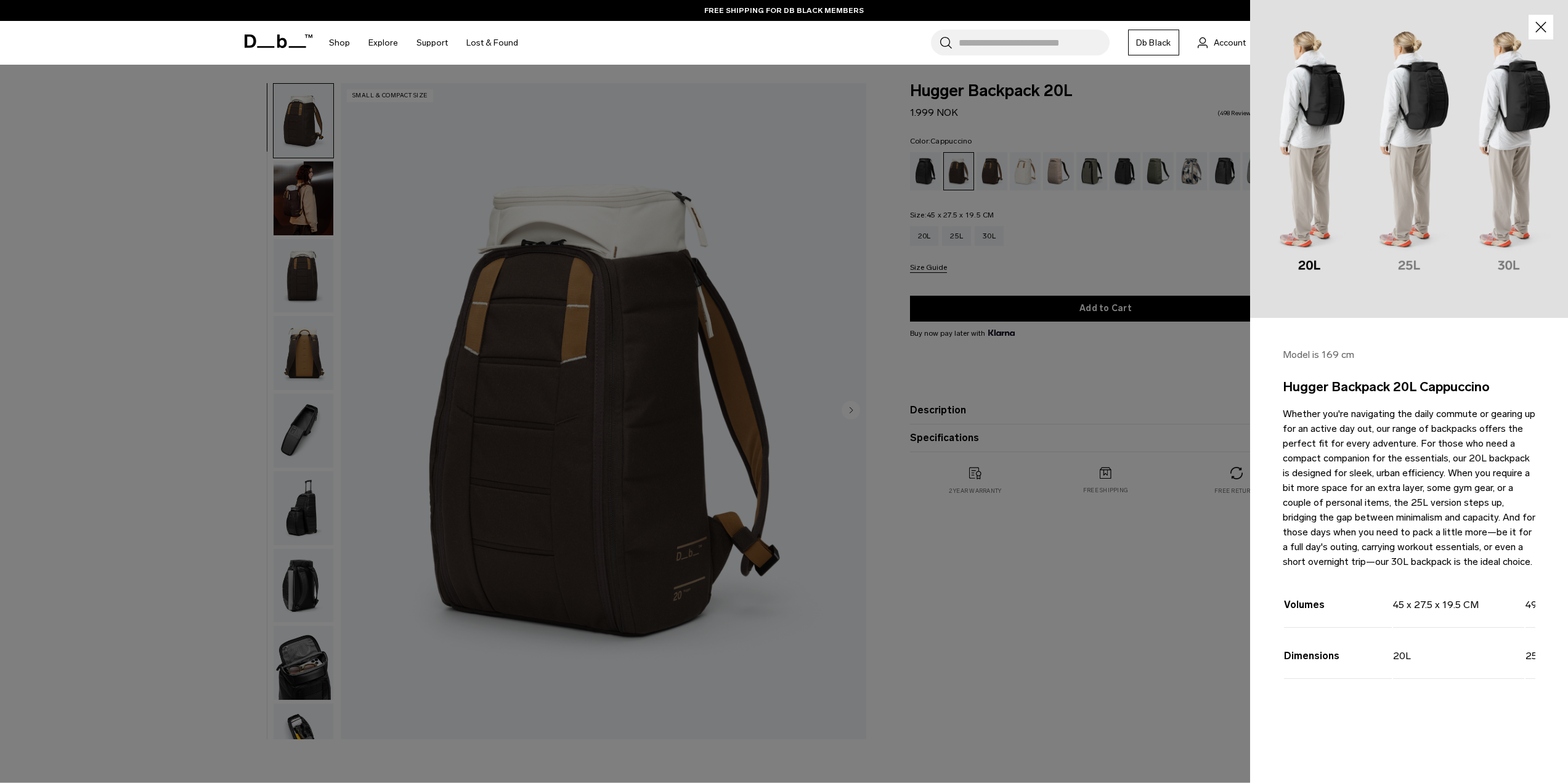
click at [1043, 238] on div at bounding box center [784, 391] width 1568 height 783
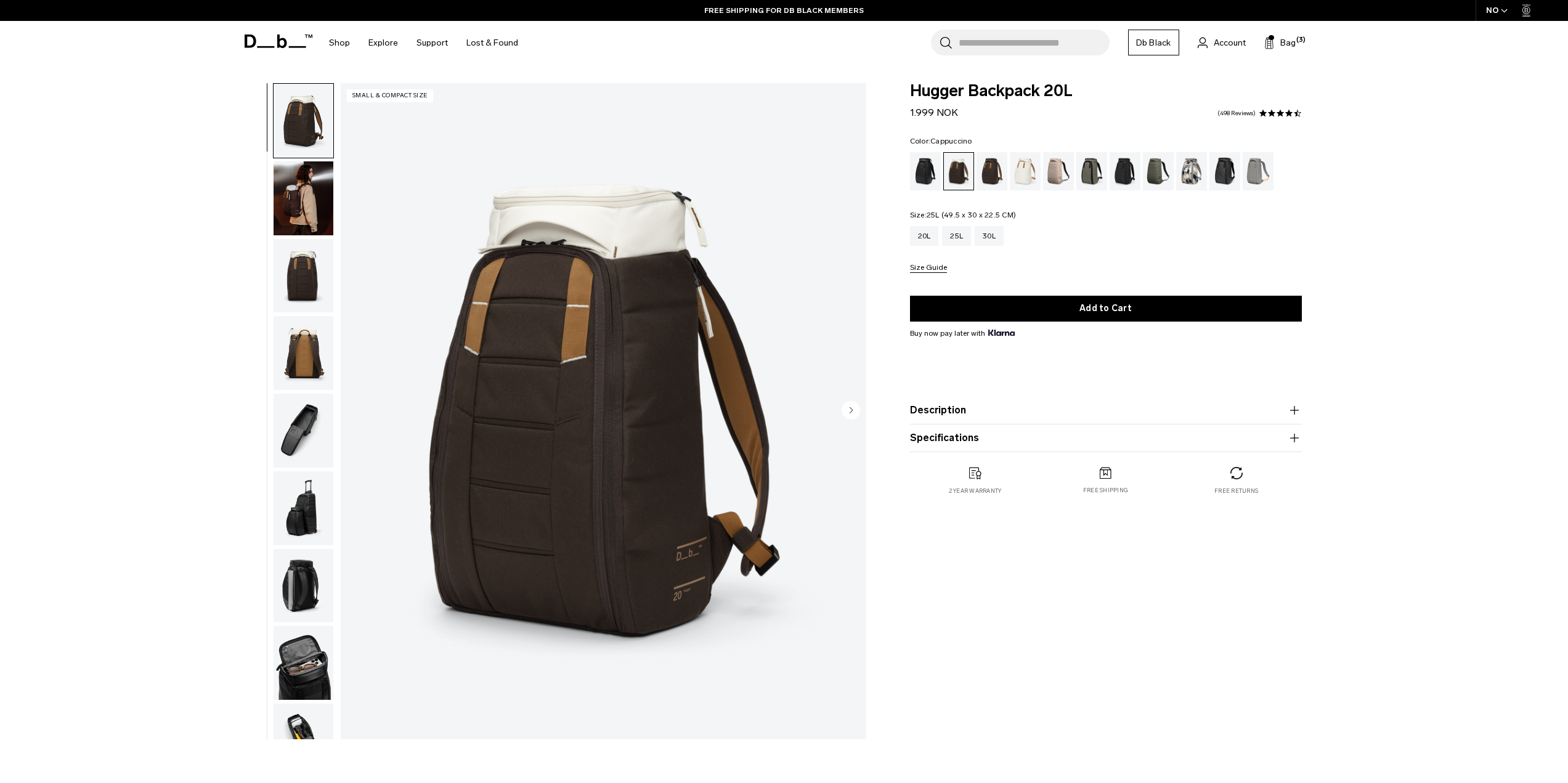
click at [975, 242] on div "20L 25L 30L" at bounding box center [1106, 236] width 392 height 19
click at [964, 240] on div "25L" at bounding box center [956, 236] width 29 height 19
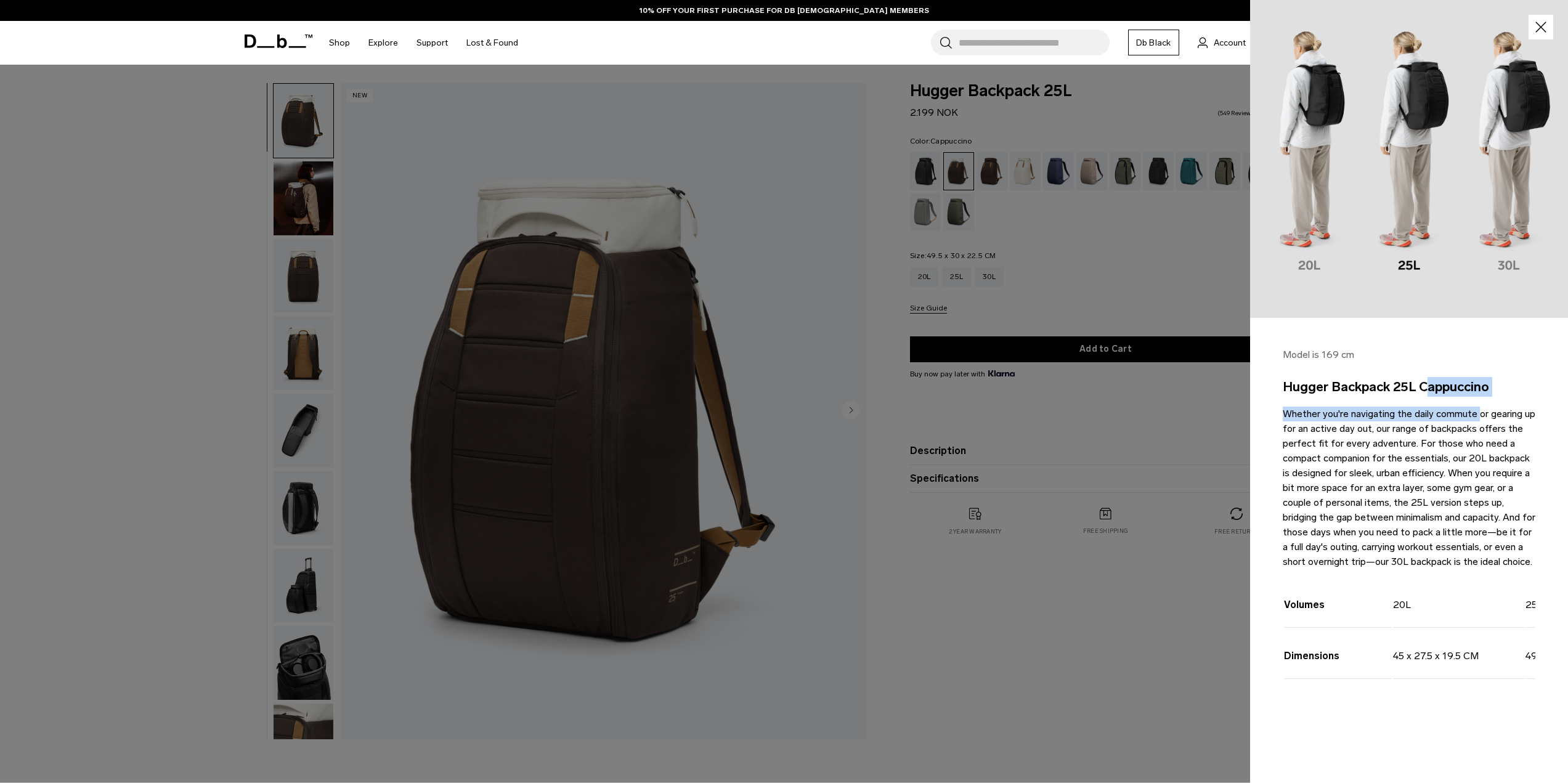
drag, startPoint x: 1381, startPoint y: 385, endPoint x: 1435, endPoint y: 402, distance: 56.6
click at [1435, 402] on div "Model is 169 cm Hugger Backpack 25L Cappuccino Whether you're navigating the da…" at bounding box center [1410, 537] width 318 height 436
click at [1405, 465] on p "Whether you're navigating the daily commute or gearing up for an active day out…" at bounding box center [1409, 487] width 253 height 162
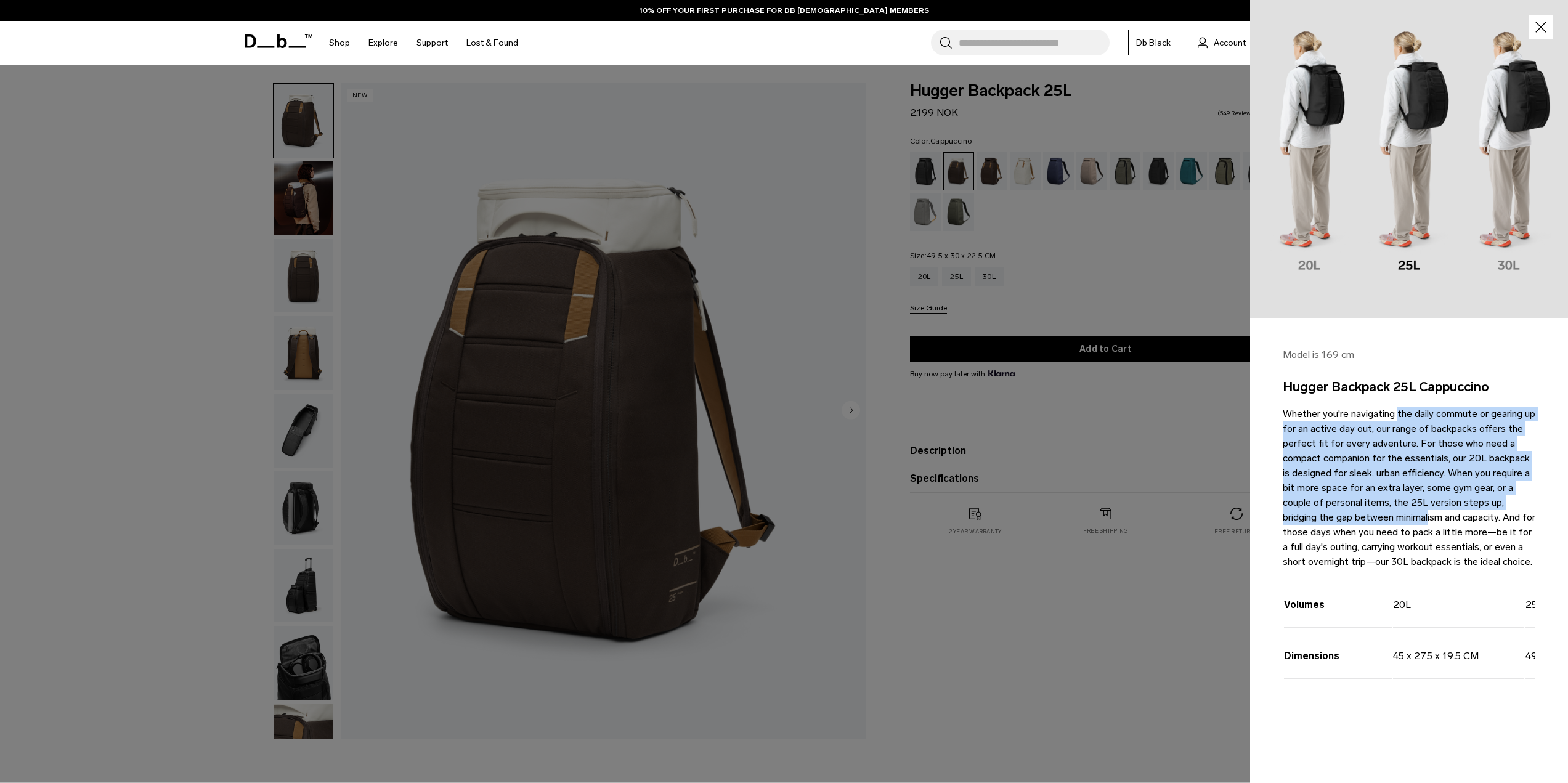
drag, startPoint x: 1362, startPoint y: 402, endPoint x: 1387, endPoint y: 518, distance: 118.7
click at [1387, 518] on div "Model is 169 cm Hugger Backpack 25L Cappuccino Whether you're navigating the da…" at bounding box center [1410, 537] width 318 height 436
click at [1387, 518] on p "Whether you're navigating the daily commute or gearing up for an active day out…" at bounding box center [1409, 487] width 253 height 162
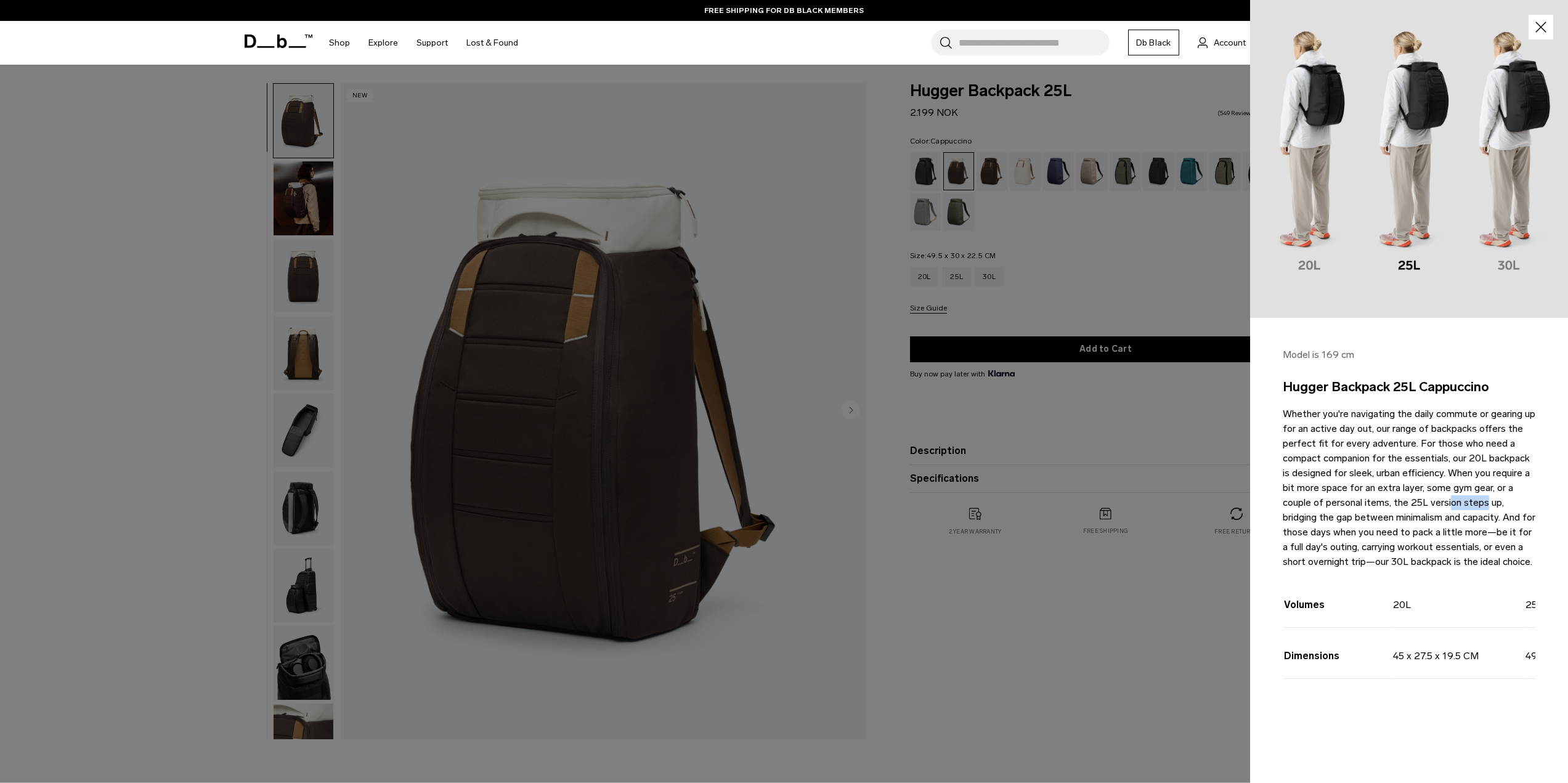
drag, startPoint x: 1411, startPoint y: 500, endPoint x: 1446, endPoint y: 500, distance: 35.0
click at [1446, 500] on p "Whether you're navigating the daily commute or gearing up for an active day out…" at bounding box center [1409, 487] width 253 height 162
click at [1035, 296] on div at bounding box center [784, 391] width 1568 height 783
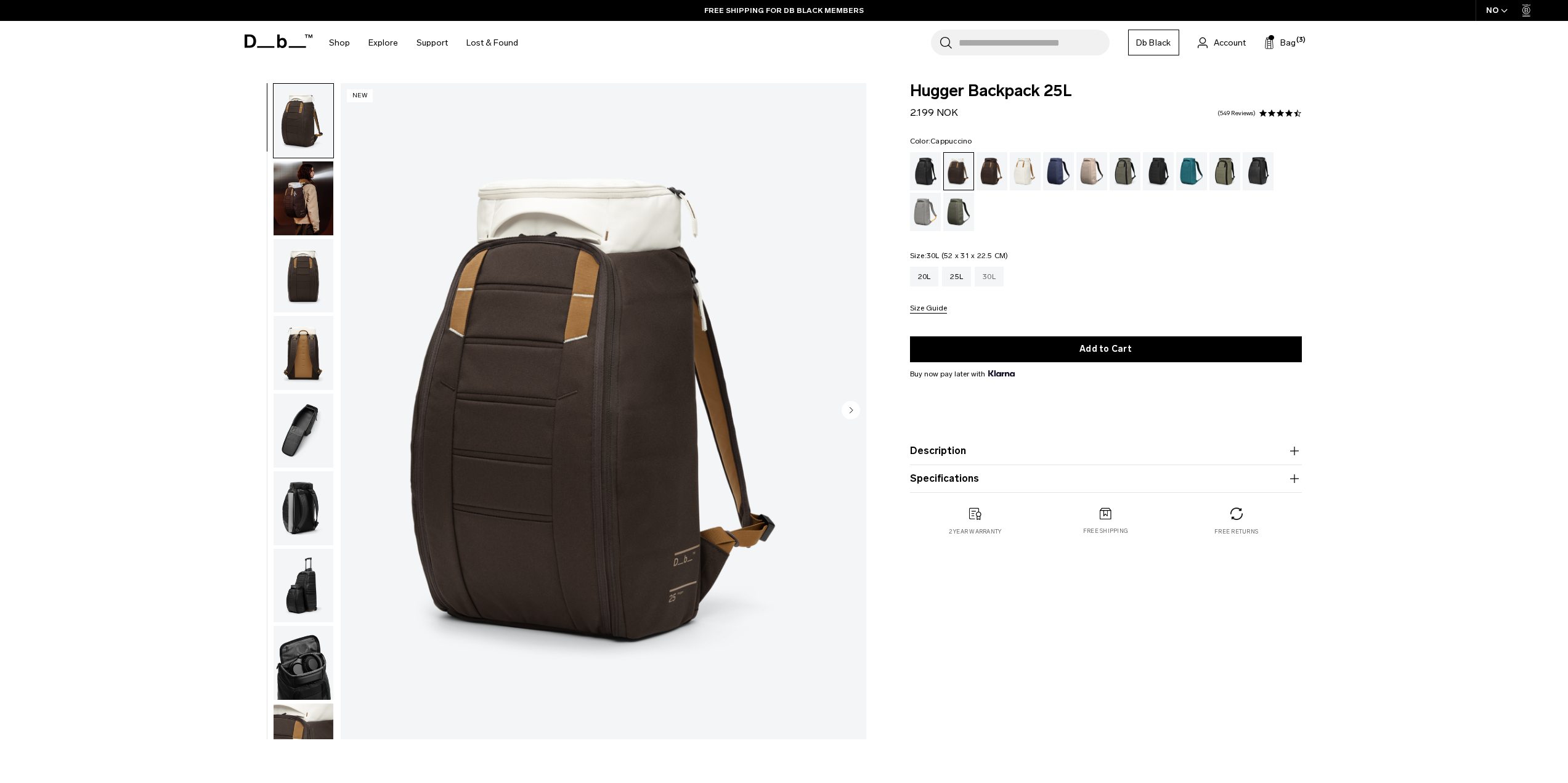
click at [987, 276] on div "30L" at bounding box center [990, 276] width 29 height 19
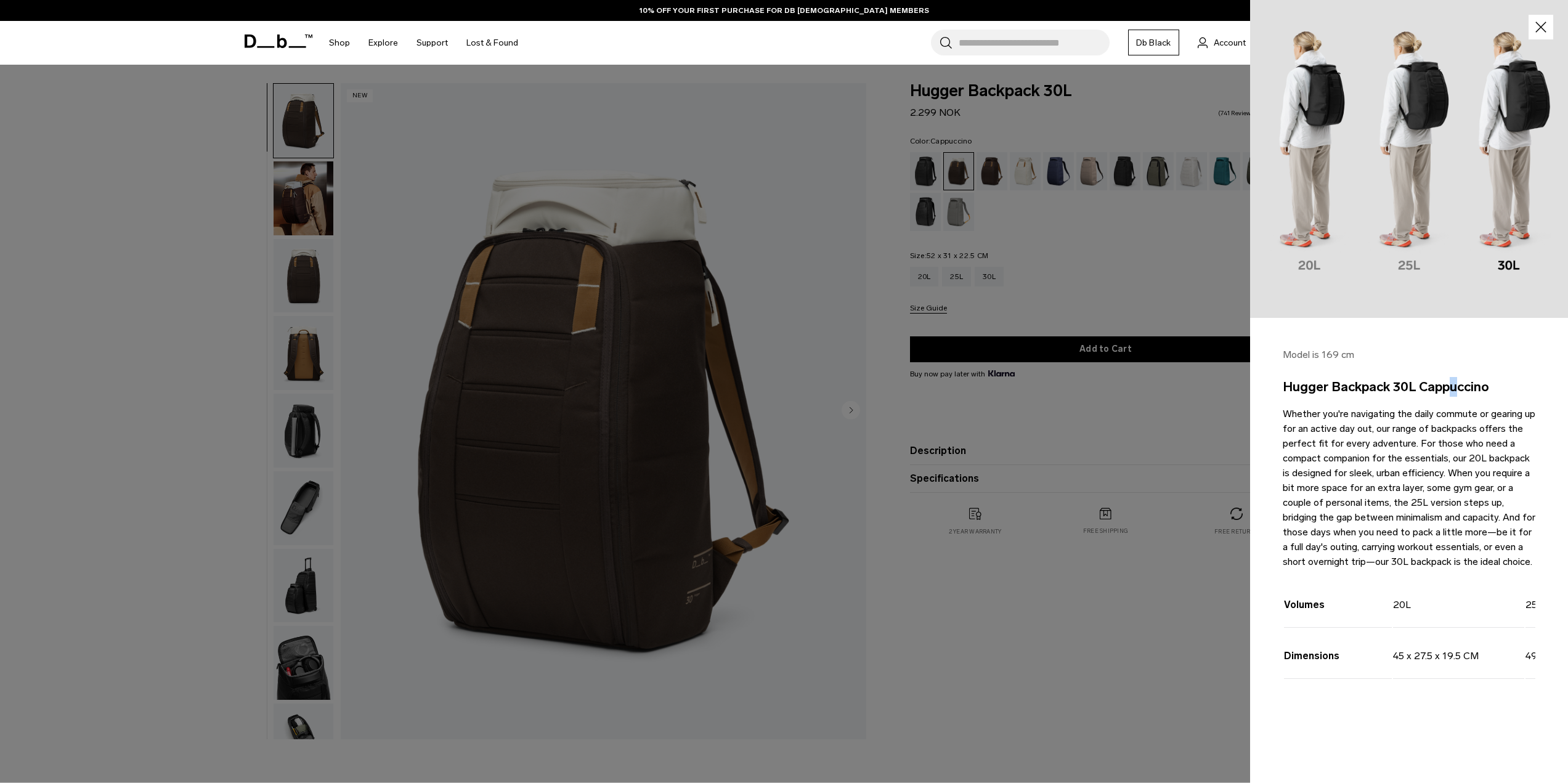
drag, startPoint x: 1396, startPoint y: 386, endPoint x: 1407, endPoint y: 386, distance: 11.0
click at [1407, 386] on h3 "Hugger Backpack 30L Cappuccino" at bounding box center [1409, 387] width 253 height 19
click at [1424, 500] on p "Whether you're navigating the daily commute or gearing up for an active day out…" at bounding box center [1409, 487] width 253 height 162
click at [1461, 553] on p "Whether you're navigating the daily commute or gearing up for an active day out…" at bounding box center [1409, 487] width 253 height 162
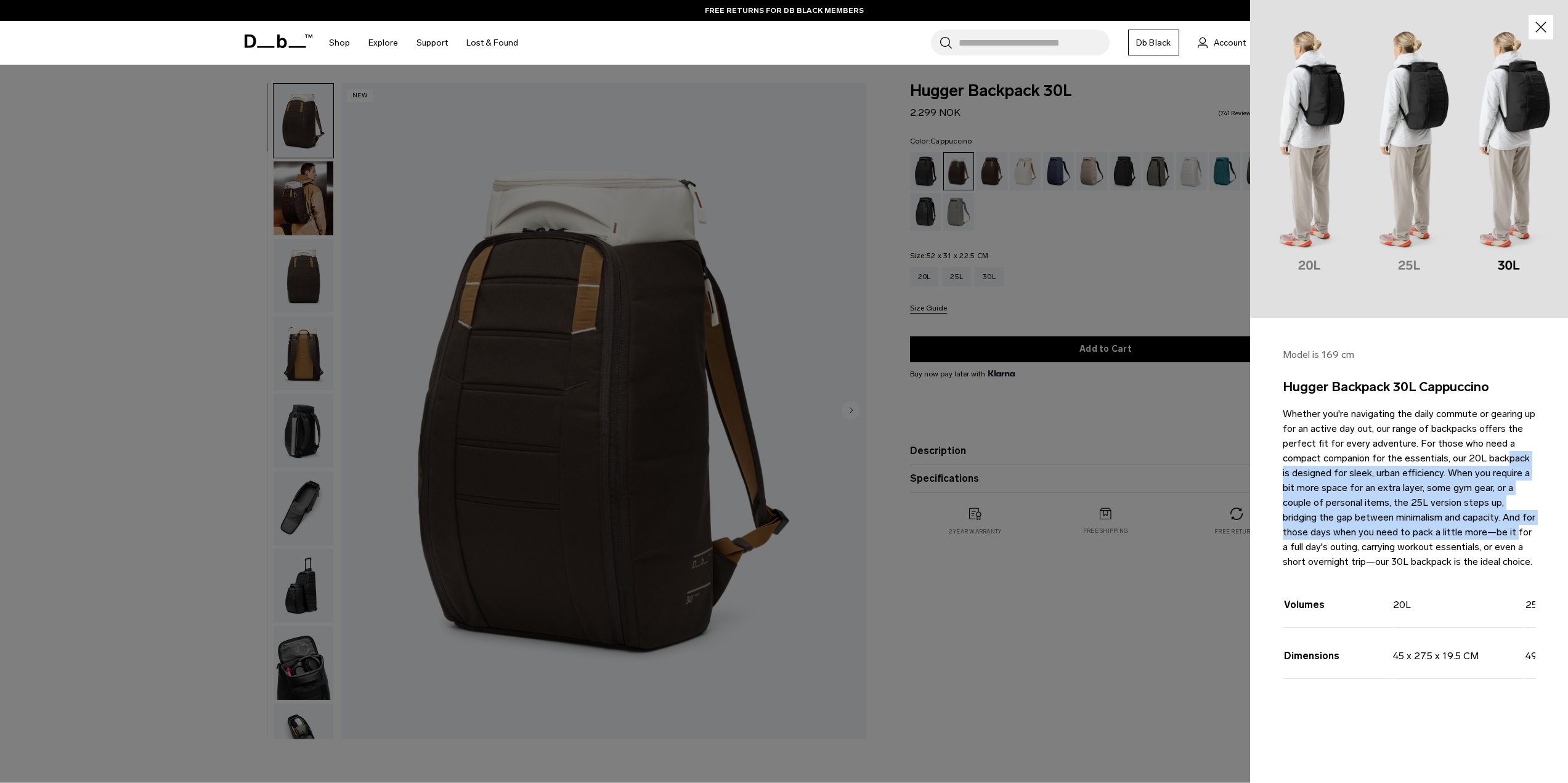
drag, startPoint x: 1465, startPoint y: 458, endPoint x: 1487, endPoint y: 539, distance: 83.9
click at [1487, 539] on p "Whether you're navigating the daily commute or gearing up for an active day out…" at bounding box center [1409, 487] width 253 height 162
click at [1476, 461] on p "Whether you're navigating the daily commute or gearing up for an active day out…" at bounding box center [1409, 487] width 253 height 162
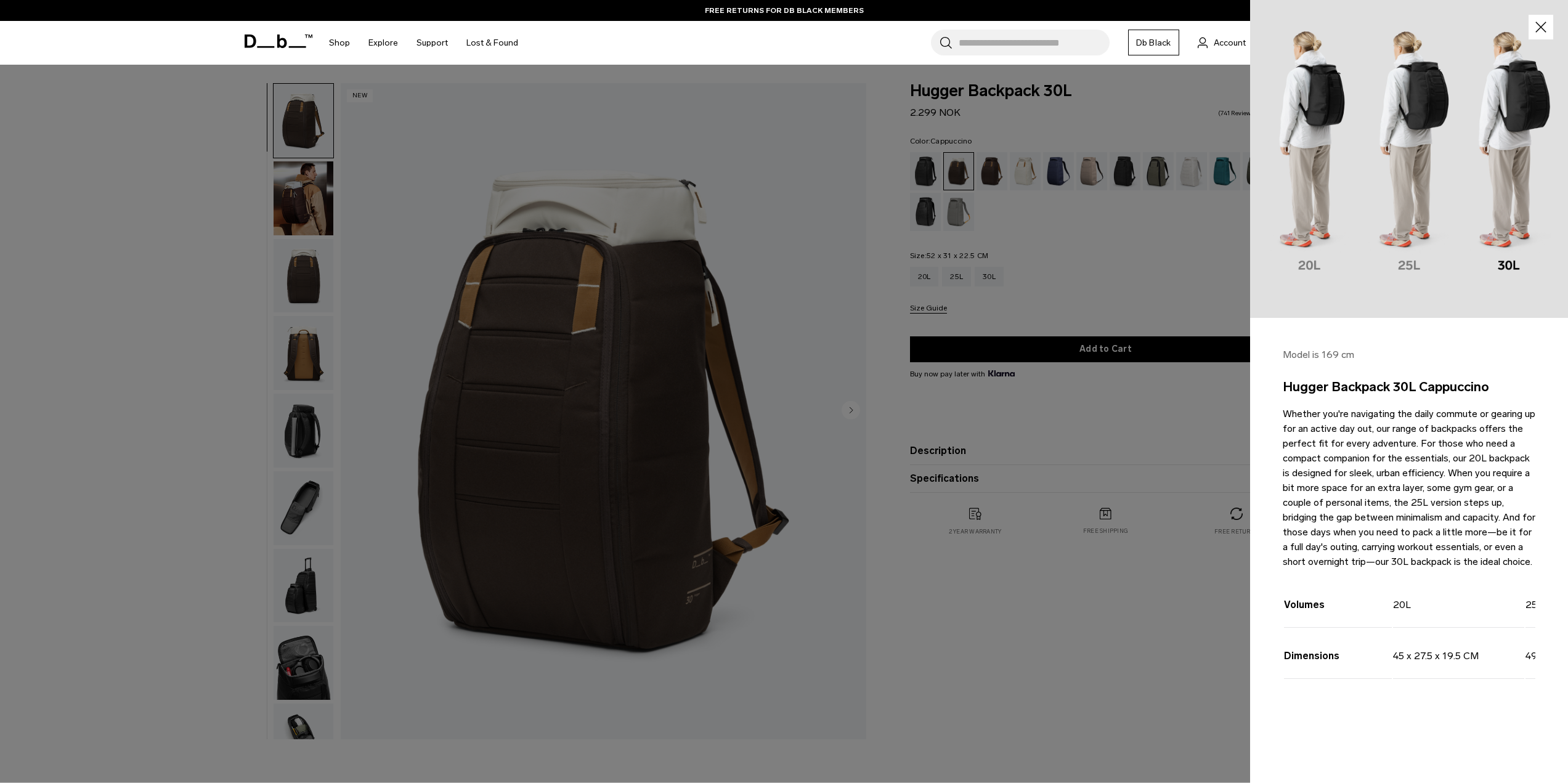
click at [1420, 503] on p "Whether you're navigating the daily commute or gearing up for an active day out…" at bounding box center [1409, 487] width 253 height 162
click at [1408, 563] on p "Whether you're navigating the daily commute or gearing up for an active day out…" at bounding box center [1409, 487] width 253 height 162
click at [1096, 295] on div at bounding box center [784, 391] width 1568 height 783
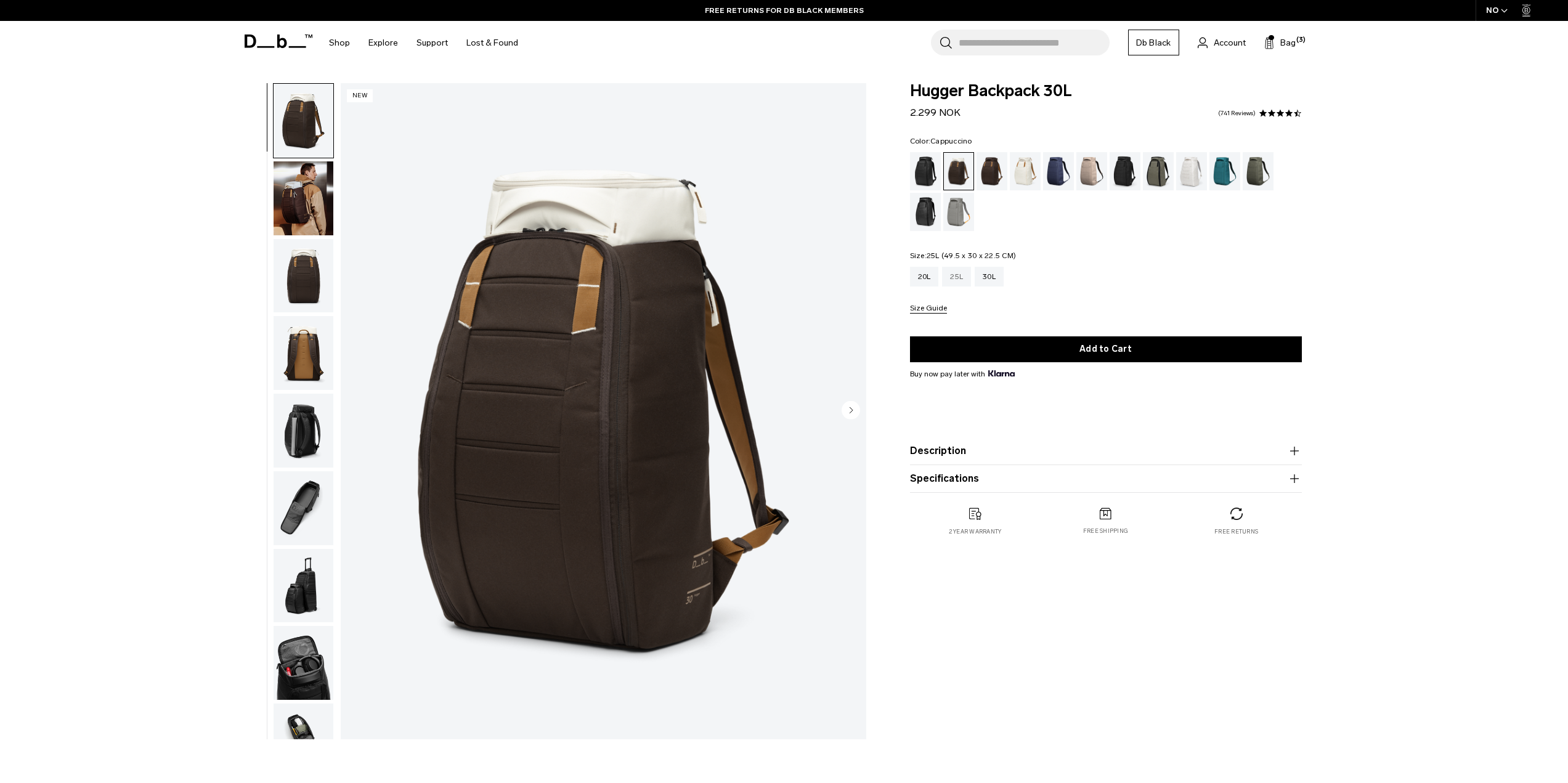
click at [959, 274] on div "25L" at bounding box center [956, 276] width 29 height 19
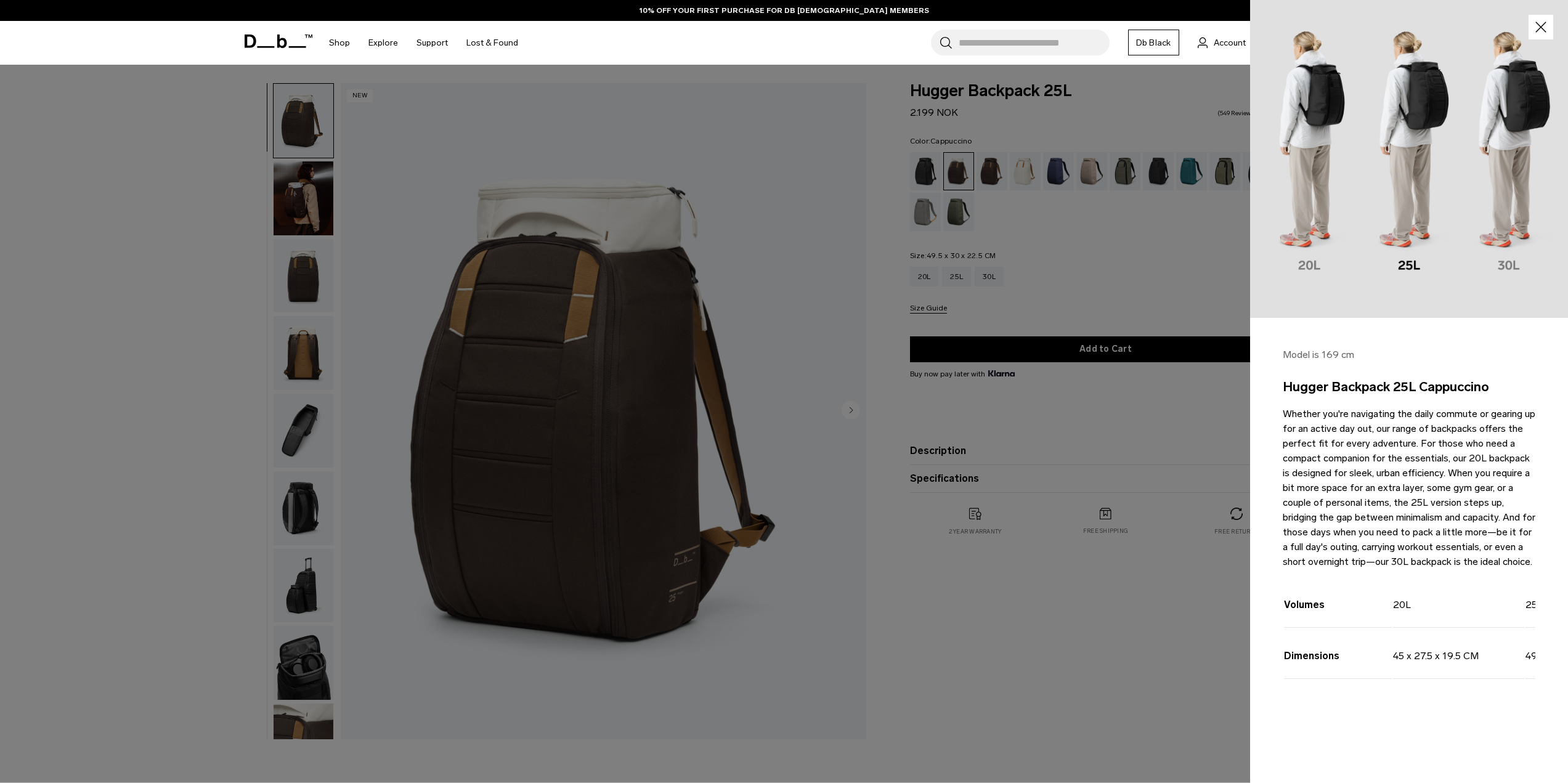
click at [1460, 461] on p "Whether you're navigating the daily commute or gearing up for an active day out…" at bounding box center [1409, 487] width 253 height 162
click at [1414, 497] on p "Whether you're navigating the daily commute or gearing up for an active day out…" at bounding box center [1409, 487] width 253 height 162
click at [1406, 557] on p "Whether you're navigating the daily commute or gearing up for an active day out…" at bounding box center [1409, 487] width 253 height 162
click at [1019, 293] on div at bounding box center [784, 391] width 1568 height 783
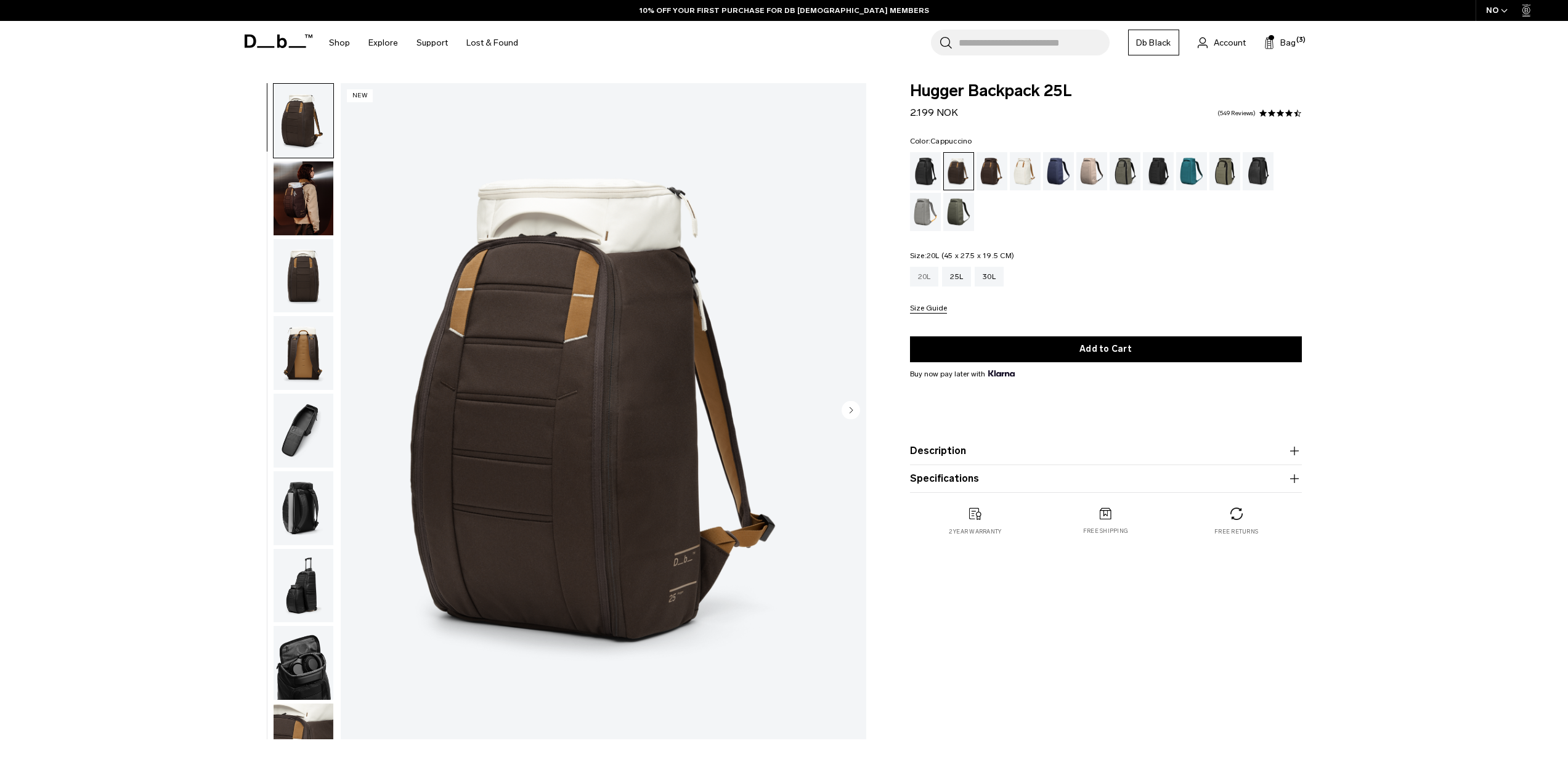
click at [925, 282] on div "20L" at bounding box center [925, 276] width 29 height 19
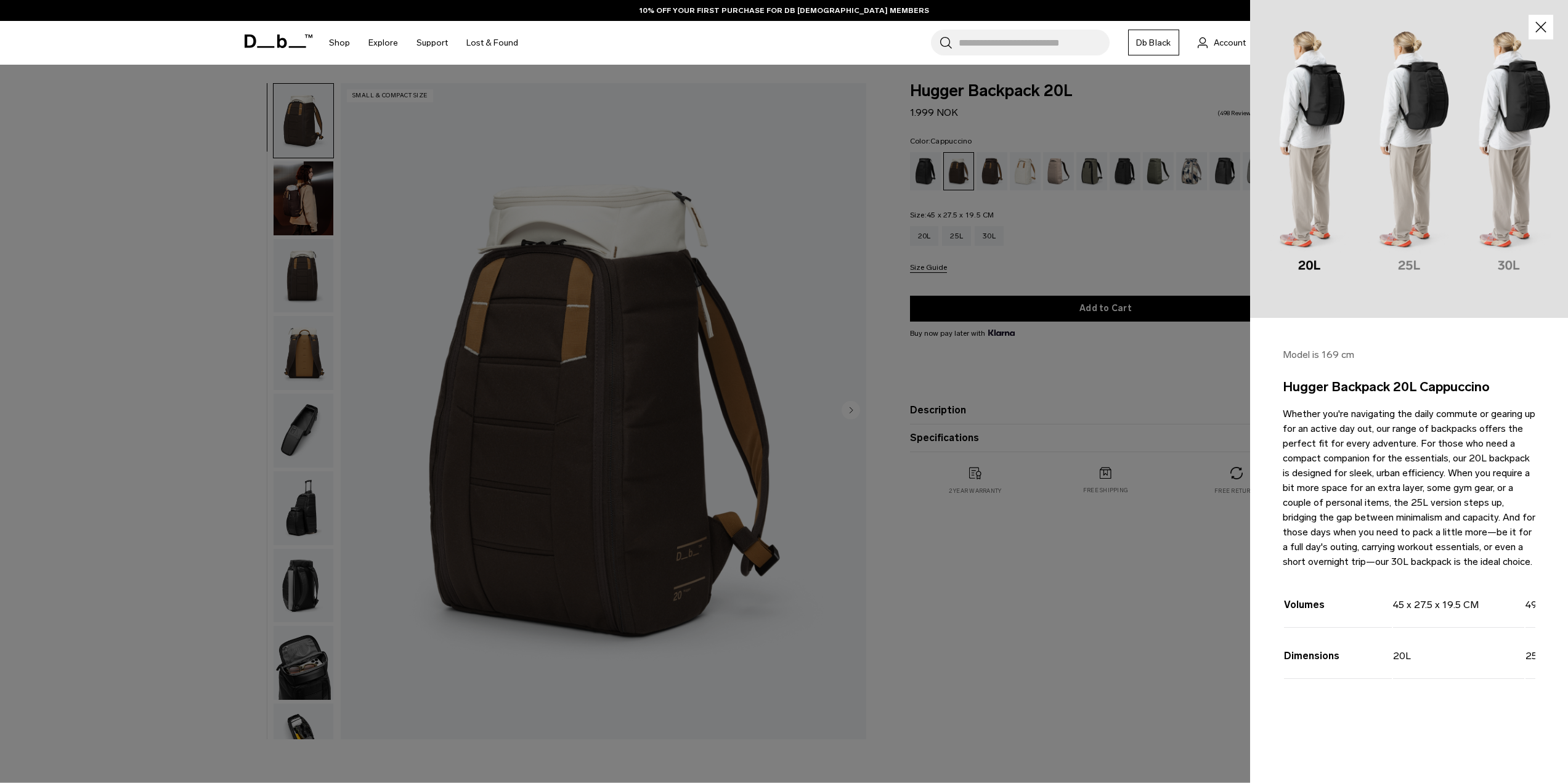
click at [1476, 451] on p "Whether you're navigating the daily commute or gearing up for an active day out…" at bounding box center [1409, 487] width 253 height 162
click at [1426, 502] on p "Whether you're navigating the daily commute or gearing up for an active day out…" at bounding box center [1409, 487] width 253 height 162
click at [1414, 549] on p "Whether you're navigating the daily commute or gearing up for an active day out…" at bounding box center [1409, 487] width 253 height 162
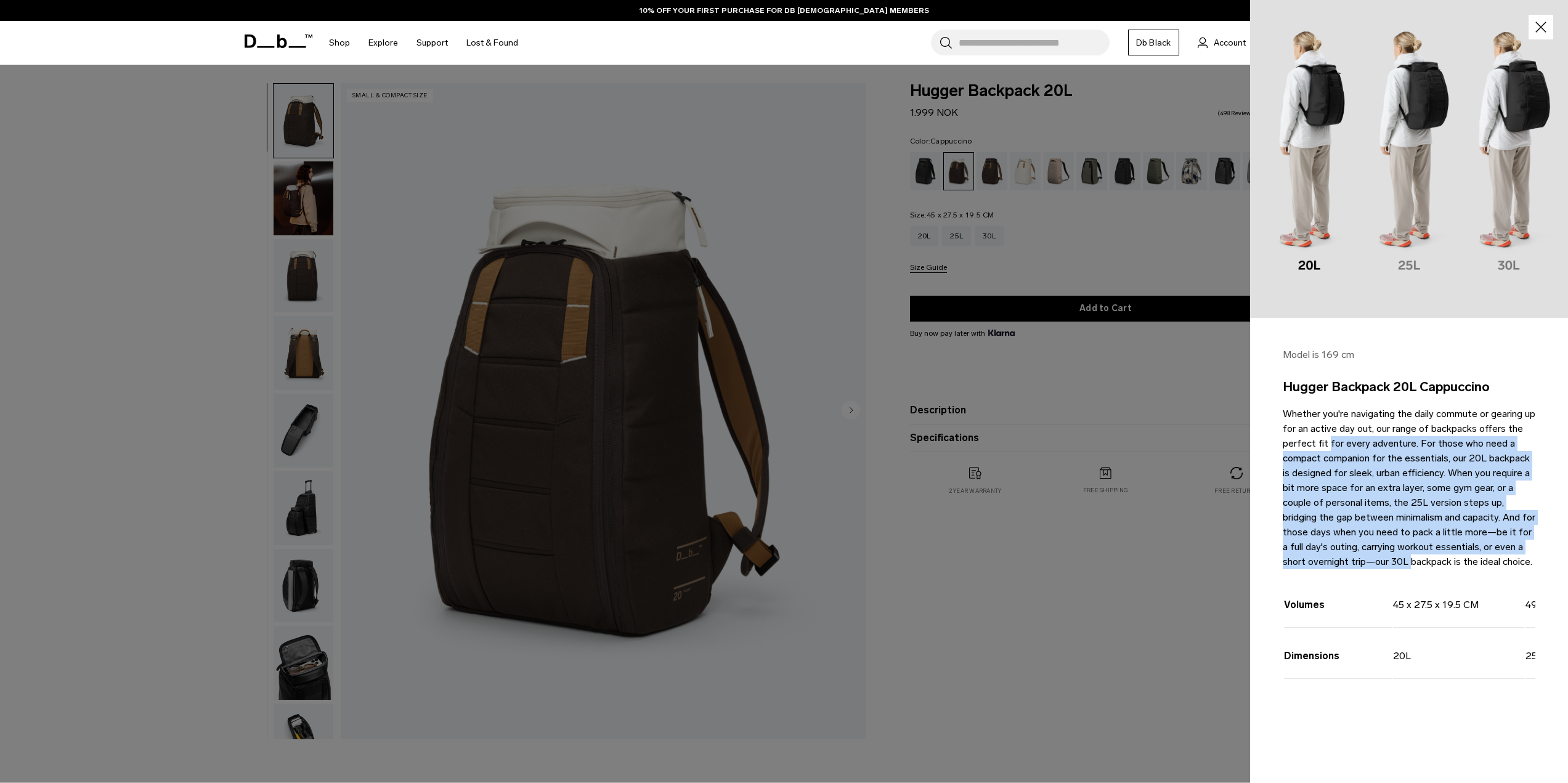
drag, startPoint x: 1297, startPoint y: 445, endPoint x: 1375, endPoint y: 557, distance: 136.5
click at [1375, 557] on p "Whether you're navigating the daily commute or gearing up for an active day out…" at bounding box center [1409, 487] width 253 height 162
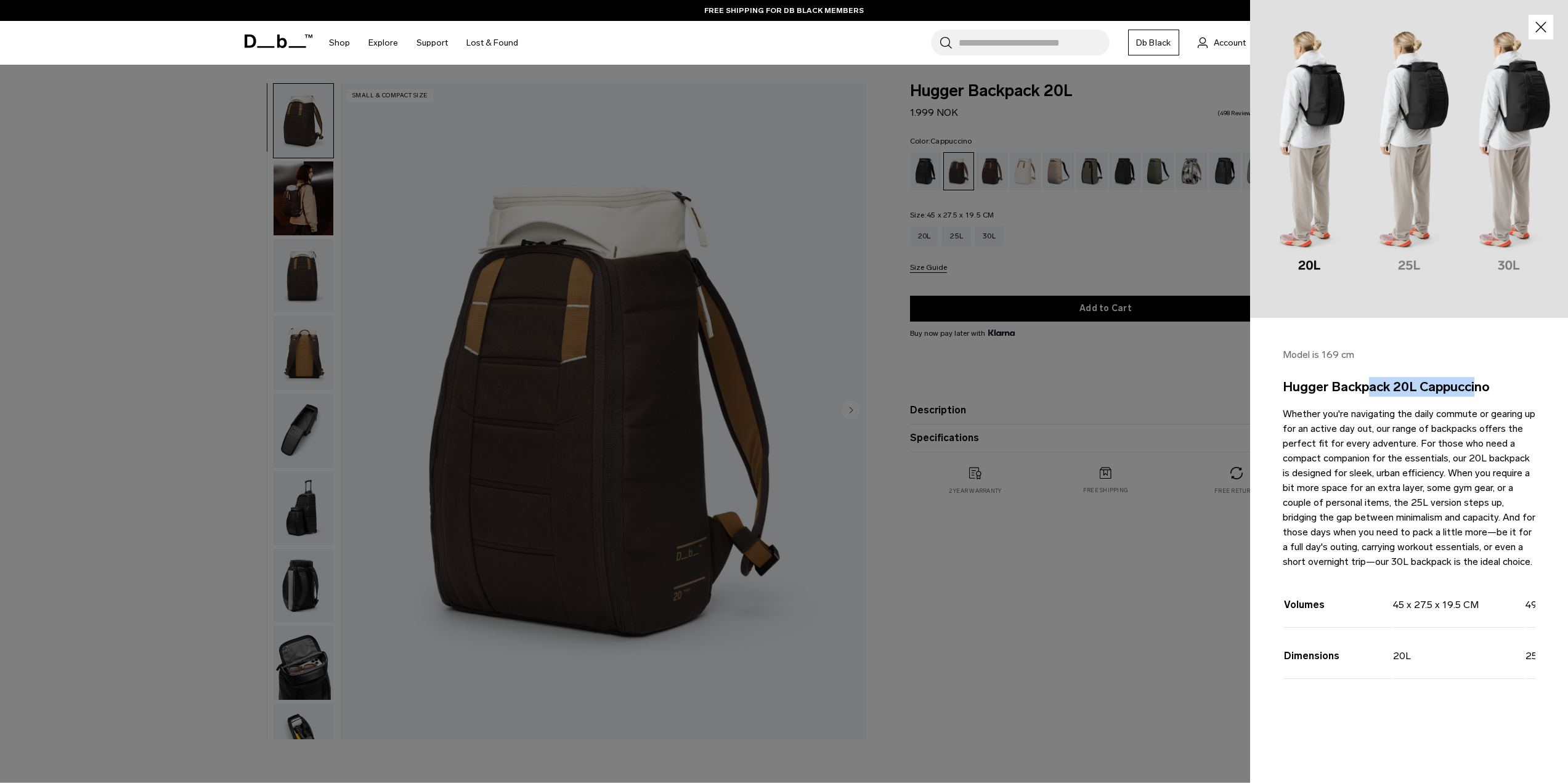
drag, startPoint x: 1323, startPoint y: 394, endPoint x: 1428, endPoint y: 394, distance: 105.0
click at [1428, 394] on h3 "Hugger Backpack 20L Cappuccino" at bounding box center [1409, 387] width 253 height 19
drag, startPoint x: 1431, startPoint y: 384, endPoint x: 1473, endPoint y: 391, distance: 42.6
click at [1473, 391] on h3 "Hugger Backpack 20L Cappuccino" at bounding box center [1409, 387] width 253 height 19
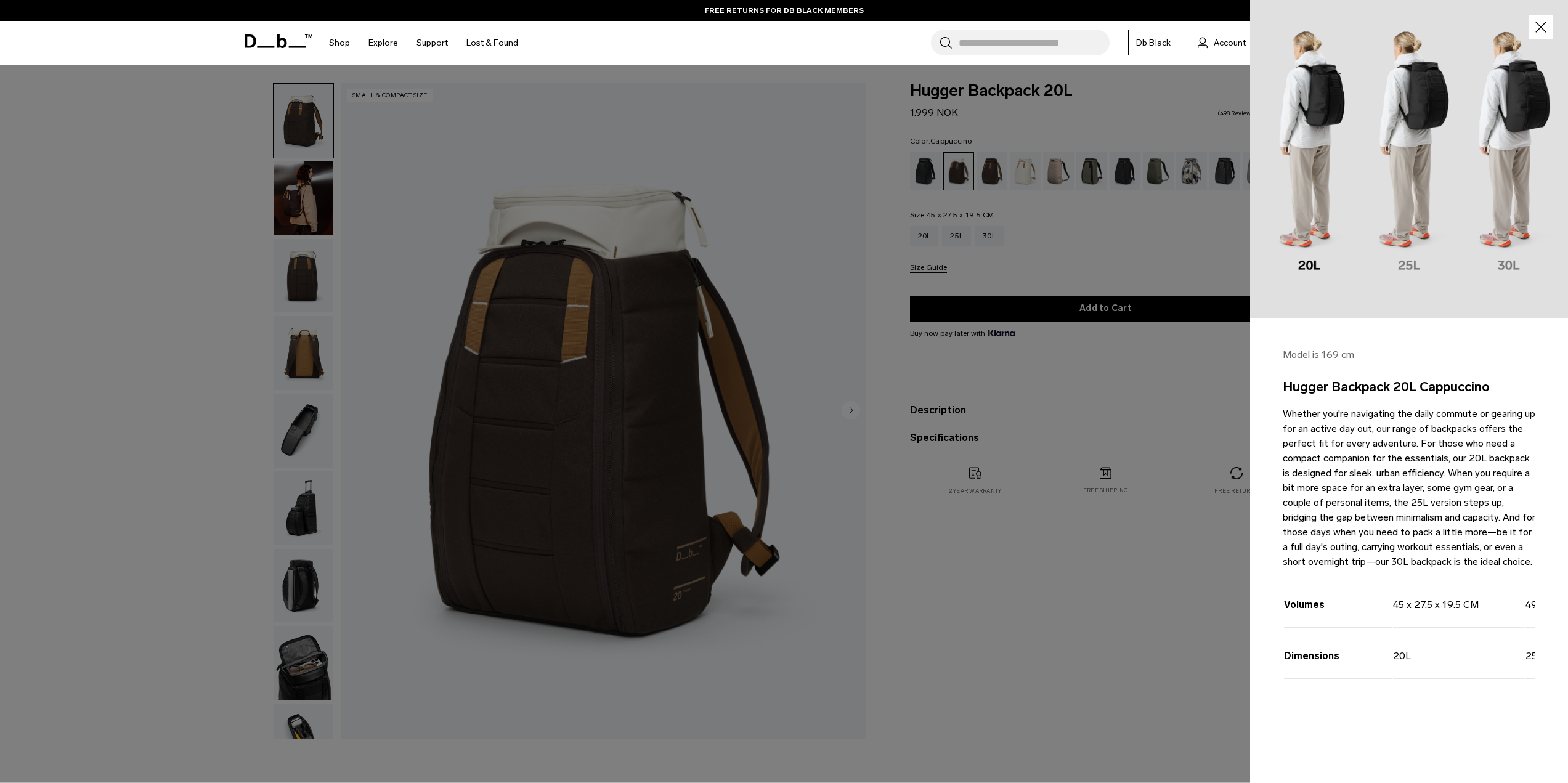
click at [1050, 243] on div at bounding box center [784, 391] width 1568 height 783
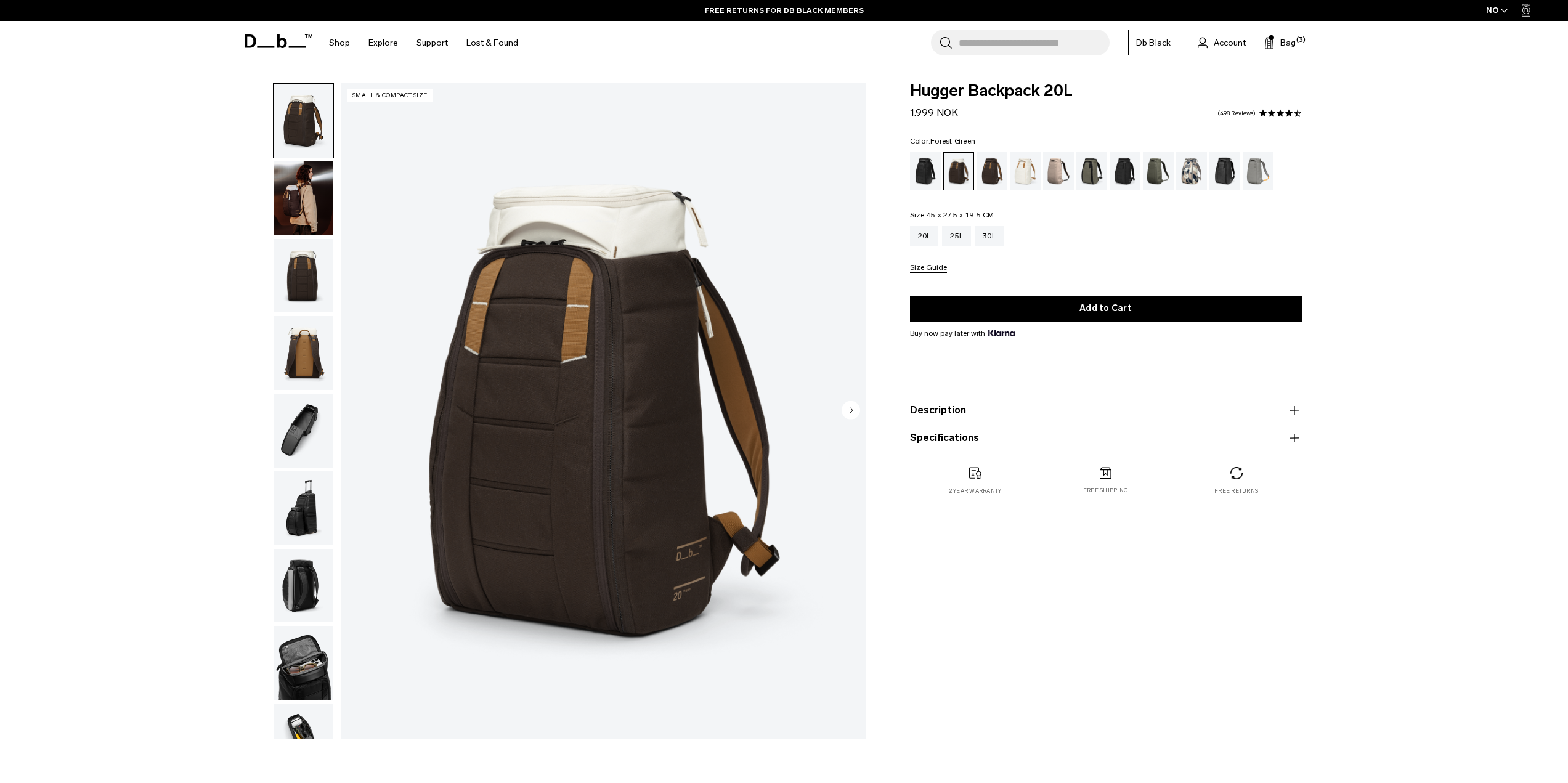
click at [1101, 166] on div "Forest Green" at bounding box center [1091, 170] width 32 height 38
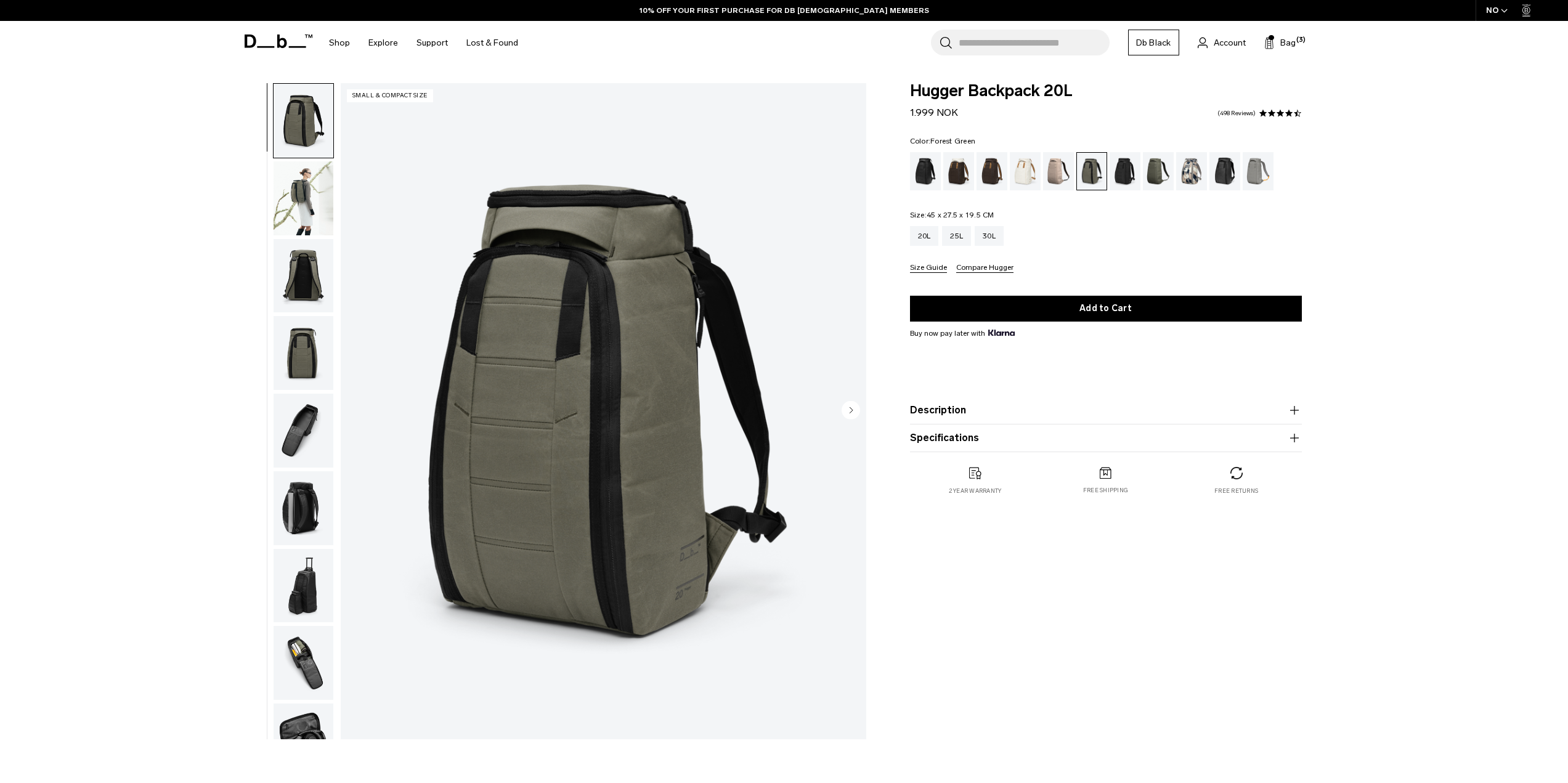
click at [931, 266] on button "Size Guide" at bounding box center [929, 267] width 37 height 9
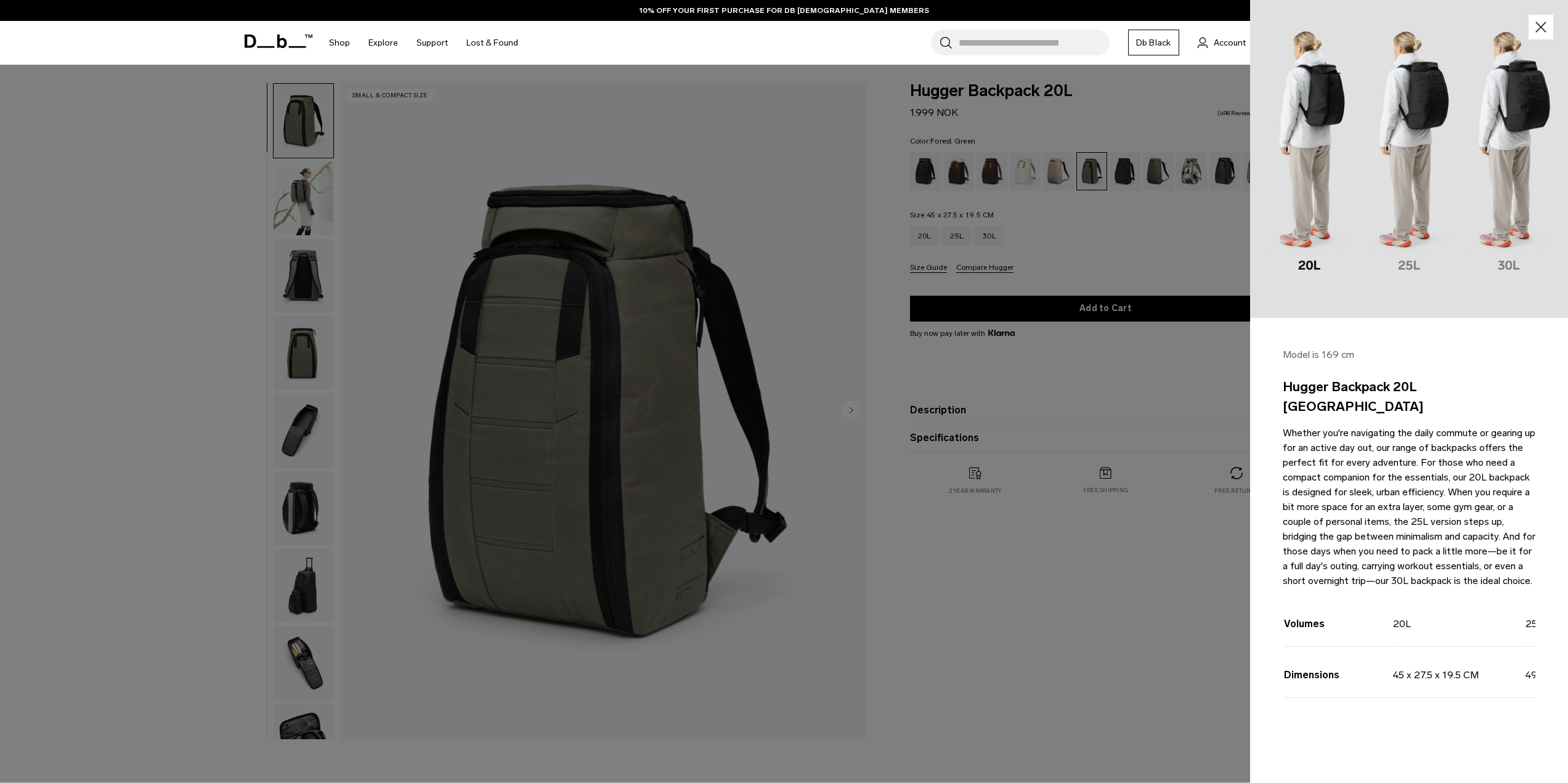
click at [1473, 390] on h3 "Hugger Backpack 20L [GEOGRAPHIC_DATA]" at bounding box center [1409, 397] width 253 height 39
click at [1343, 526] on p "Whether you're navigating the daily commute or gearing up for an active day out…" at bounding box center [1409, 507] width 253 height 162
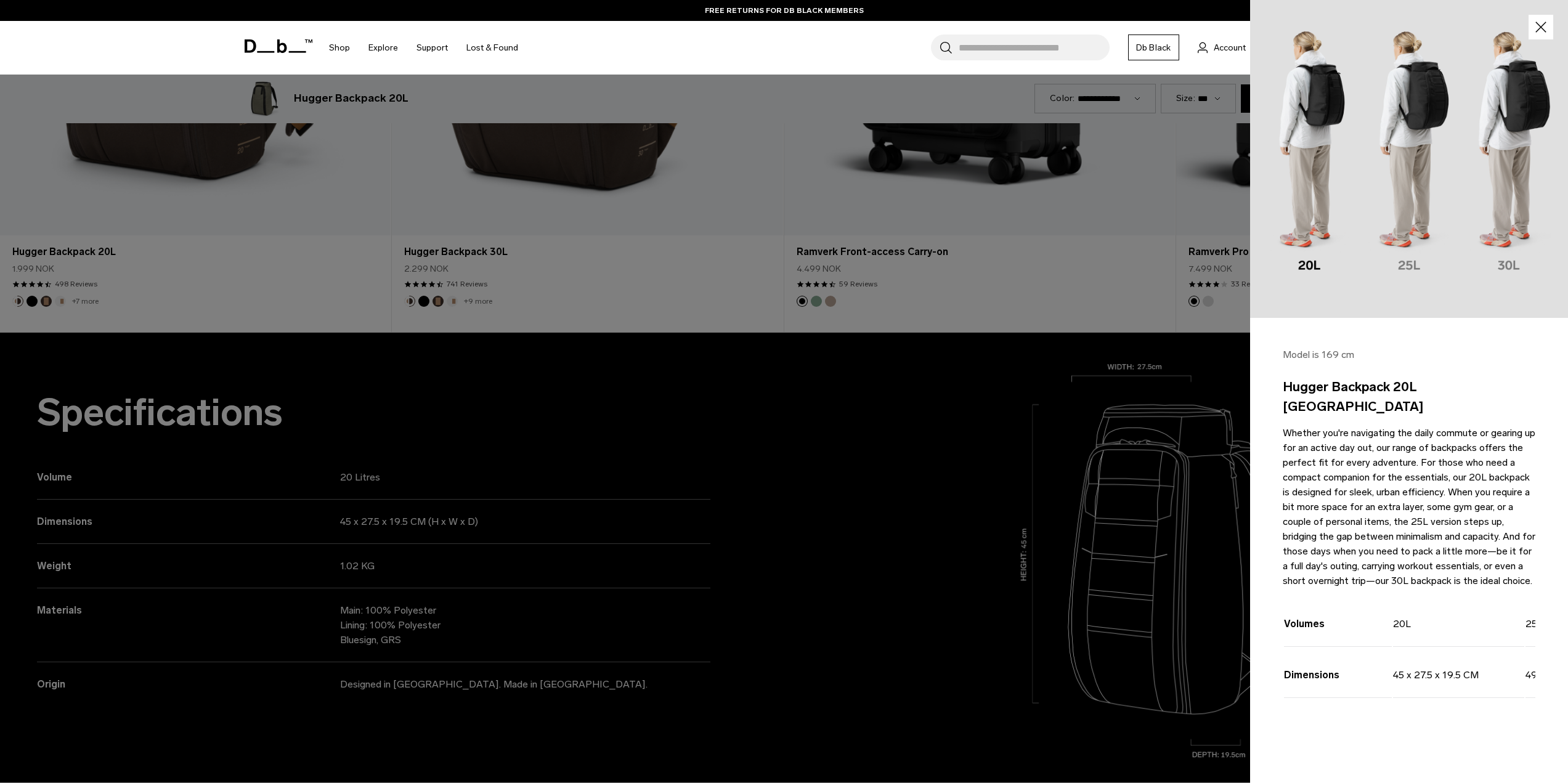
scroll to position [1294, 0]
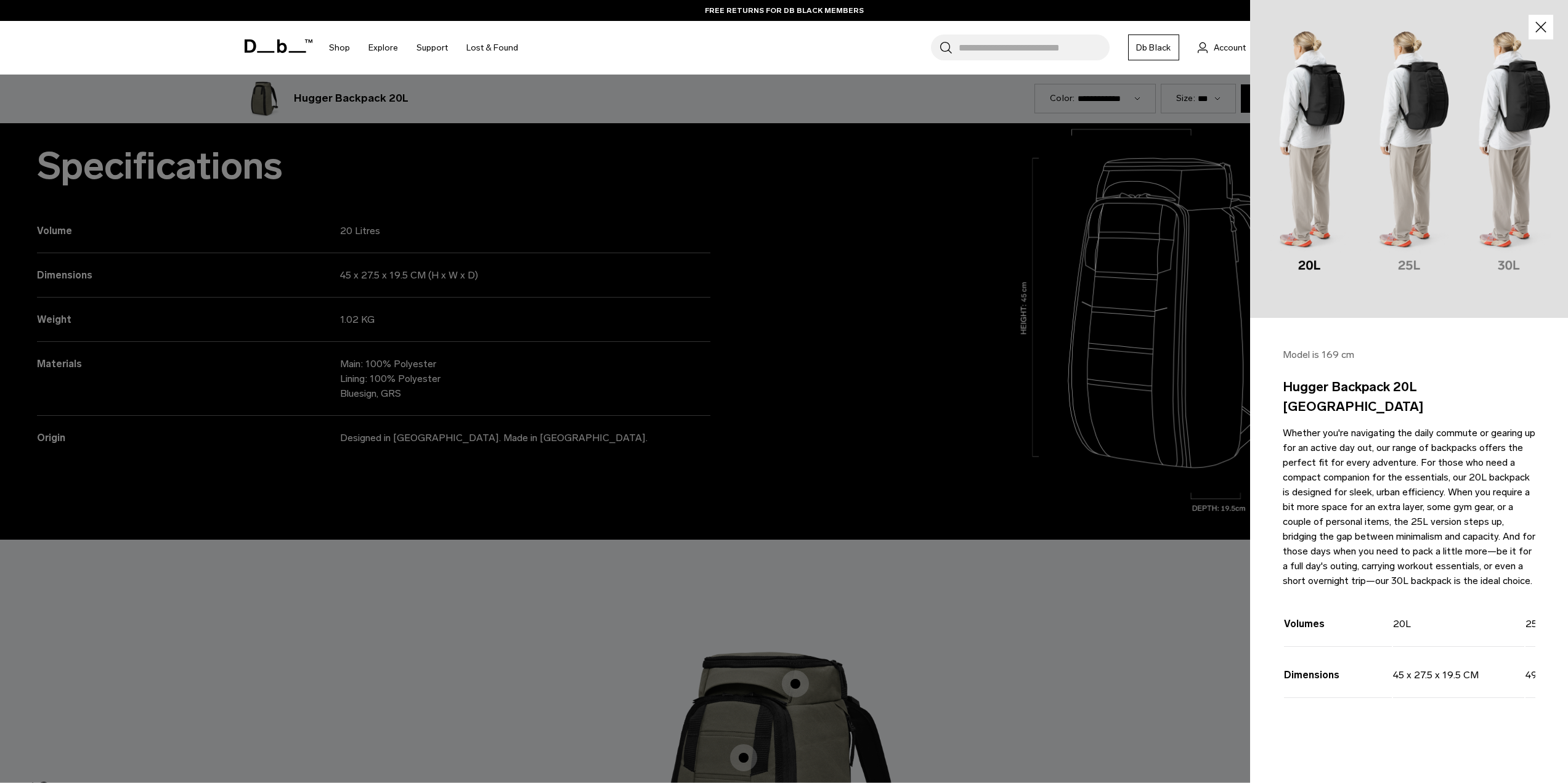
click at [652, 511] on div at bounding box center [784, 391] width 1568 height 783
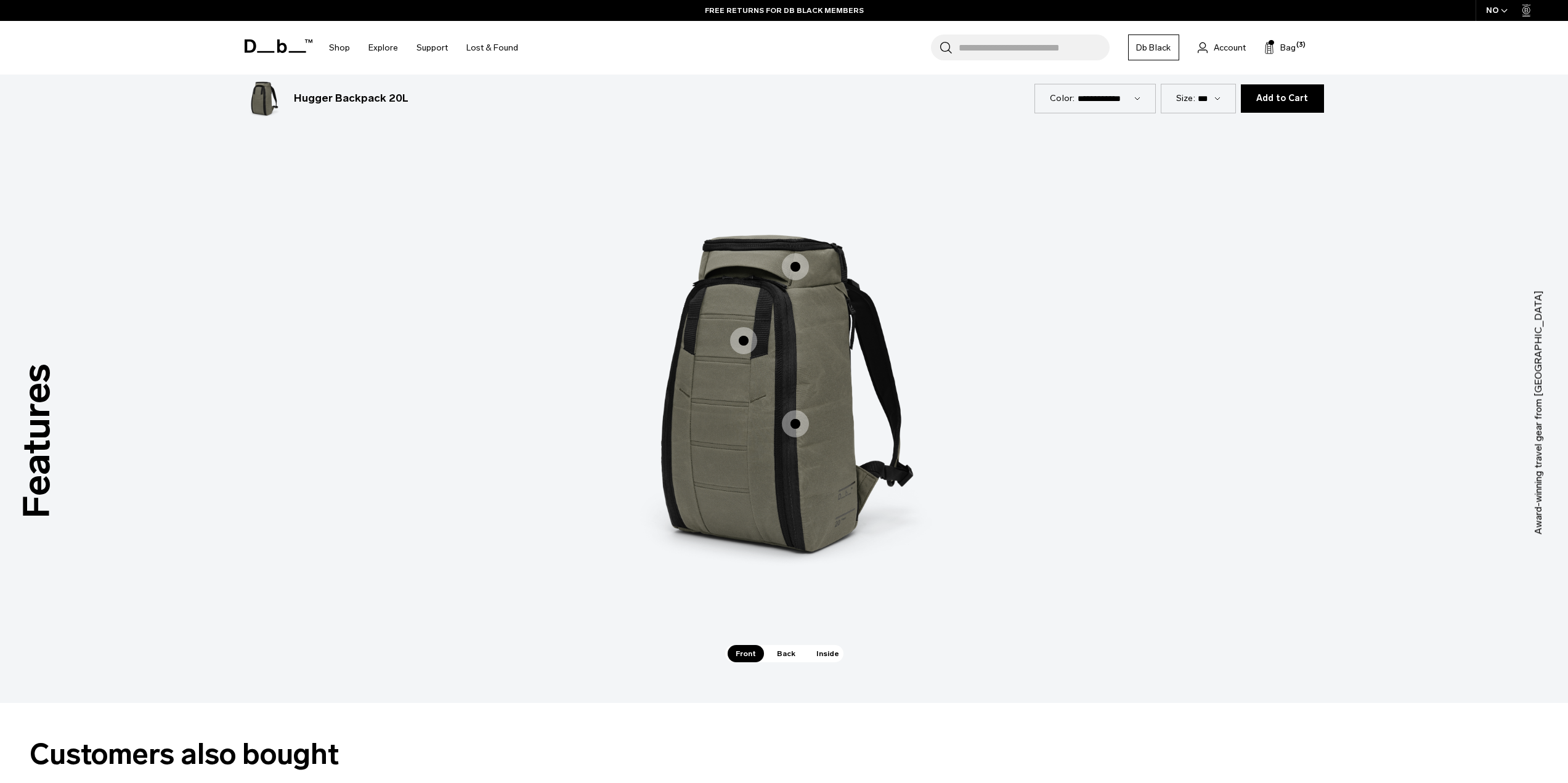
scroll to position [1726, 0]
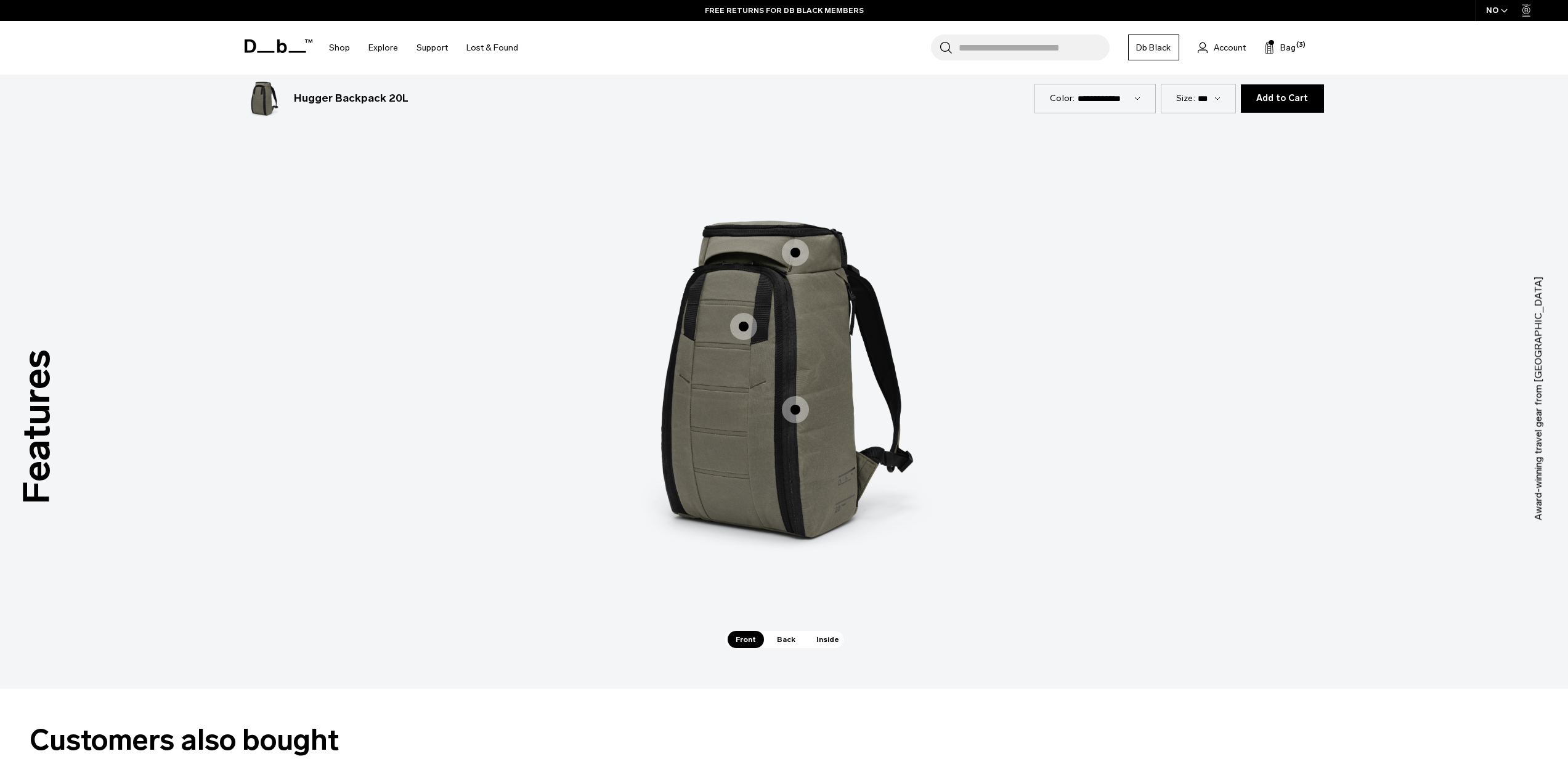
click at [743, 327] on span "1 / 3" at bounding box center [744, 326] width 27 height 27
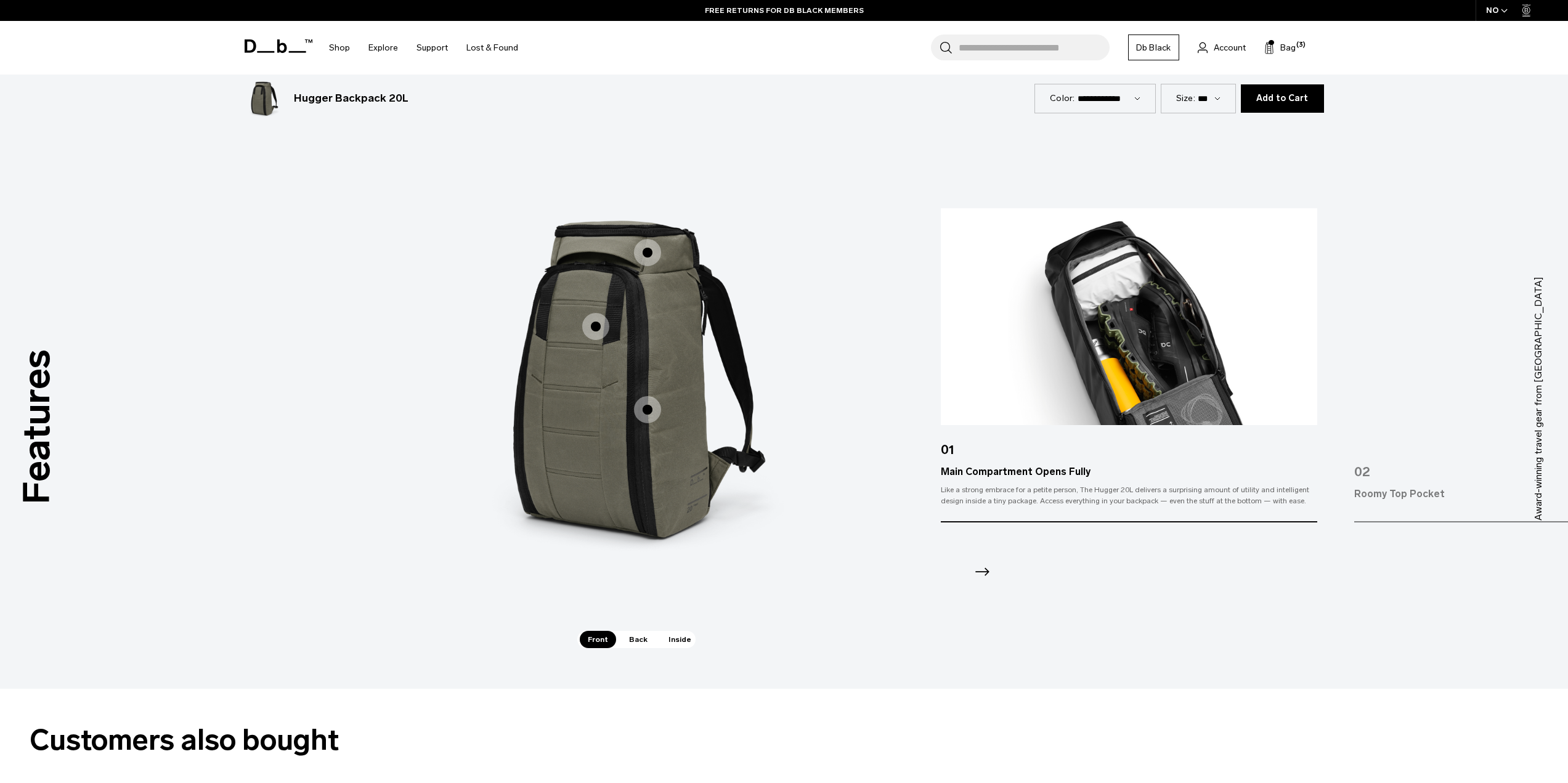
click at [654, 415] on span "1 / 3" at bounding box center [648, 410] width 27 height 27
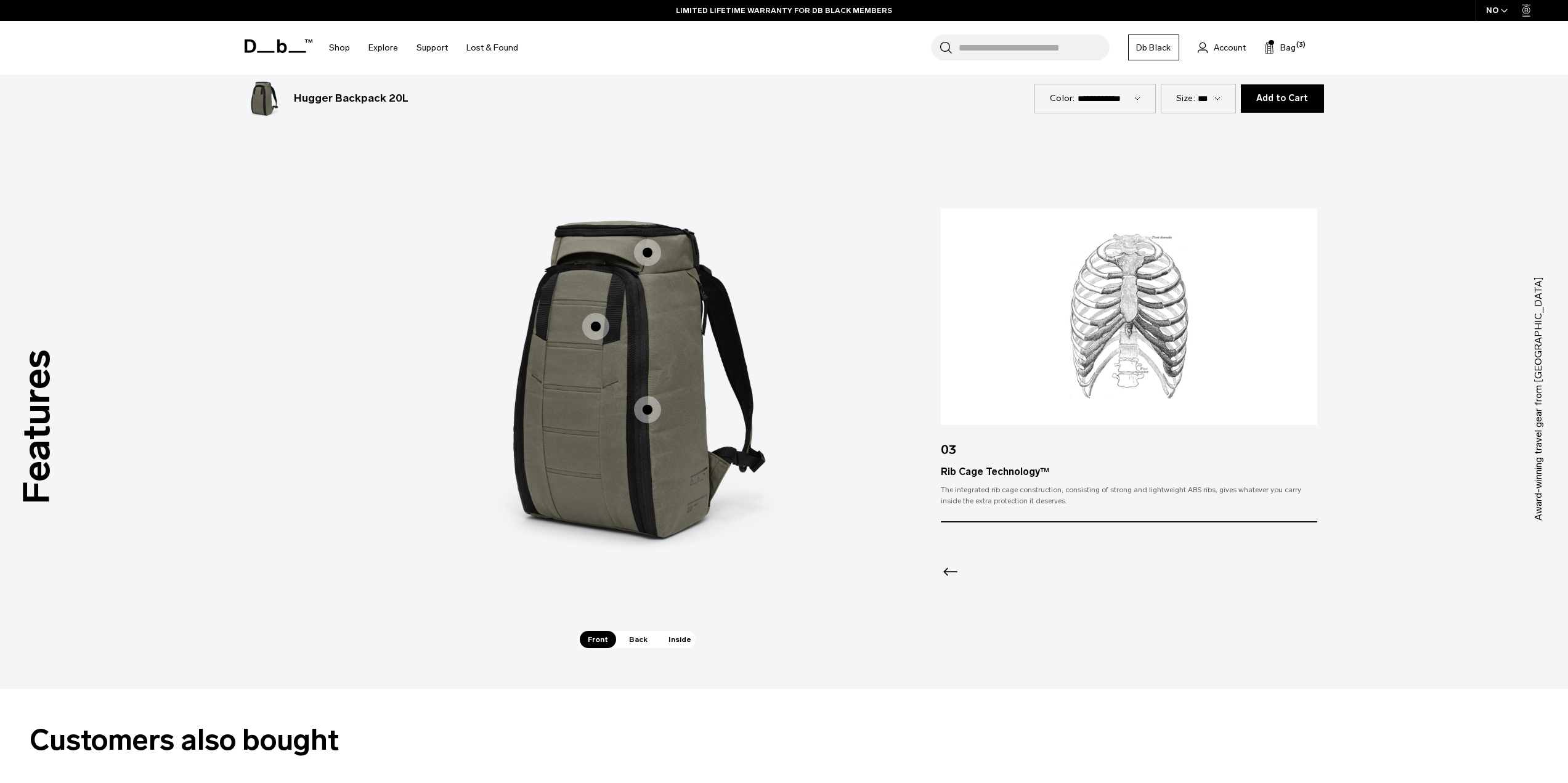
click at [640, 256] on span "1 / 3" at bounding box center [648, 253] width 27 height 27
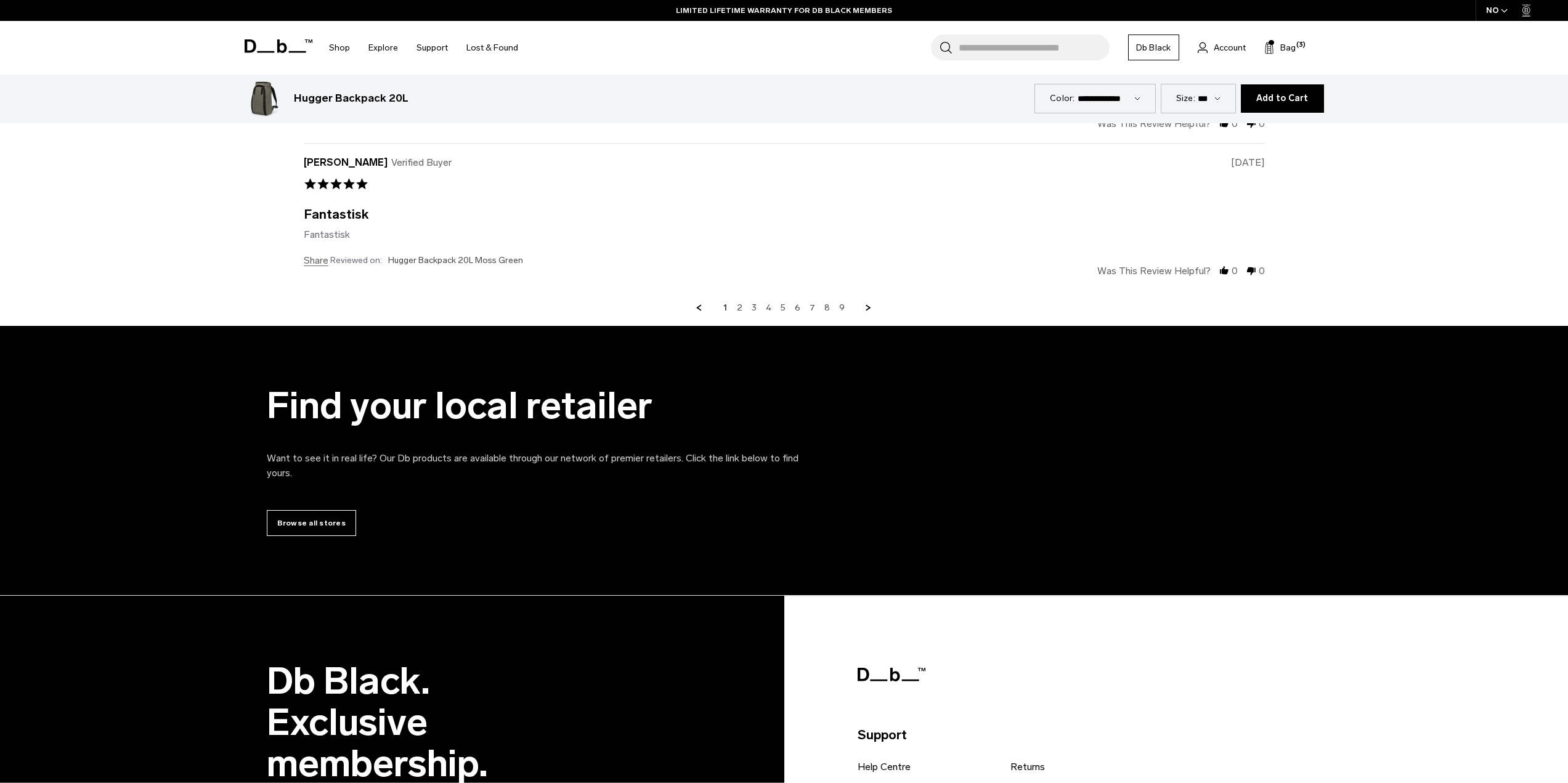
scroll to position [4438, 0]
